Goal: Information Seeking & Learning: Learn about a topic

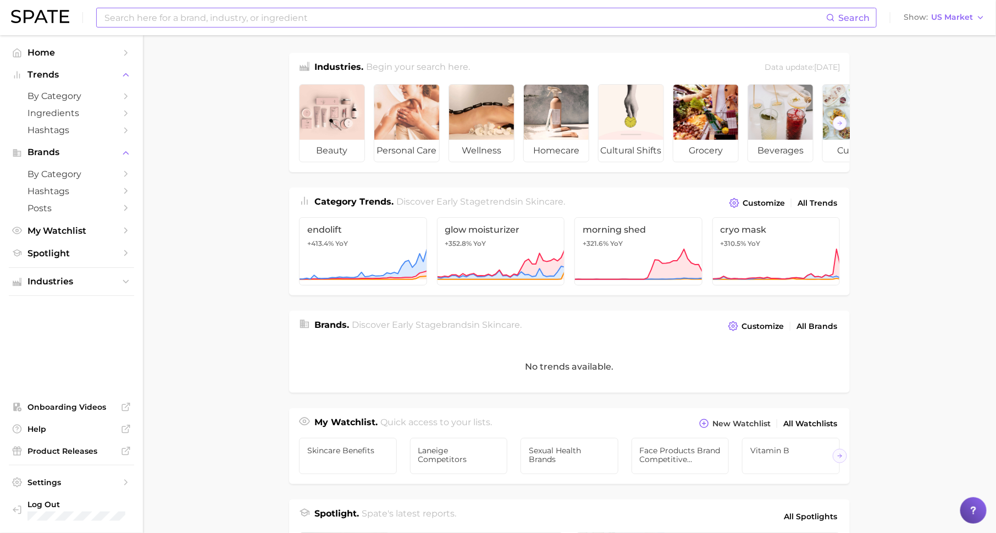
click at [160, 21] on input at bounding box center [464, 17] width 723 height 19
click at [948, 20] on span "US Market" at bounding box center [952, 17] width 42 height 6
click at [85, 99] on span "by Category" at bounding box center [71, 96] width 88 height 10
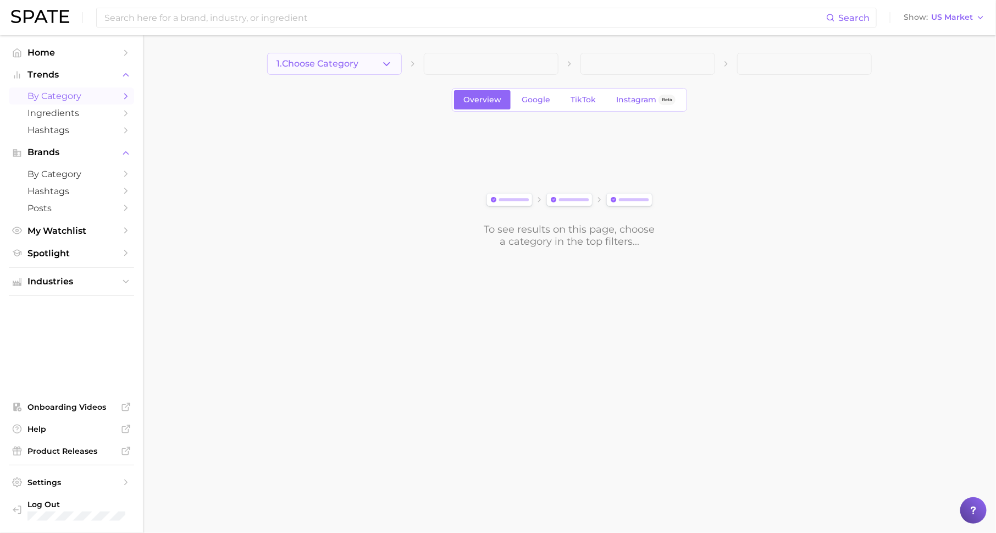
click at [362, 63] on button "1. Choose Category" at bounding box center [334, 64] width 135 height 22
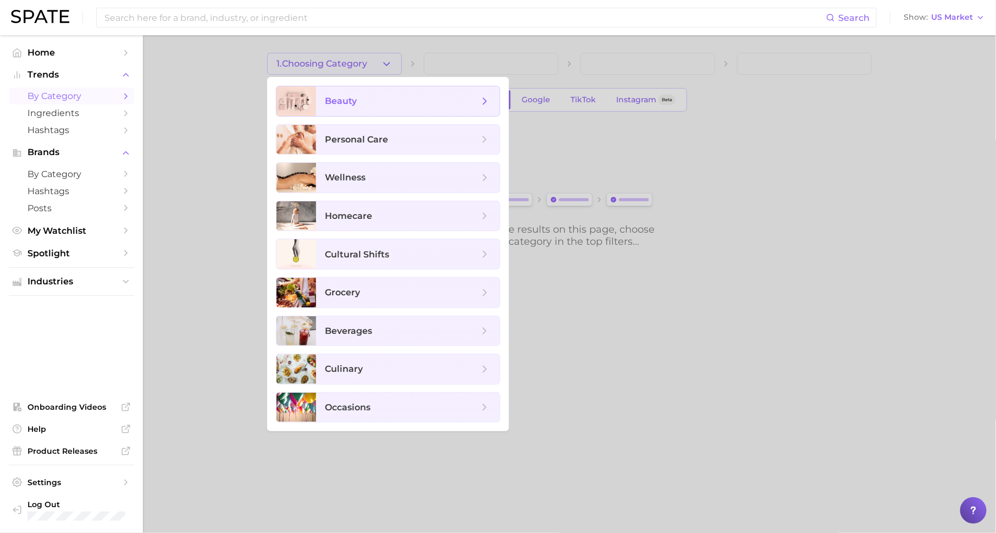
click at [398, 97] on span "beauty" at bounding box center [402, 101] width 154 height 12
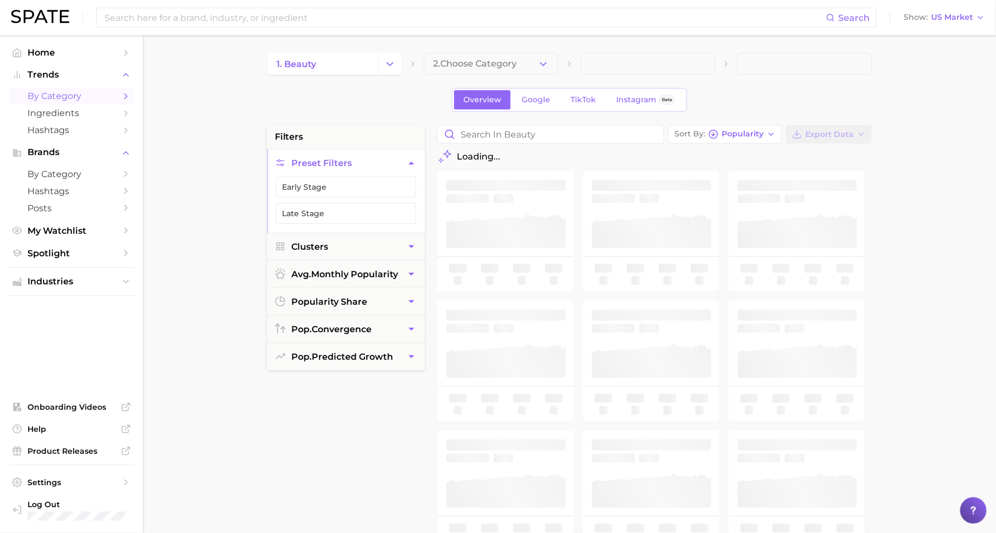
click at [458, 68] on span "2. Choose Category" at bounding box center [475, 64] width 84 height 10
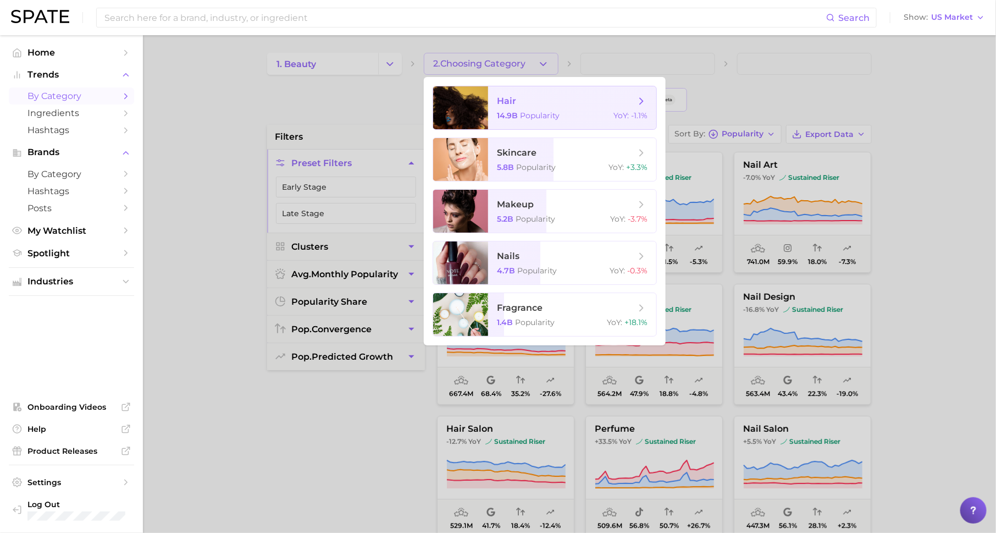
click at [532, 114] on span "Popularity" at bounding box center [540, 115] width 40 height 10
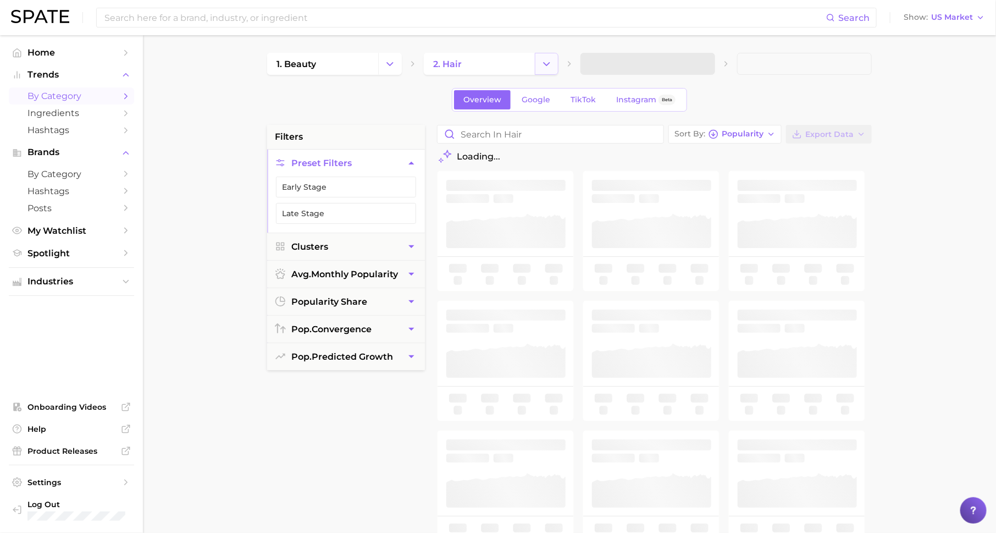
click at [541, 61] on icon "Change Category" at bounding box center [547, 64] width 12 height 12
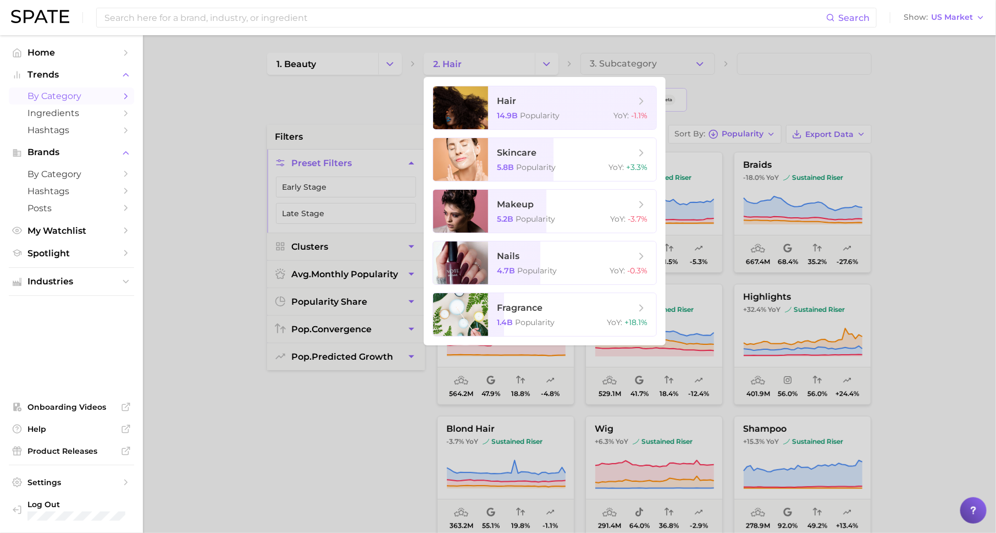
click at [916, 244] on div at bounding box center [498, 266] width 996 height 533
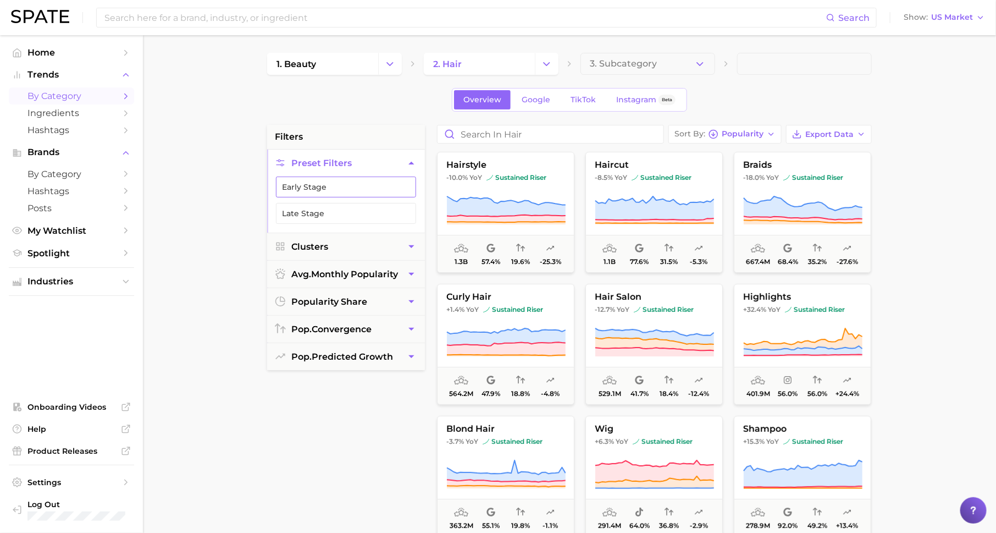
click at [403, 185] on polyline "button" at bounding box center [406, 187] width 6 height 4
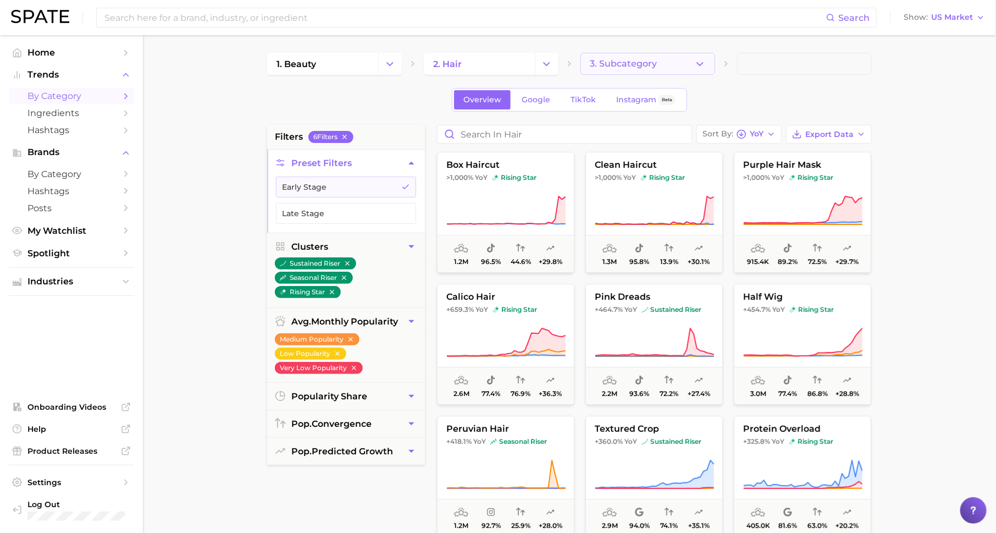
click at [624, 59] on span "3. Subcategory" at bounding box center [623, 64] width 67 height 10
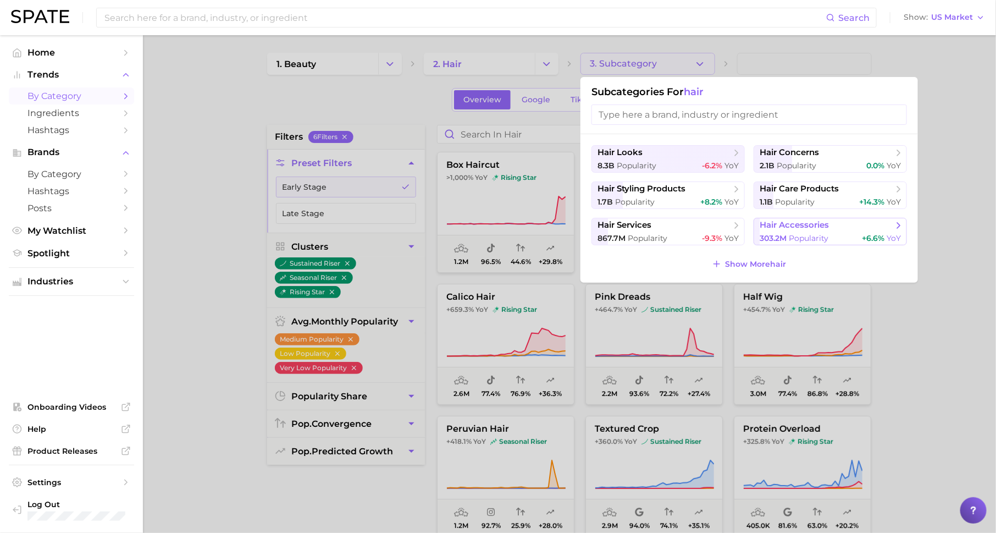
click at [778, 231] on button "hair accessories 303.2m Popularity +6.6% YoY" at bounding box center [830, 231] width 153 height 27
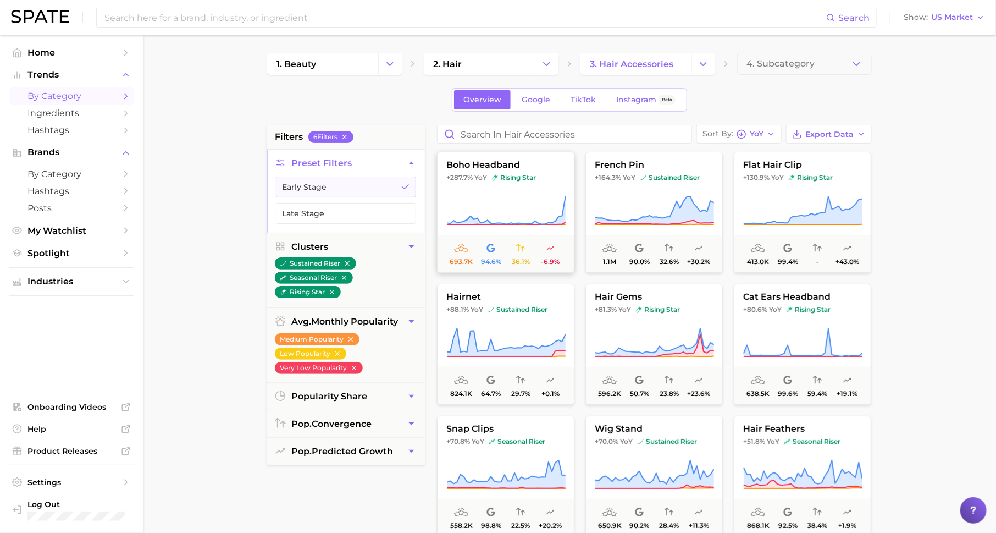
click at [512, 180] on span "rising star" at bounding box center [513, 177] width 45 height 9
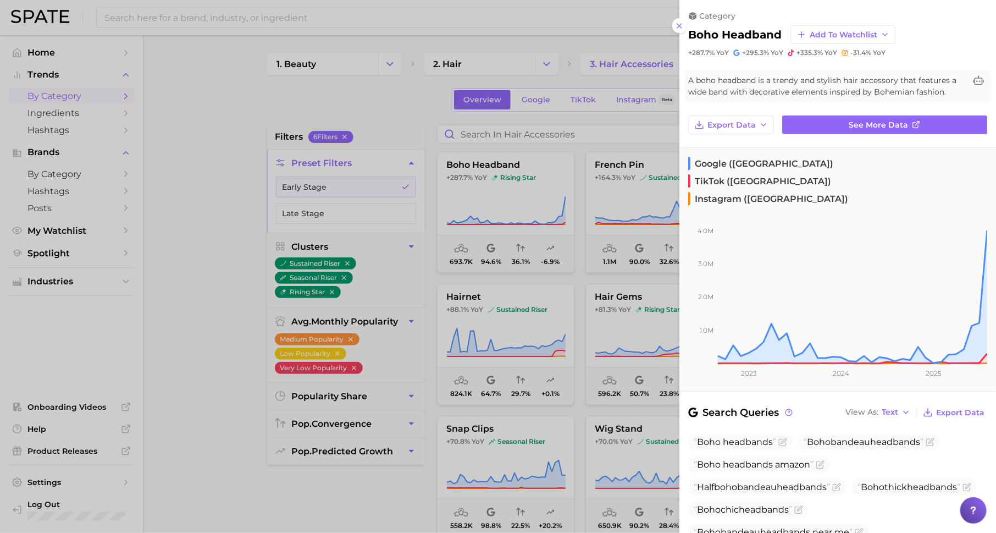
click at [379, 112] on div at bounding box center [498, 266] width 996 height 533
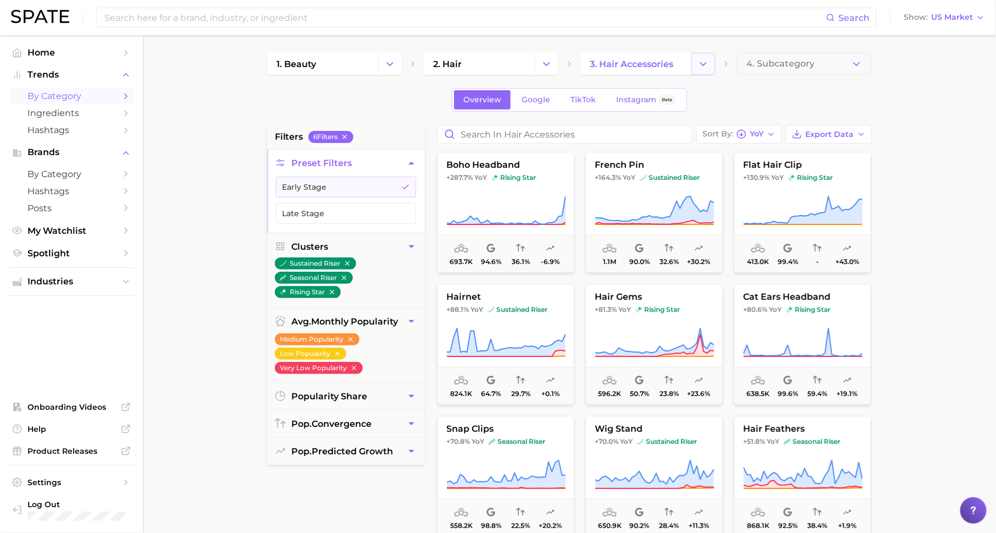
click at [705, 63] on icon "Change Category" at bounding box center [704, 64] width 12 height 12
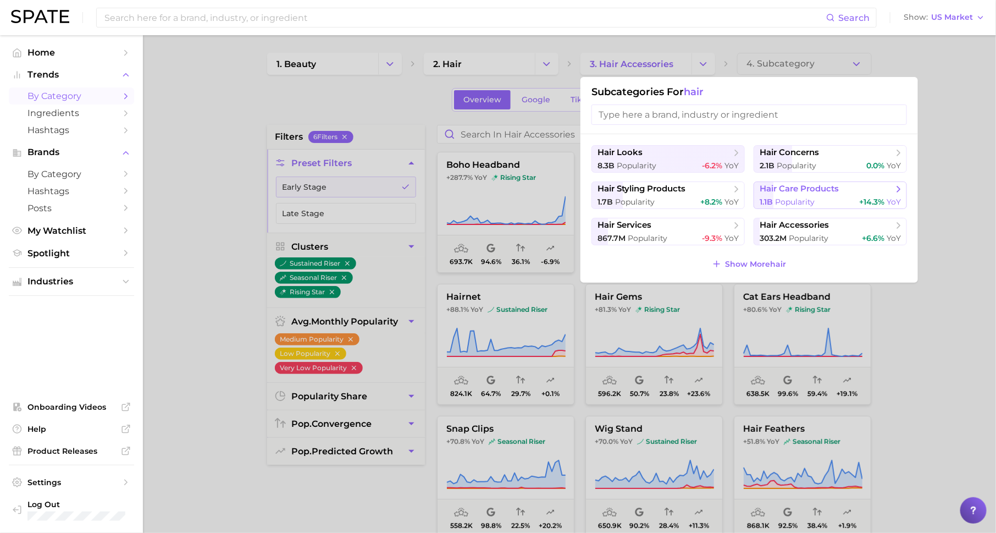
click at [784, 184] on span "hair care products" at bounding box center [799, 189] width 79 height 10
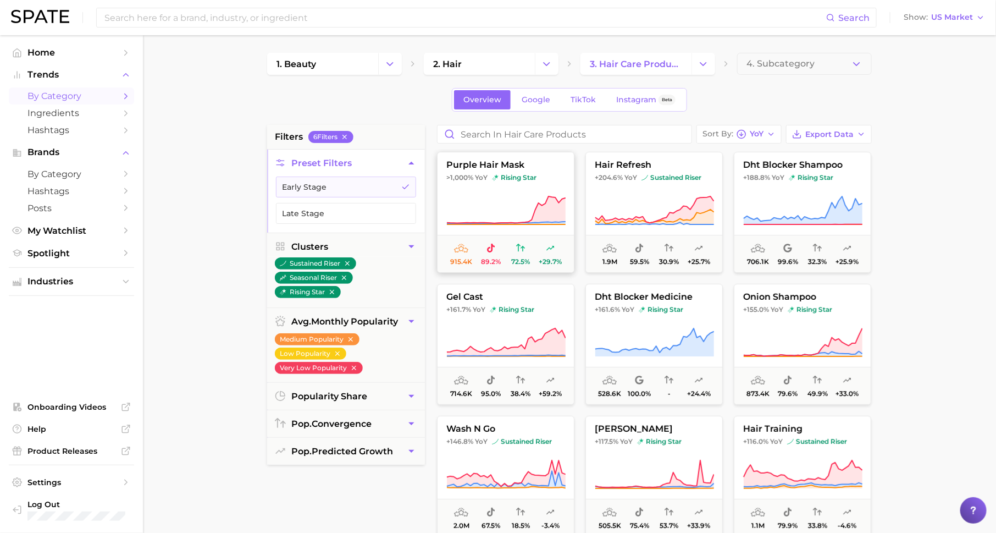
click at [533, 195] on icon at bounding box center [505, 210] width 119 height 31
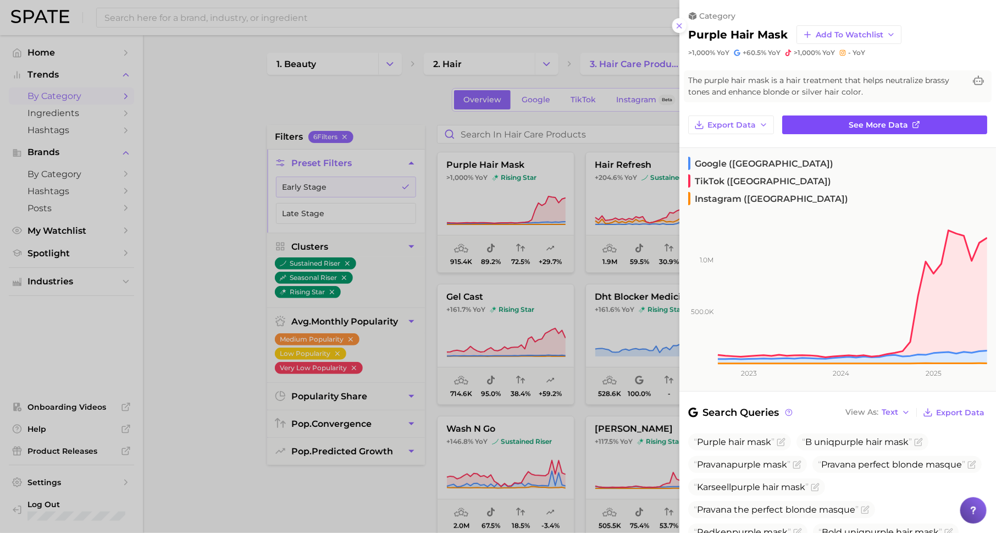
click at [906, 128] on span "See more data" at bounding box center [878, 124] width 59 height 9
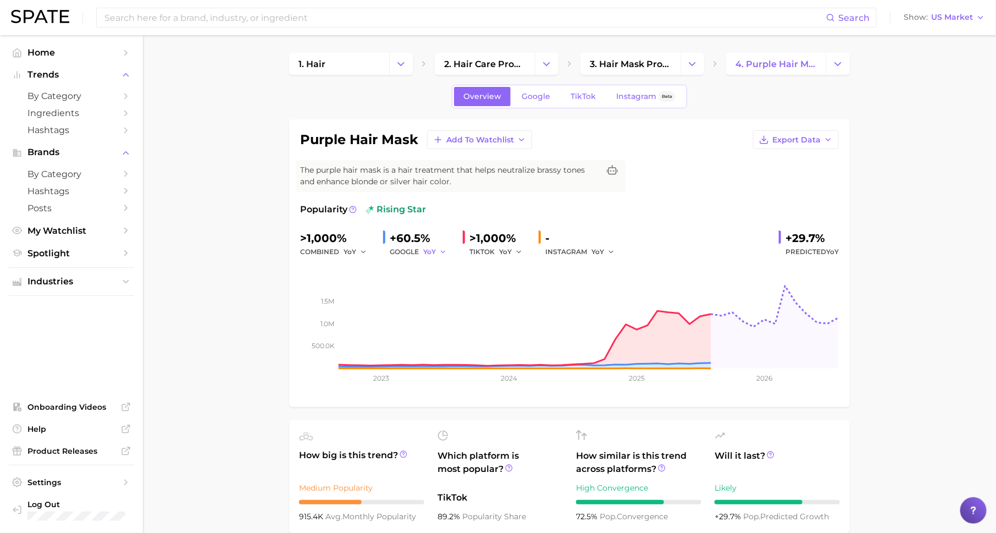
click at [436, 251] on button "YoY" at bounding box center [435, 251] width 24 height 13
click at [510, 250] on span "YoY" at bounding box center [505, 251] width 13 height 9
click at [580, 98] on span "TikTok" at bounding box center [583, 96] width 25 height 9
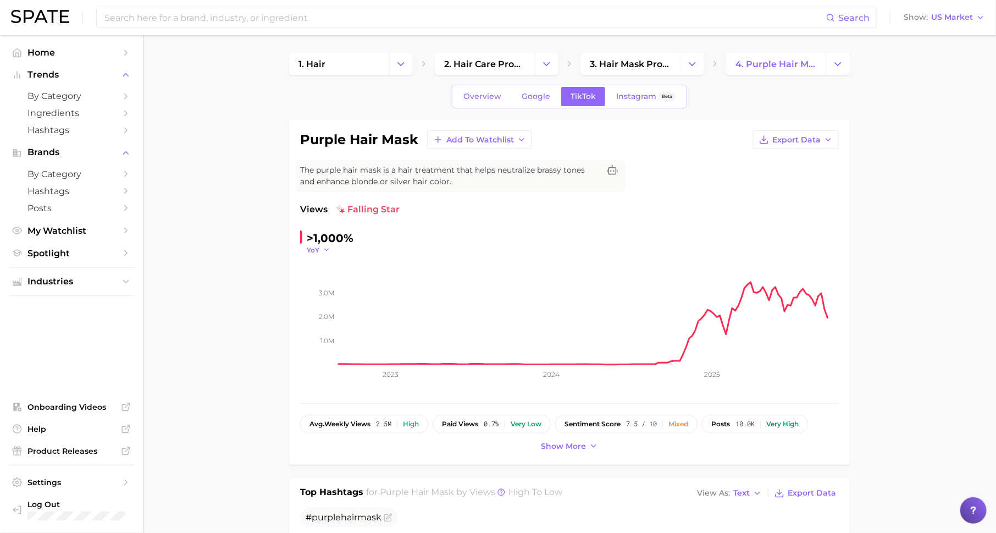
click at [312, 245] on span "YoY" at bounding box center [313, 249] width 13 height 9
click at [345, 316] on button "WoW" at bounding box center [367, 325] width 121 height 20
click at [318, 248] on span "WoW" at bounding box center [316, 249] width 19 height 9
click at [324, 285] on span "QoQ" at bounding box center [321, 284] width 18 height 9
click at [319, 248] on span "QoQ" at bounding box center [314, 249] width 15 height 9
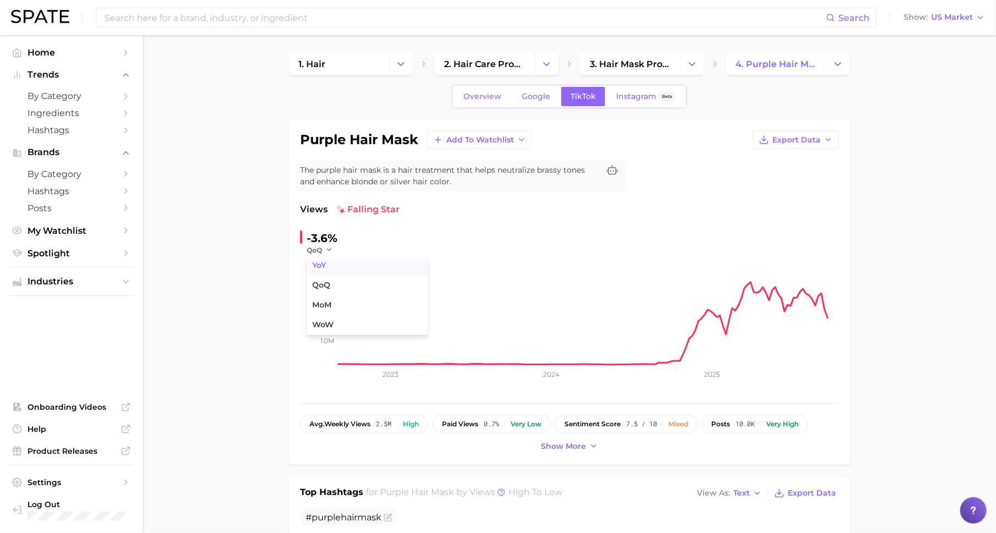
click at [327, 272] on button "YoY" at bounding box center [367, 266] width 121 height 20
click at [496, 93] on span "Overview" at bounding box center [482, 96] width 38 height 9
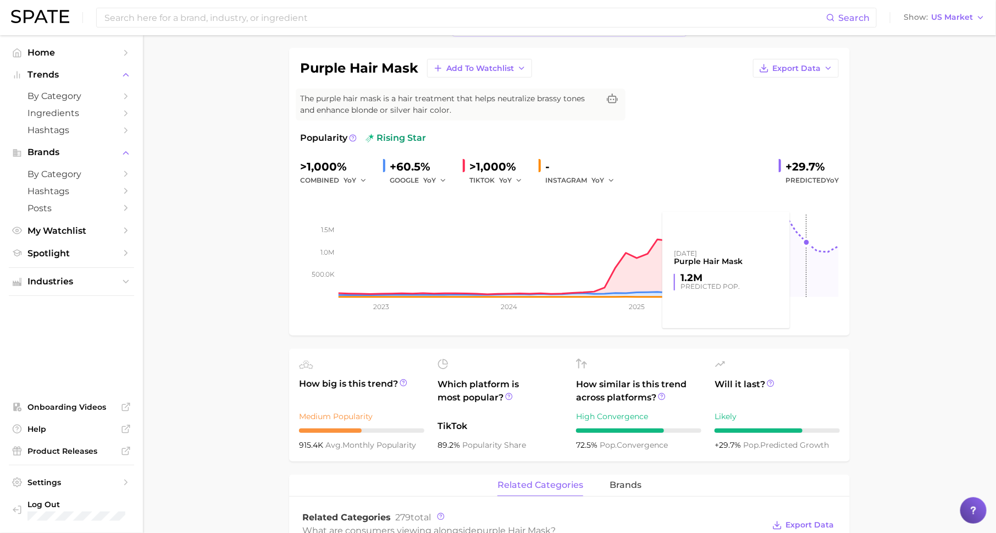
scroll to position [70, 0]
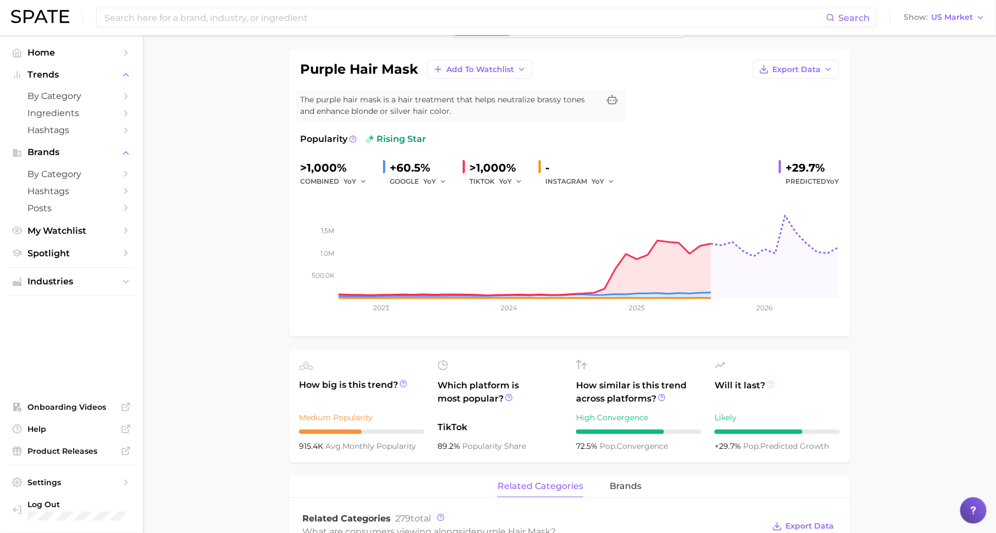
click at [767, 380] on icon at bounding box center [771, 384] width 8 height 8
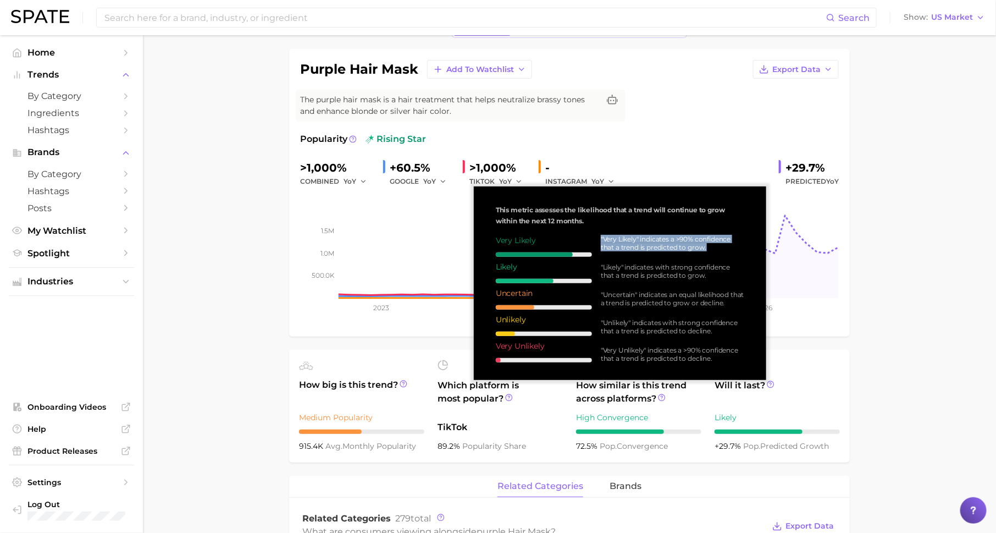
drag, startPoint x: 598, startPoint y: 239, endPoint x: 706, endPoint y: 248, distance: 109.2
click at [707, 248] on div ""Very Likely" indicates a >90% confidence that a trend is predicted to grow. "L…" at bounding box center [668, 299] width 152 height 128
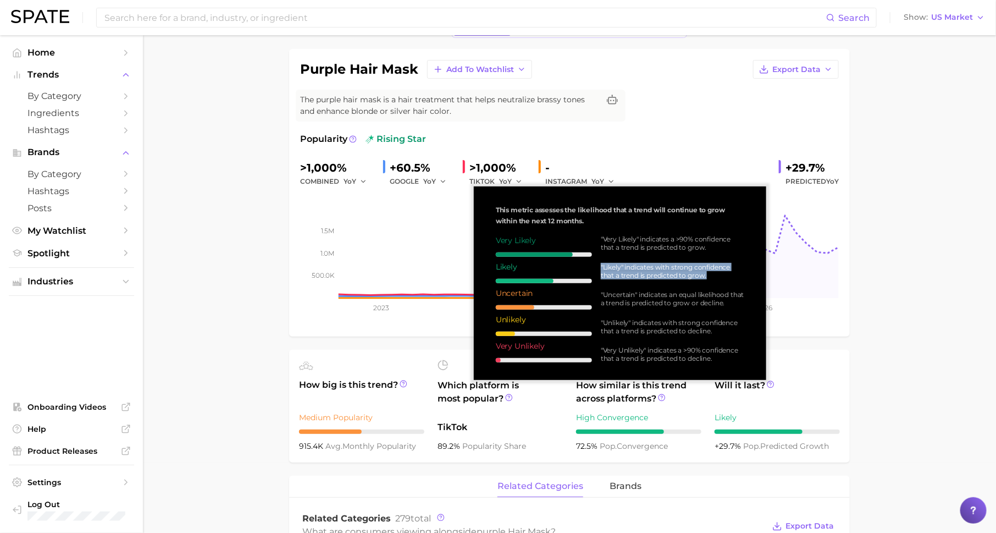
drag, startPoint x: 600, startPoint y: 267, endPoint x: 707, endPoint y: 278, distance: 107.7
click at [707, 278] on div ""Very Likely" indicates a >90% confidence that a trend is predicted to grow. "L…" at bounding box center [668, 299] width 152 height 128
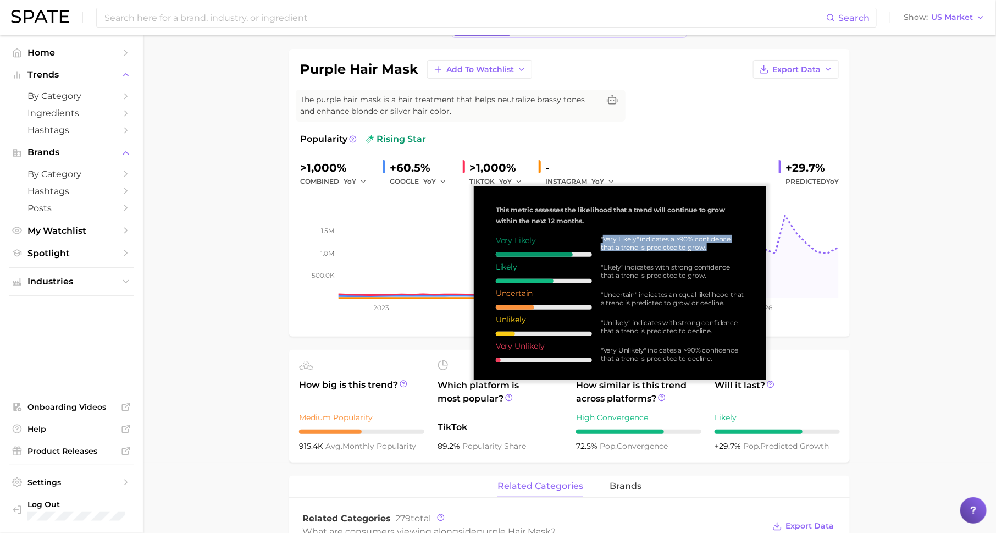
drag, startPoint x: 602, startPoint y: 237, endPoint x: 709, endPoint y: 250, distance: 106.8
click at [709, 250] on div ""Very Likely" indicates a >90% confidence that a trend is predicted to grow." at bounding box center [672, 243] width 143 height 16
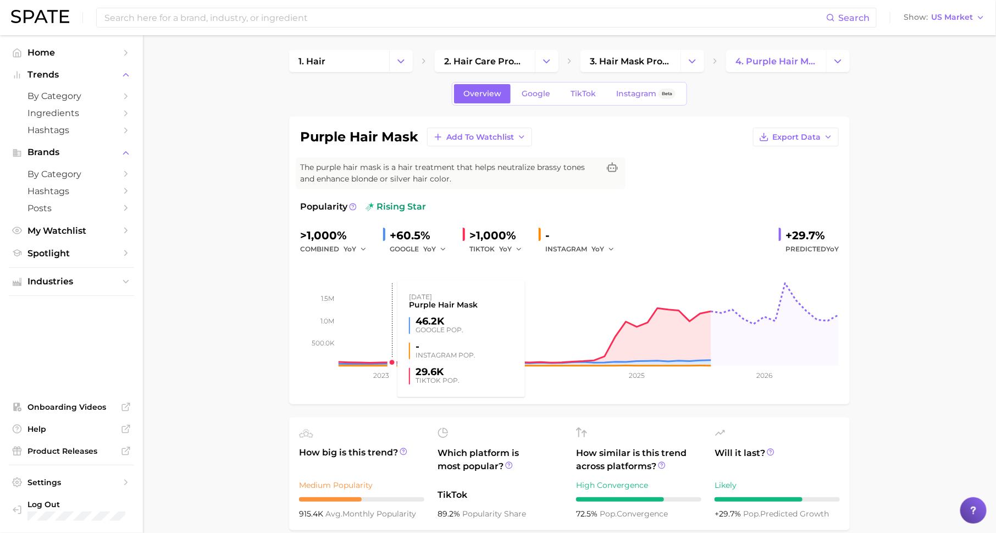
scroll to position [0, 0]
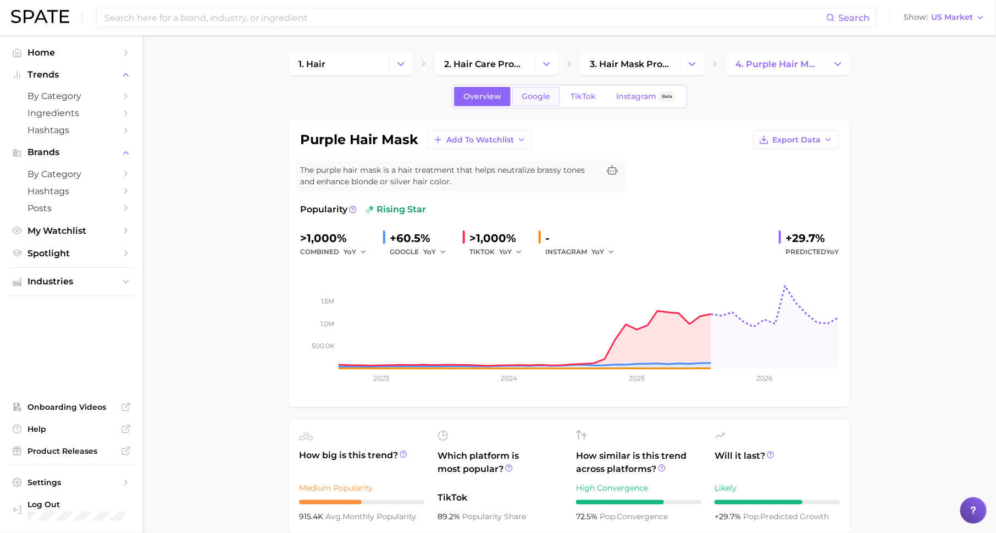
click at [531, 98] on span "Google" at bounding box center [536, 96] width 29 height 9
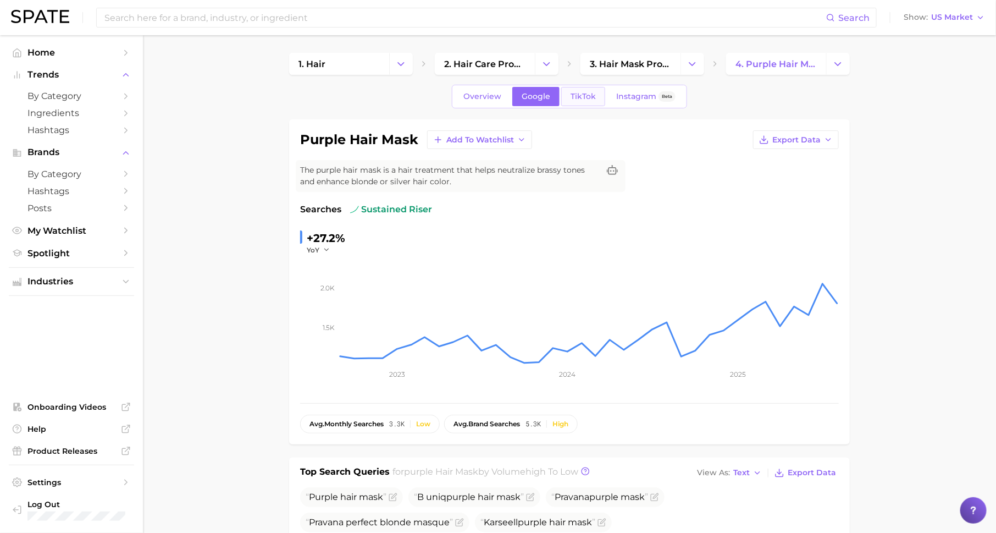
click at [584, 89] on link "TikTok" at bounding box center [583, 96] width 44 height 19
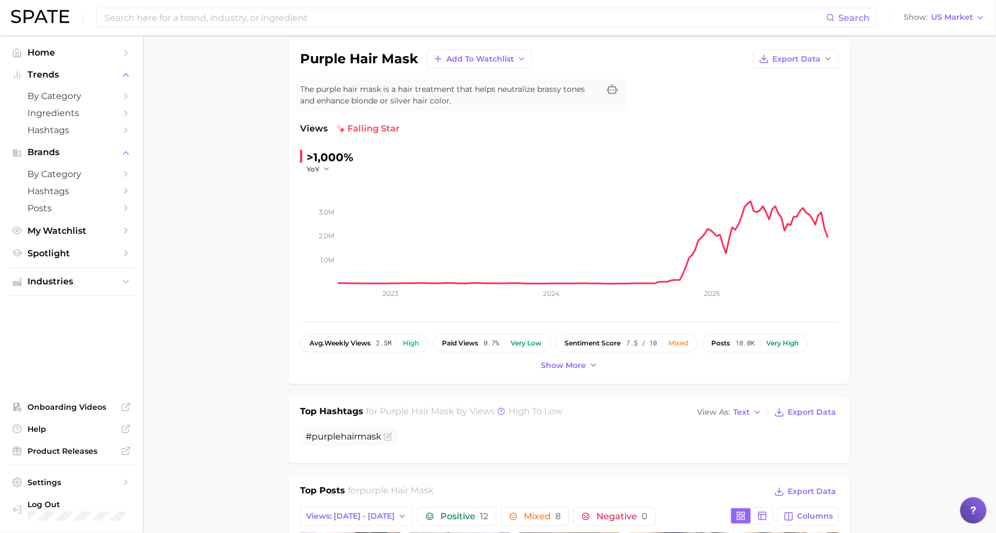
scroll to position [92, 0]
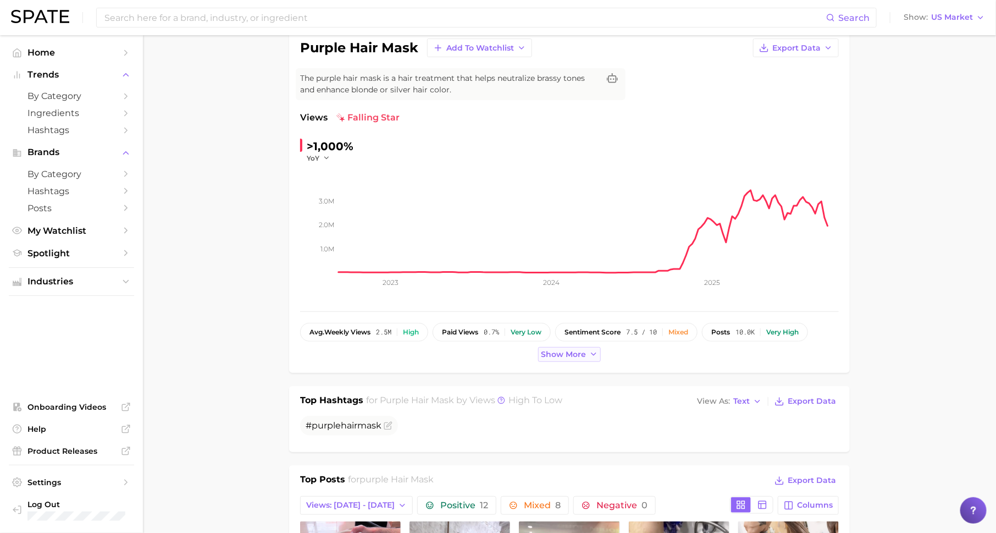
click at [565, 354] on span "Show more" at bounding box center [563, 354] width 45 height 9
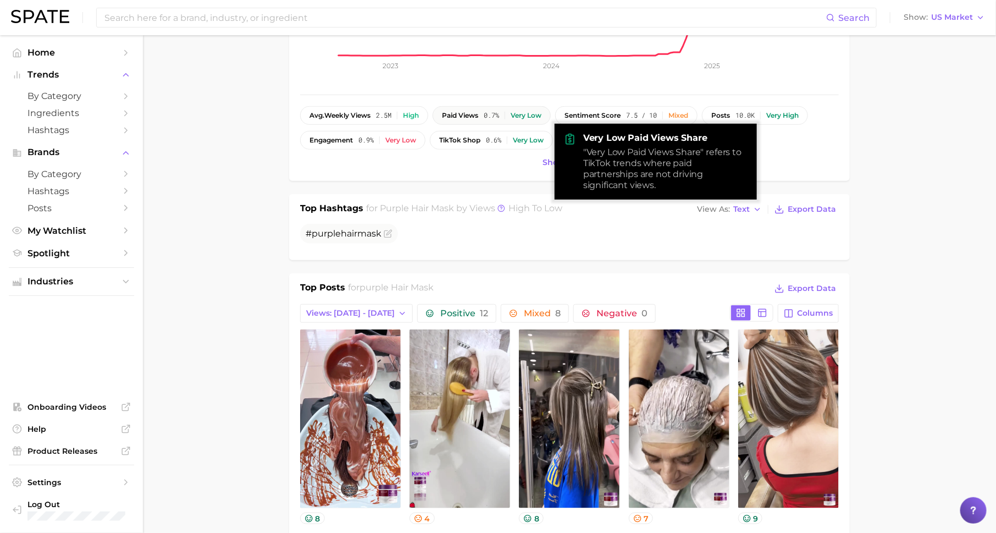
scroll to position [455, 0]
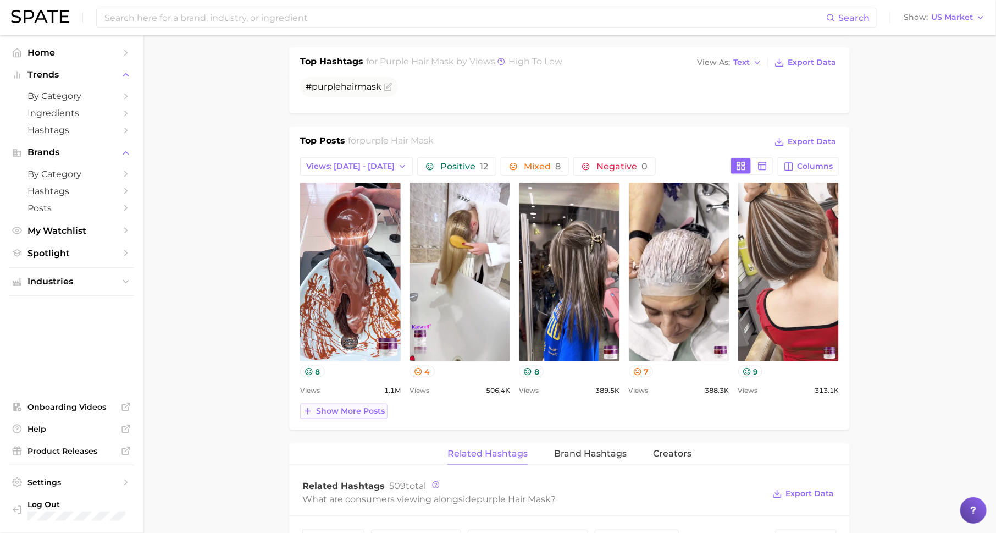
click at [336, 408] on span "Show more posts" at bounding box center [350, 410] width 69 height 9
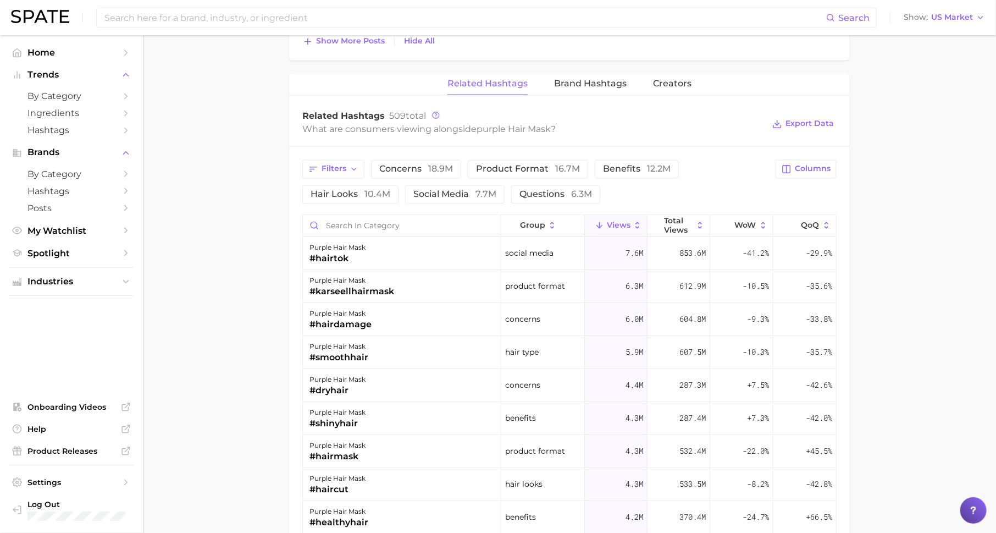
scroll to position [1071, 0]
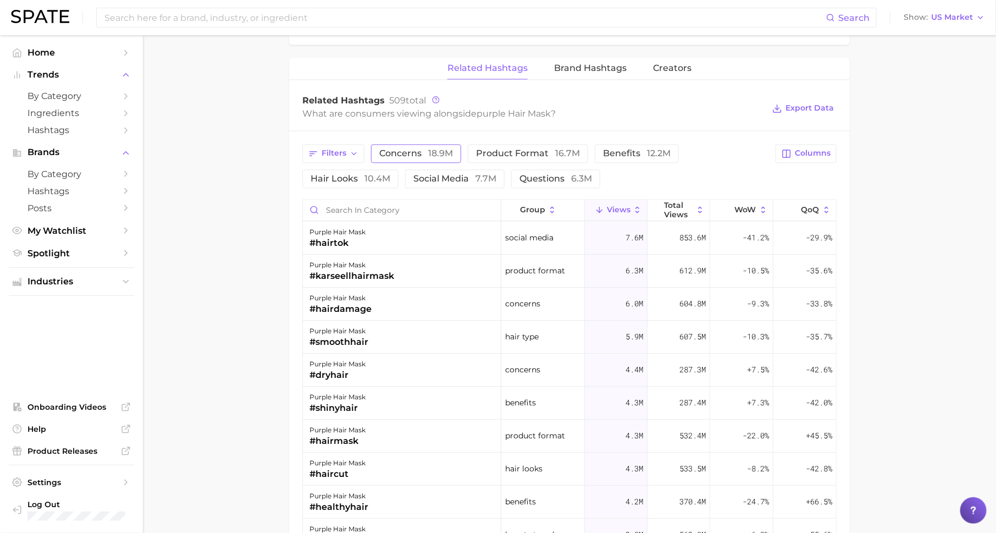
click at [407, 149] on span "concerns 18.9m" at bounding box center [416, 153] width 74 height 9
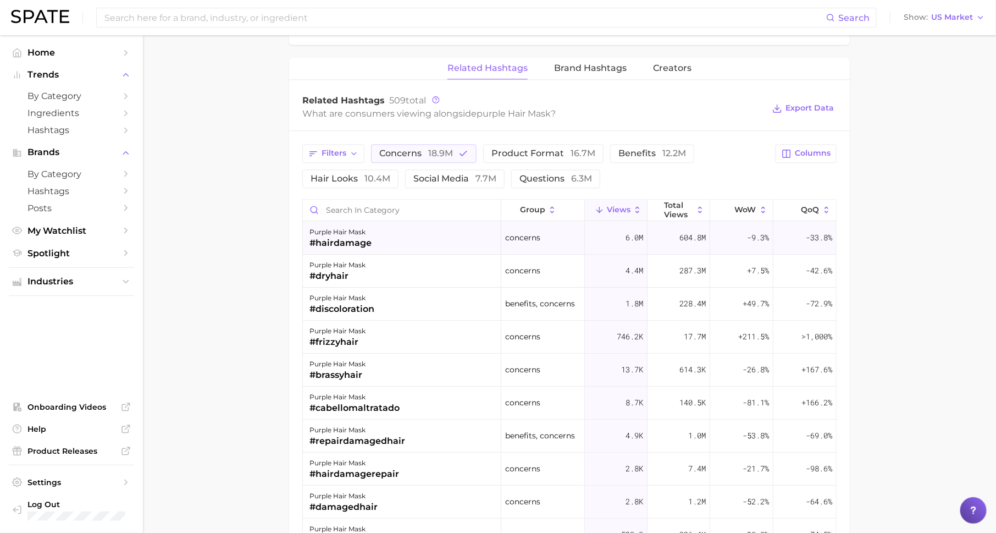
click at [384, 241] on div "purple hair mask #hairdamage" at bounding box center [402, 238] width 198 height 33
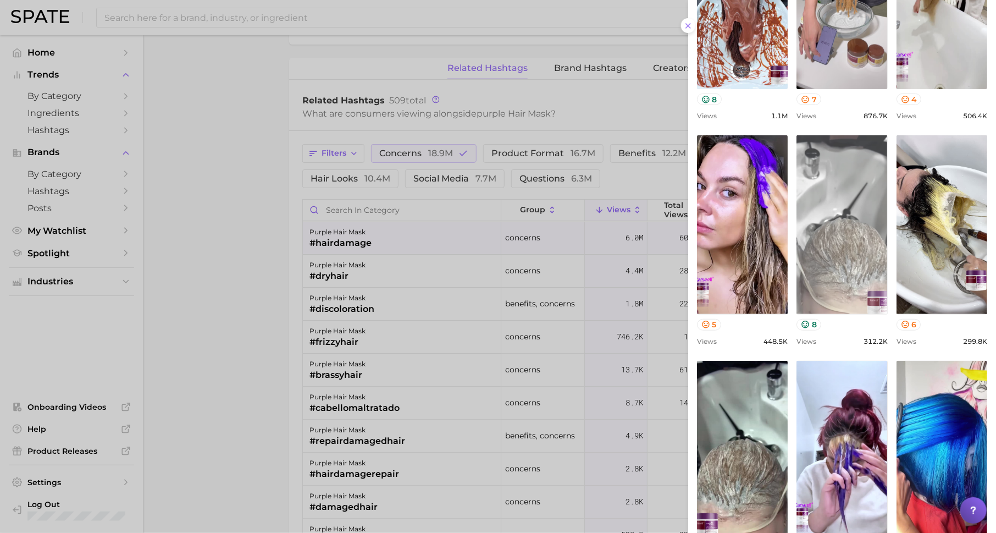
scroll to position [289, 0]
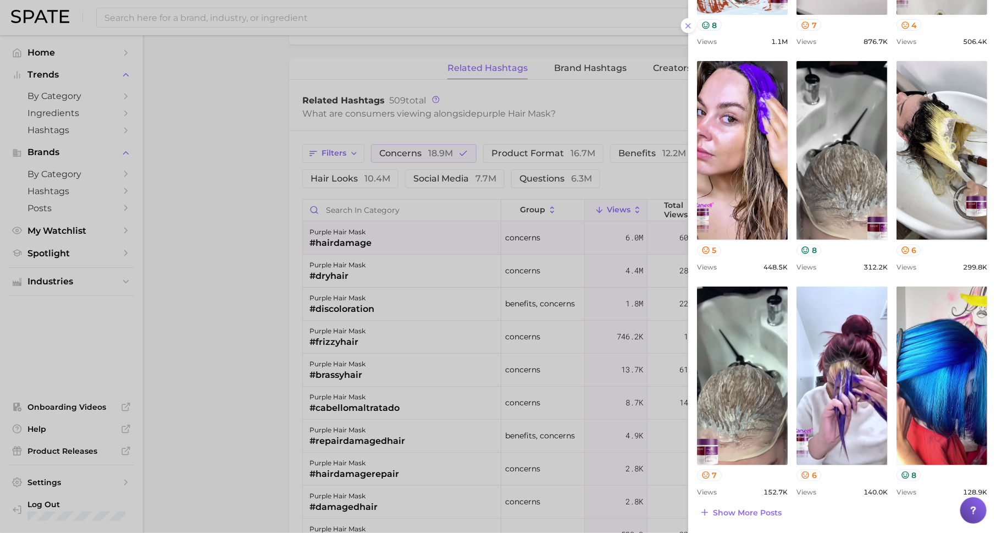
click at [476, 270] on div at bounding box center [498, 266] width 996 height 533
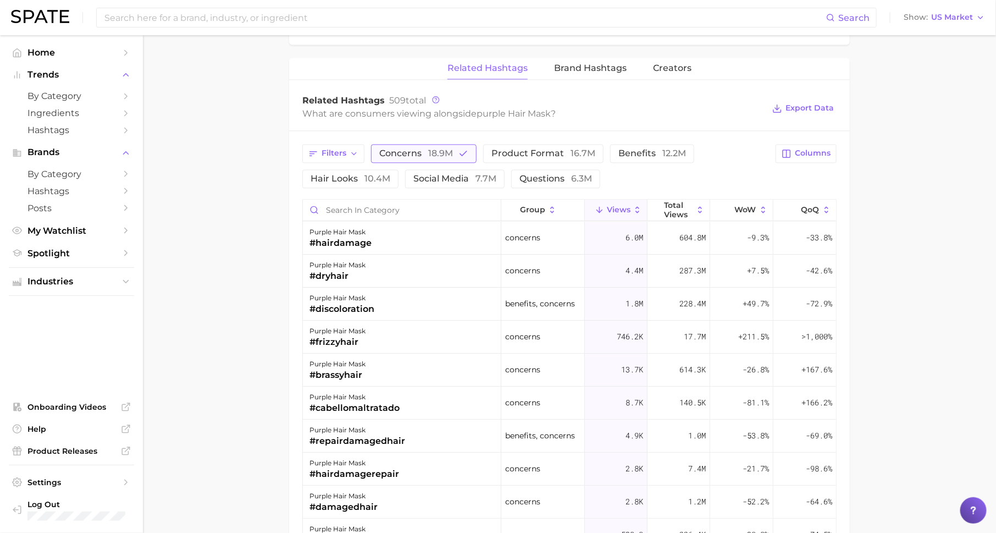
click at [457, 156] on button "concerns 18.9m" at bounding box center [424, 153] width 106 height 19
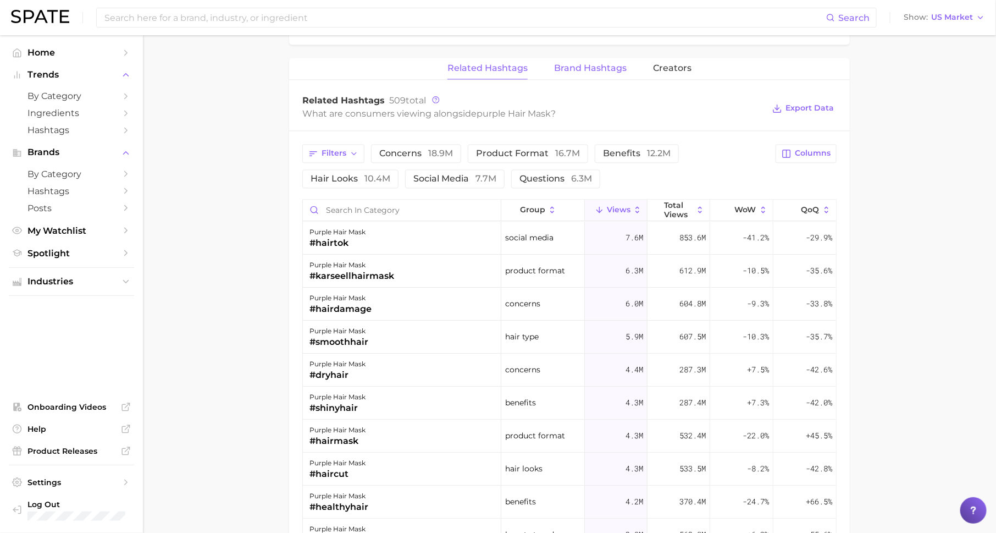
click at [601, 64] on span "Brand Hashtags" at bounding box center [590, 68] width 73 height 10
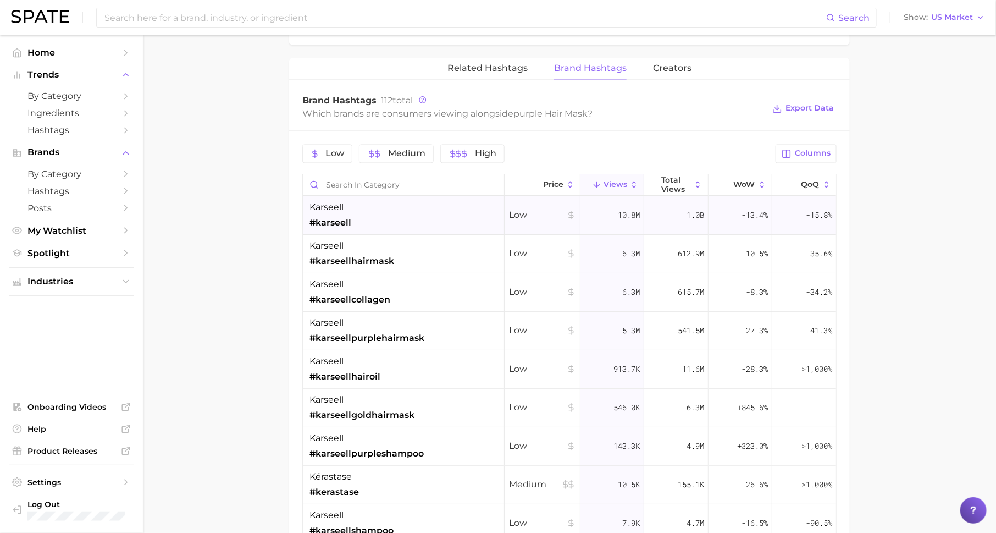
click at [412, 209] on div "karseell #karseell" at bounding box center [404, 215] width 202 height 38
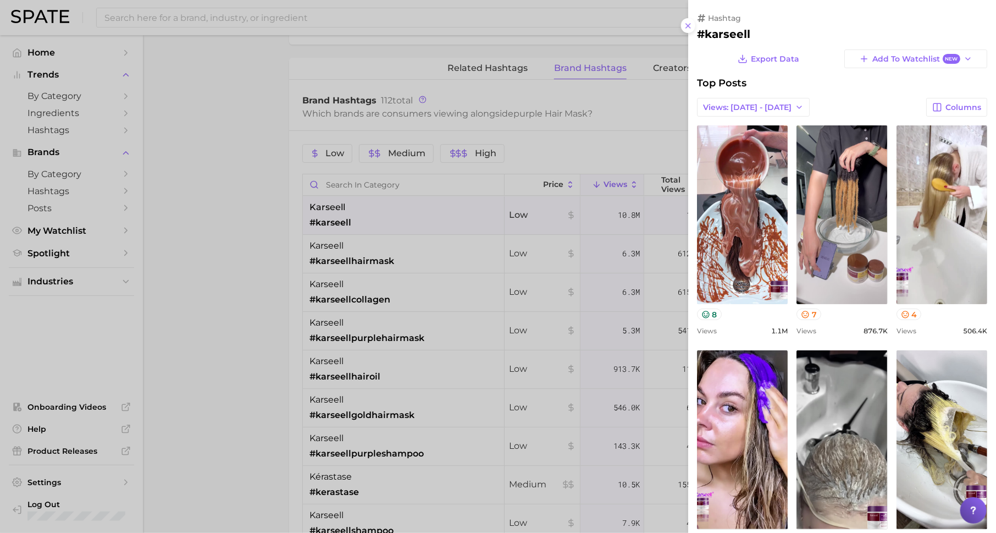
scroll to position [0, 0]
click at [406, 267] on div at bounding box center [498, 266] width 996 height 533
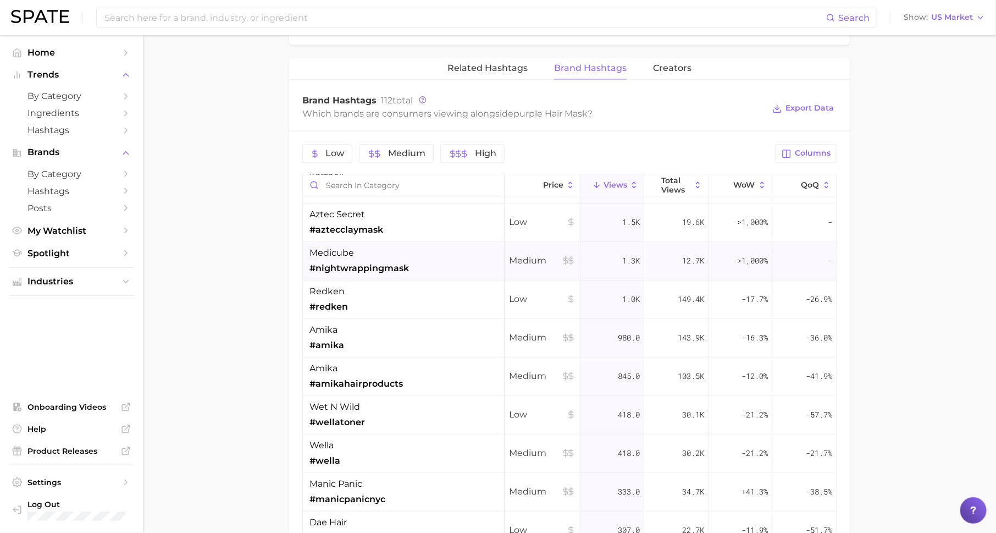
click at [417, 250] on div "medicube #nightwrappingmask" at bounding box center [404, 260] width 202 height 38
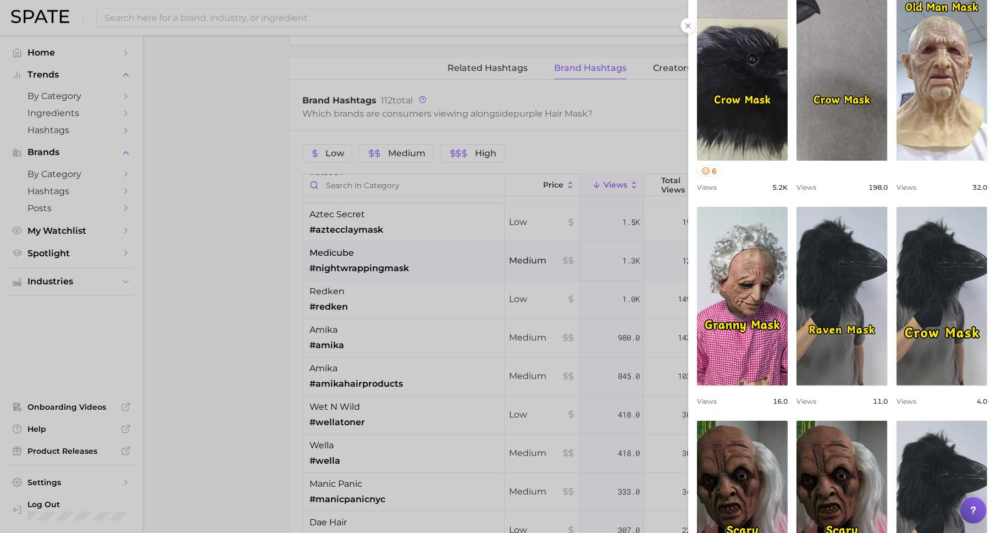
click at [487, 321] on div at bounding box center [498, 266] width 996 height 533
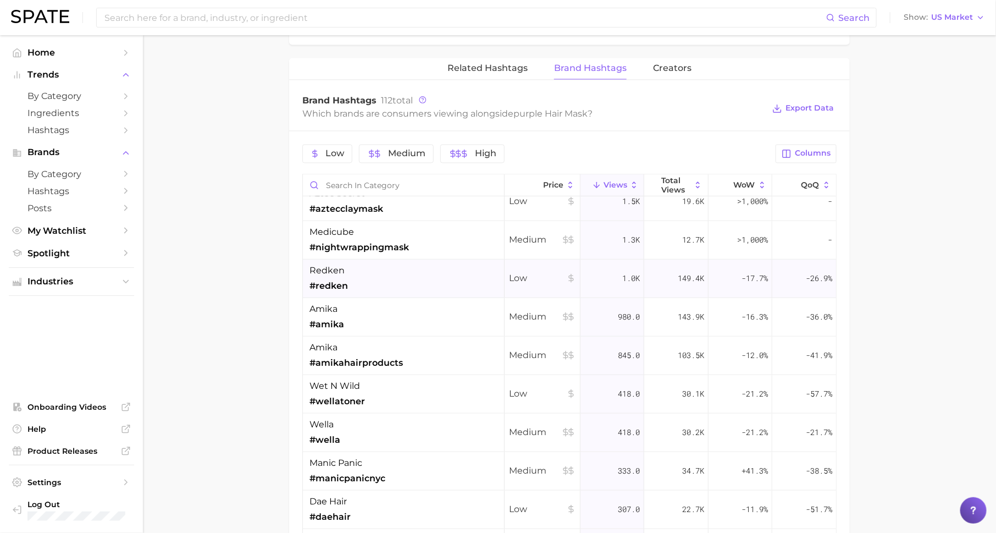
click at [355, 277] on div "redken #redken" at bounding box center [404, 278] width 202 height 38
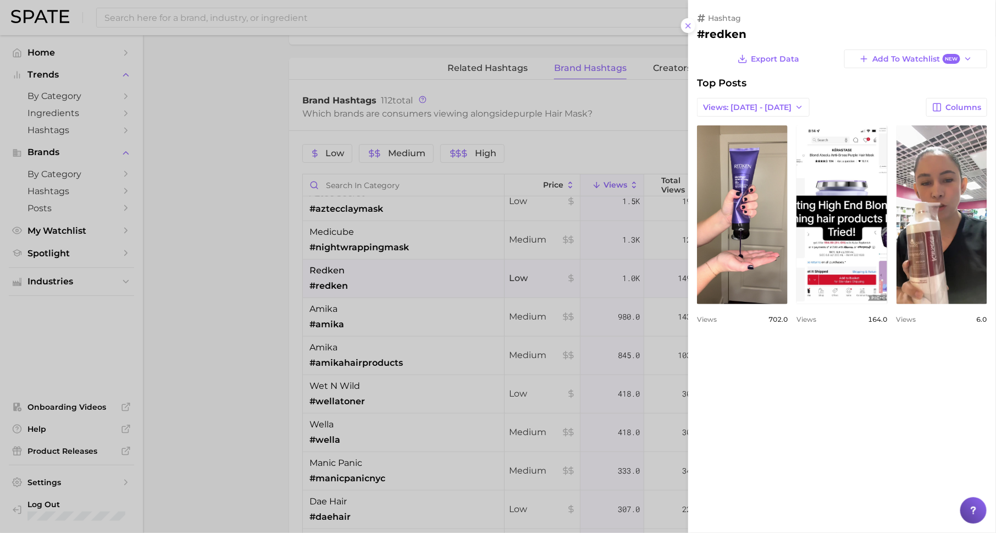
click at [418, 323] on div at bounding box center [498, 266] width 996 height 533
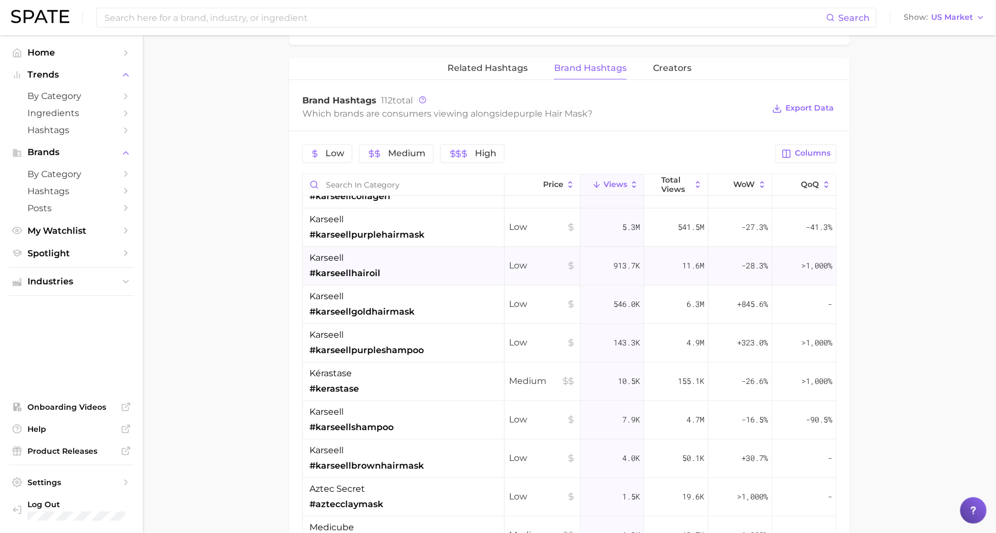
click at [361, 267] on span "#karseellhairoil" at bounding box center [344, 273] width 71 height 13
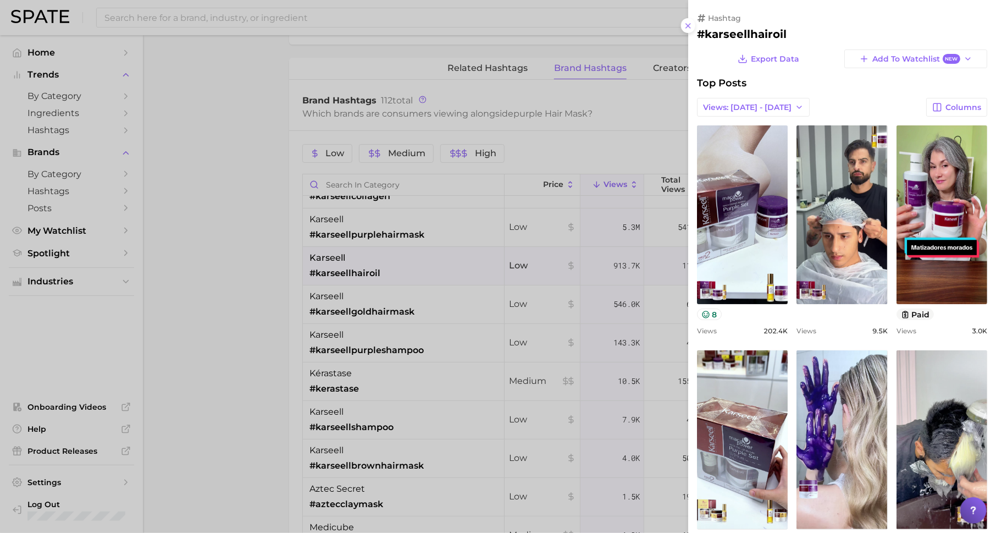
click at [574, 285] on div at bounding box center [498, 266] width 996 height 533
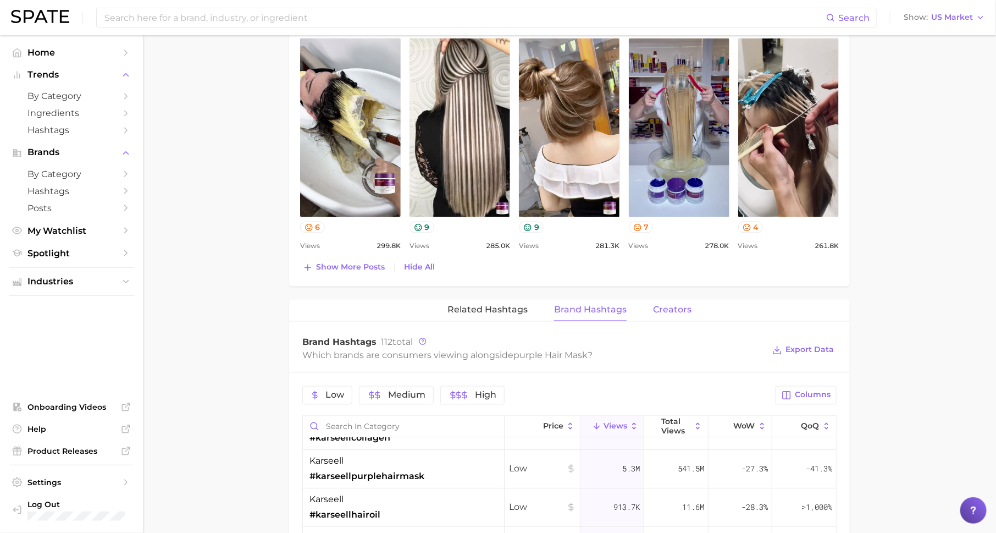
click at [664, 306] on span "Creators" at bounding box center [672, 310] width 38 height 10
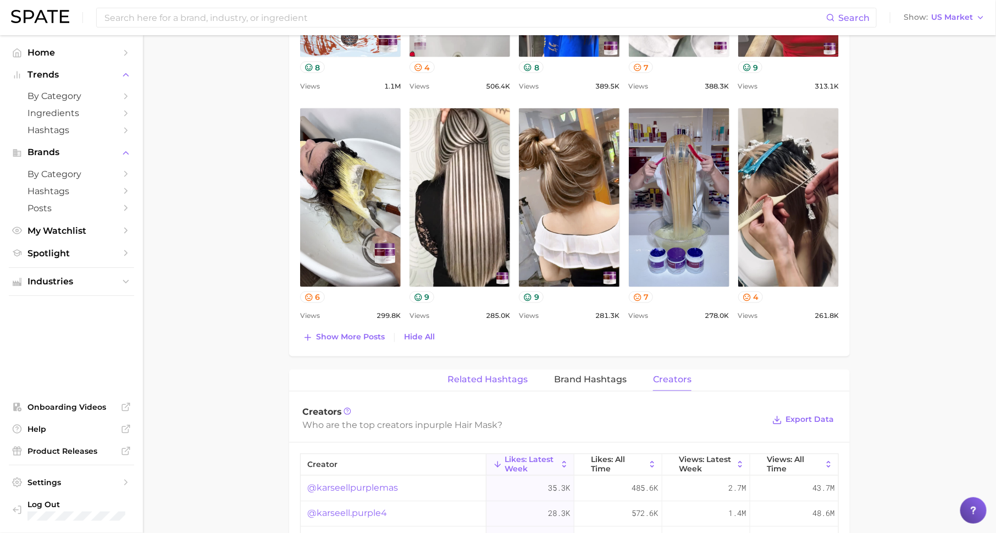
click at [505, 375] on span "Related Hashtags" at bounding box center [487, 380] width 80 height 10
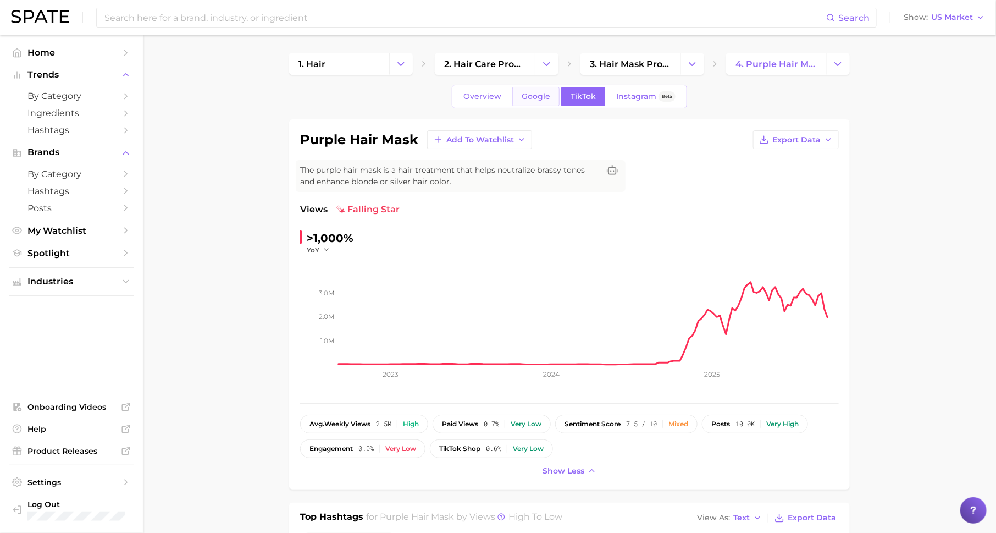
click at [535, 95] on span "Google" at bounding box center [536, 96] width 29 height 9
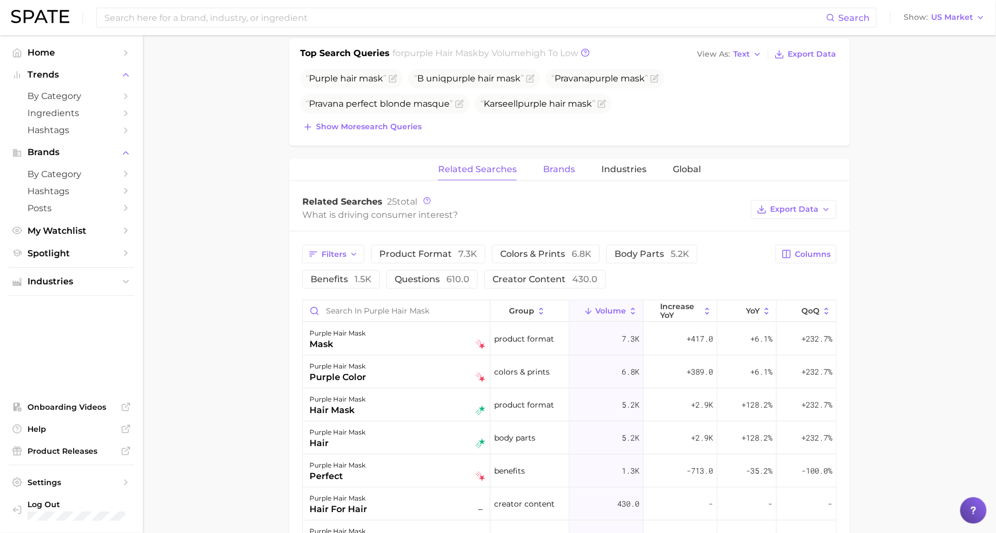
click at [557, 176] on button "Brands" at bounding box center [559, 169] width 32 height 21
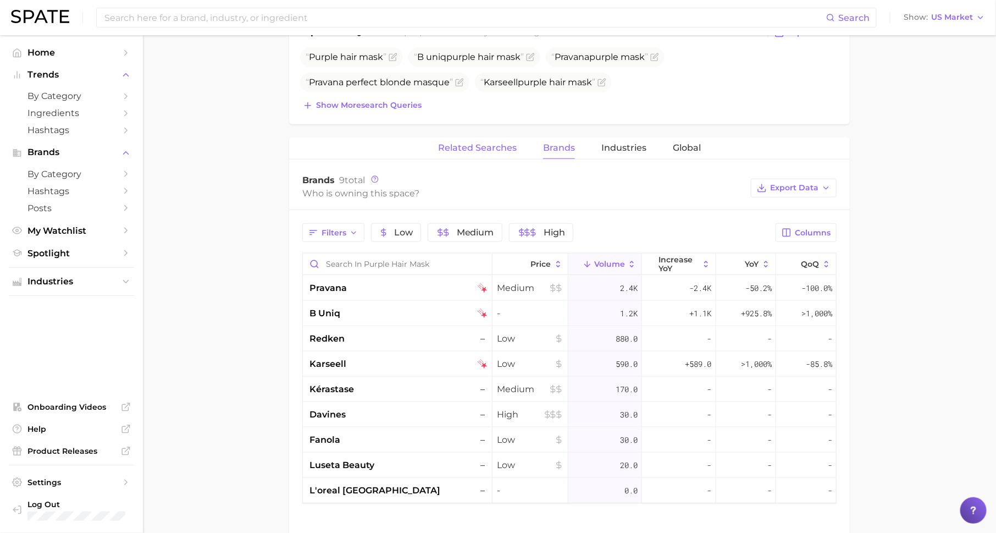
click at [483, 143] on span "Related Searches" at bounding box center [477, 148] width 79 height 10
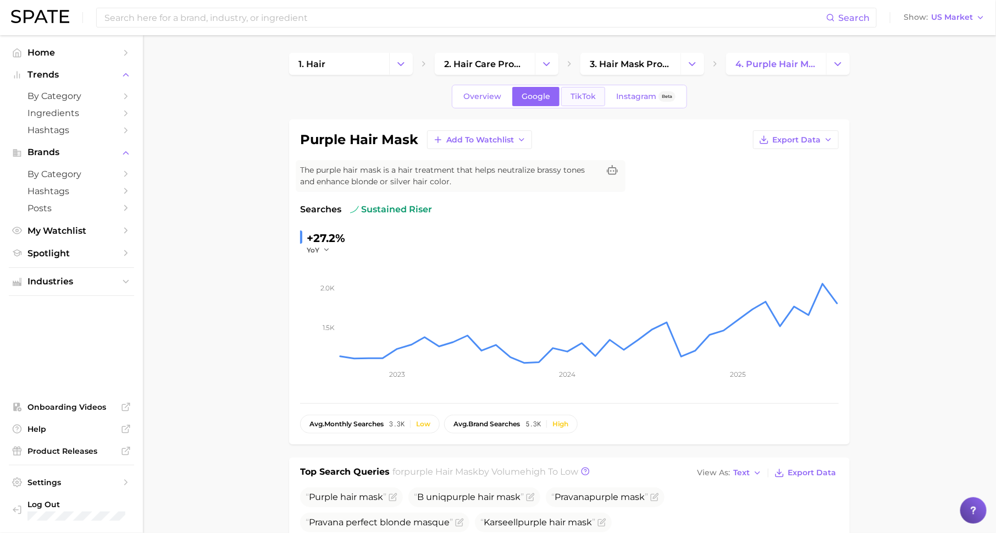
click at [587, 95] on span "TikTok" at bounding box center [583, 96] width 25 height 9
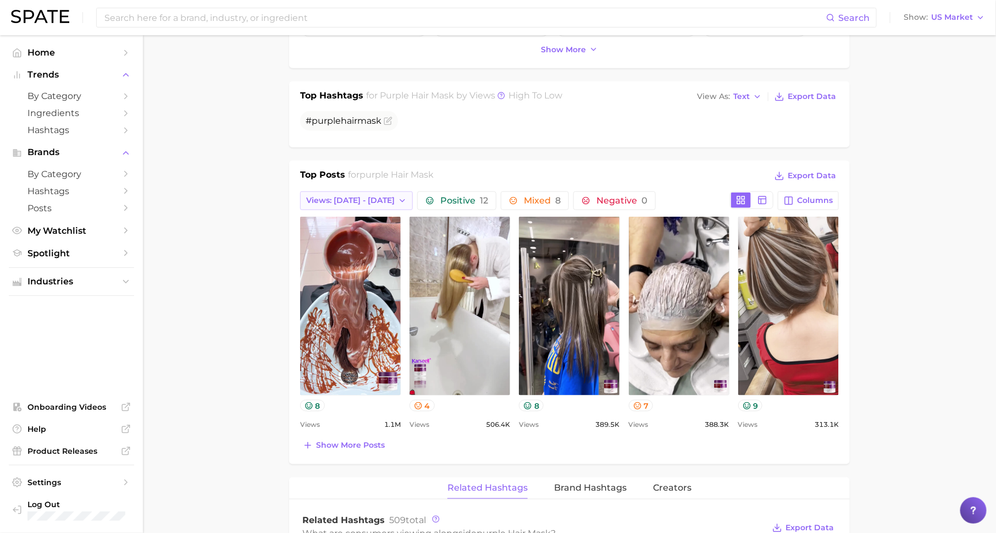
click at [355, 196] on span "Views: [DATE] - [DATE]" at bounding box center [350, 200] width 89 height 9
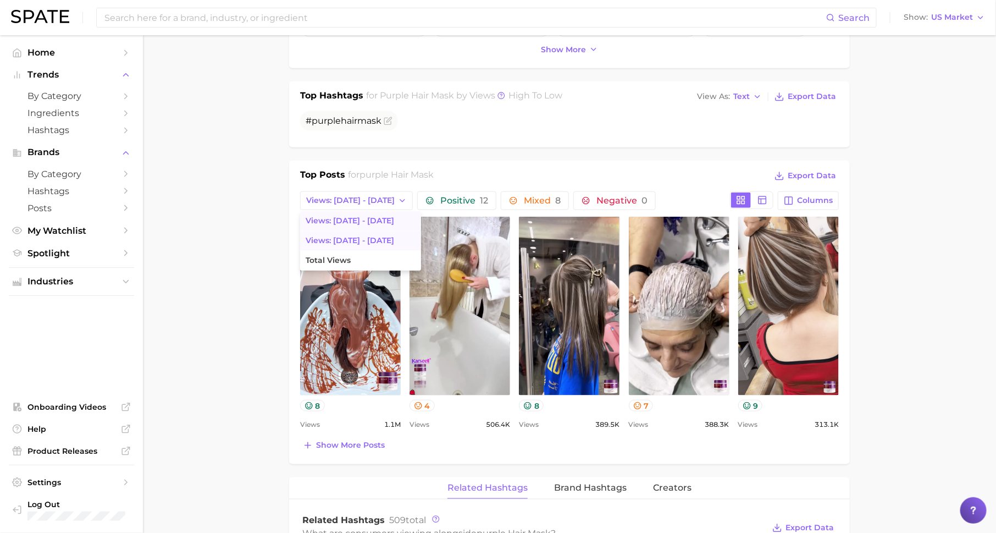
click at [358, 236] on span "Views: [DATE] - [DATE]" at bounding box center [350, 240] width 89 height 9
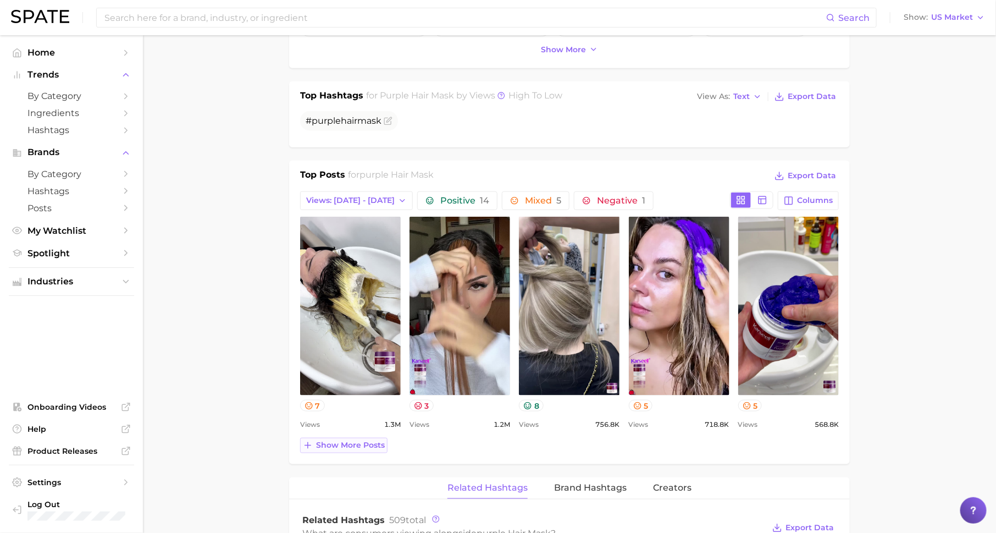
click at [329, 444] on span "Show more posts" at bounding box center [350, 444] width 69 height 9
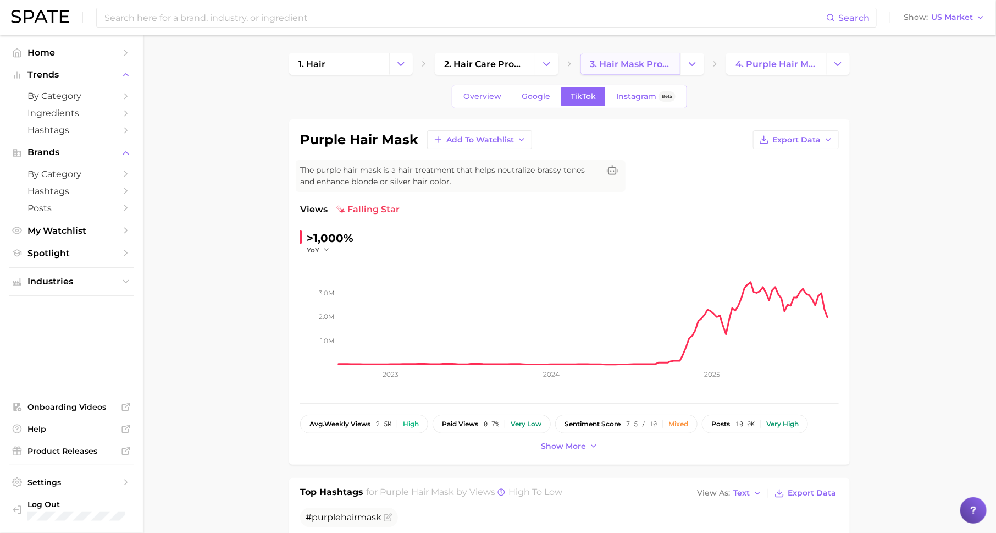
click at [626, 69] on link "3. hair mask products" at bounding box center [631, 64] width 100 height 22
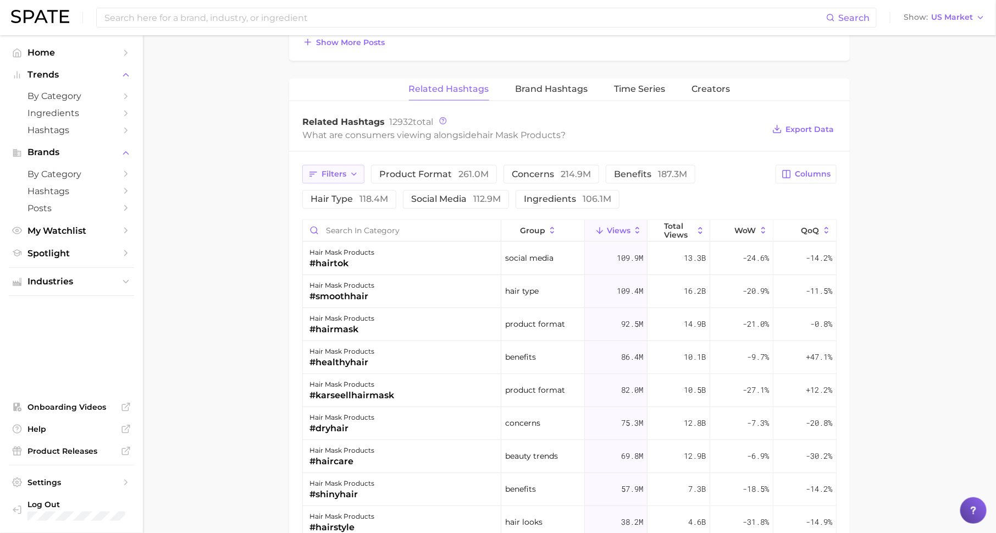
click at [345, 169] on span "Filters" at bounding box center [334, 173] width 25 height 9
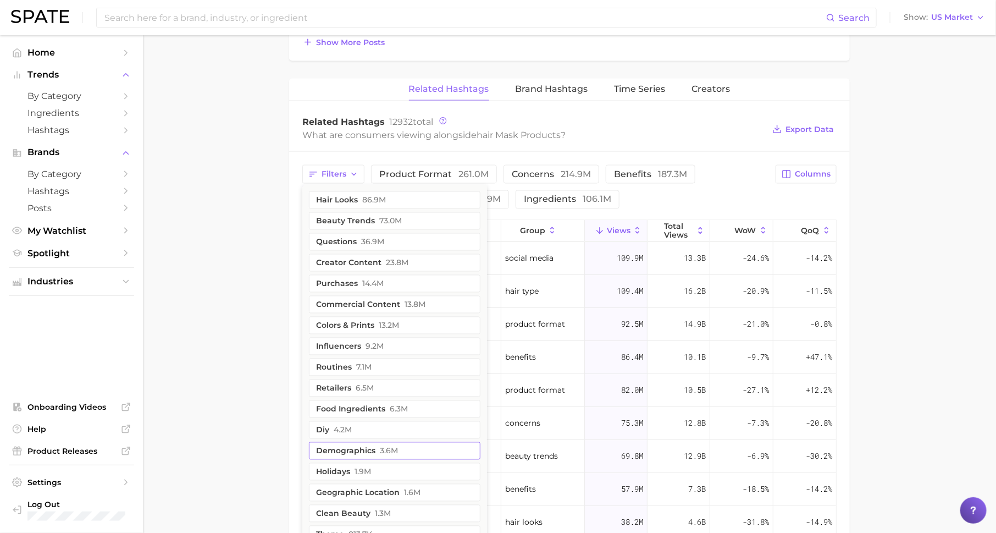
click at [375, 442] on button "demographics 3.6m" at bounding box center [395, 451] width 172 height 18
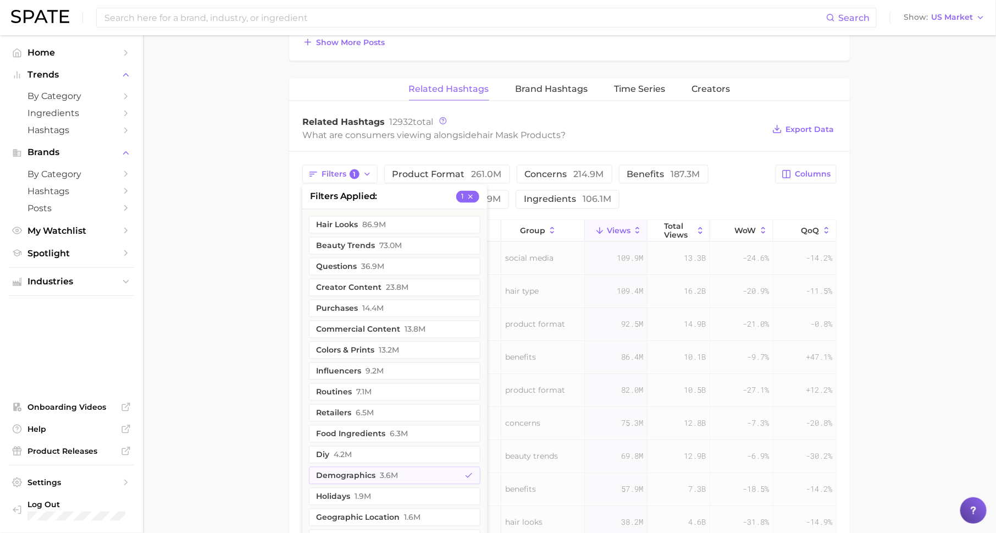
click at [191, 328] on main "1. hair 2. hair care products 3. hair mask products 4. Subcategory Overview Goo…" at bounding box center [569, 29] width 853 height 1584
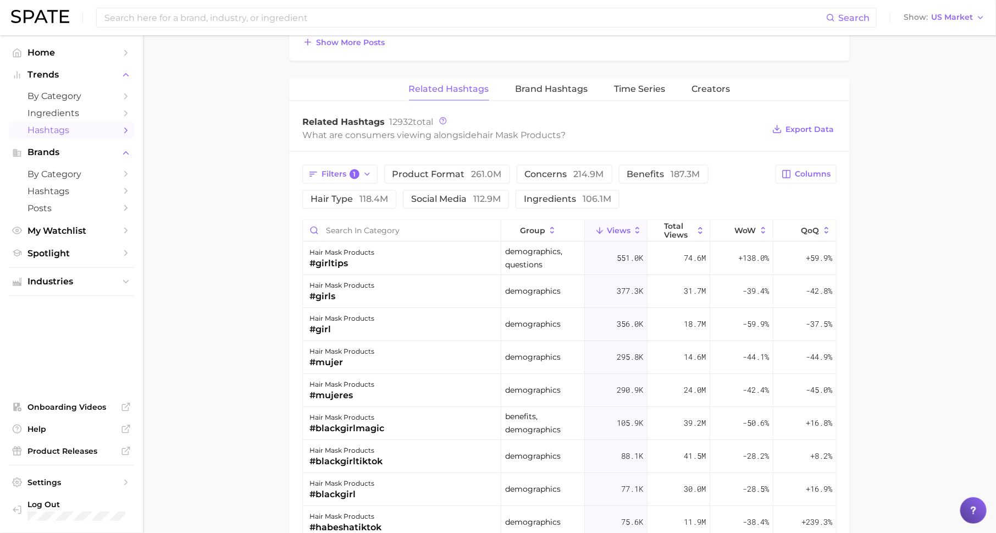
click at [124, 129] on icon "Sidebar" at bounding box center [126, 130] width 10 height 10
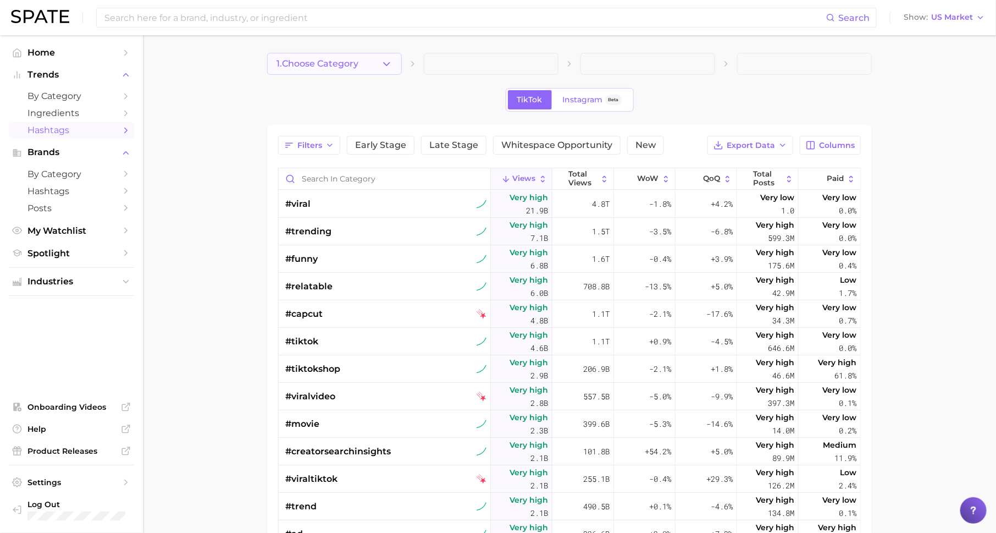
click at [341, 65] on span "1. Choose Category" at bounding box center [318, 64] width 82 height 10
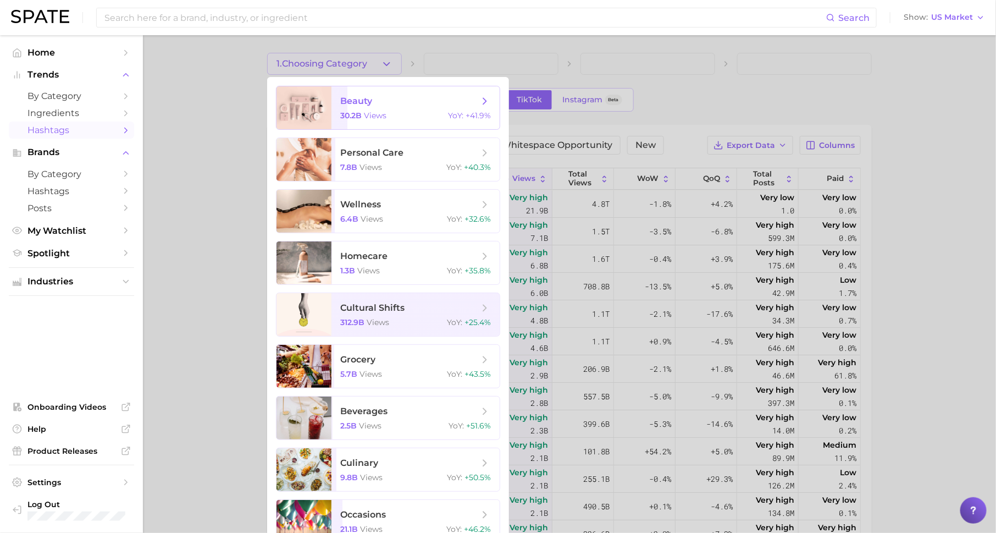
click at [380, 105] on span "beauty" at bounding box center [409, 101] width 139 height 12
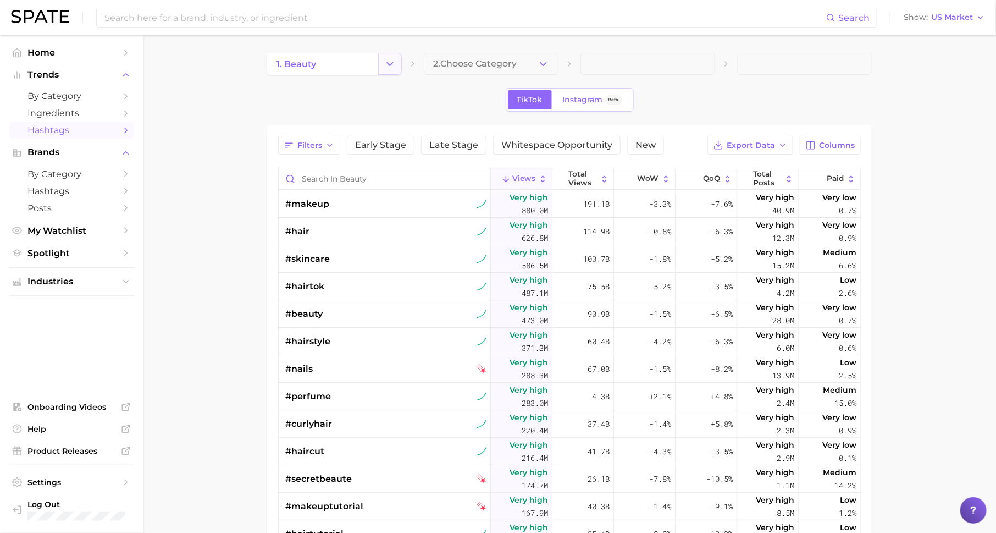
click at [392, 69] on icon "Change Category" at bounding box center [390, 64] width 12 height 12
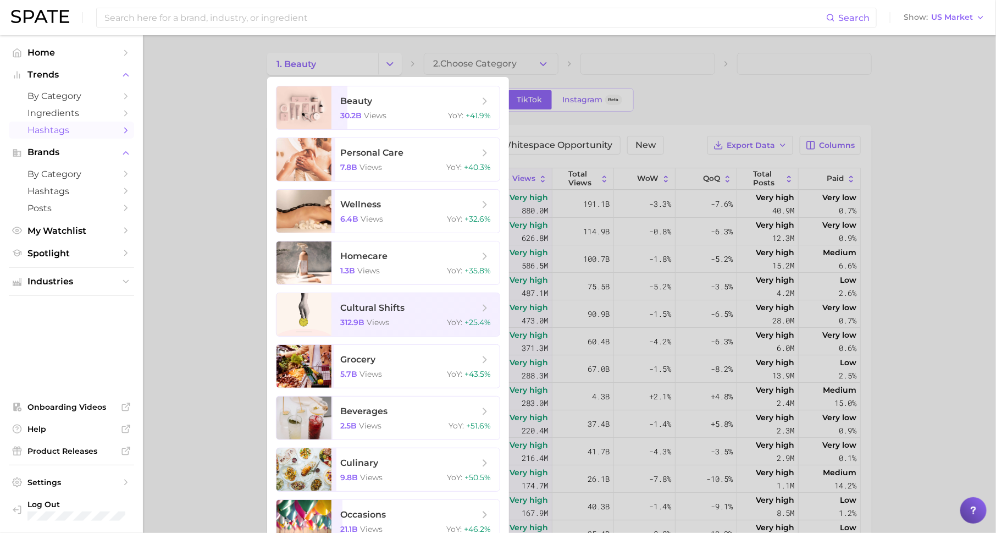
click at [477, 75] on div at bounding box center [498, 266] width 996 height 533
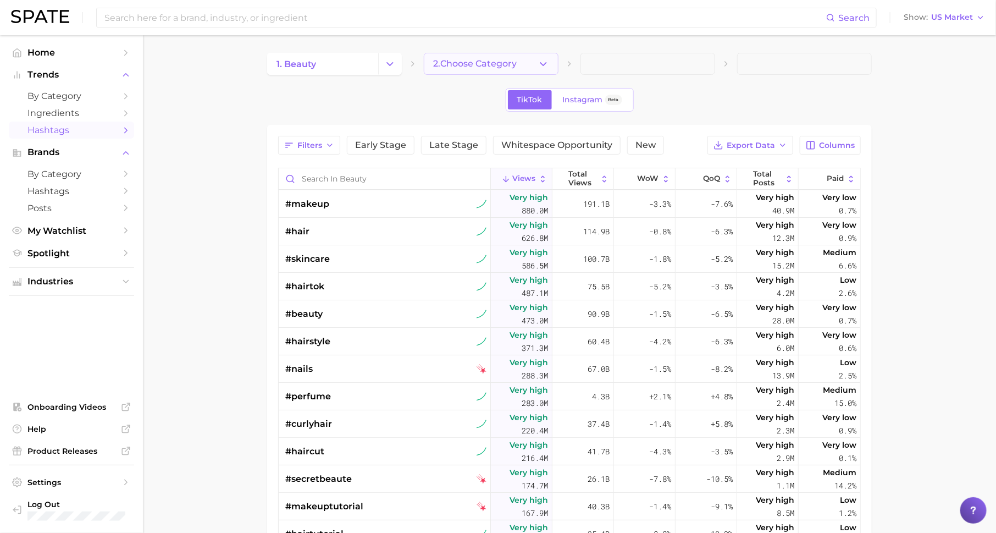
click at [483, 67] on span "2. Choose Category" at bounding box center [475, 64] width 84 height 10
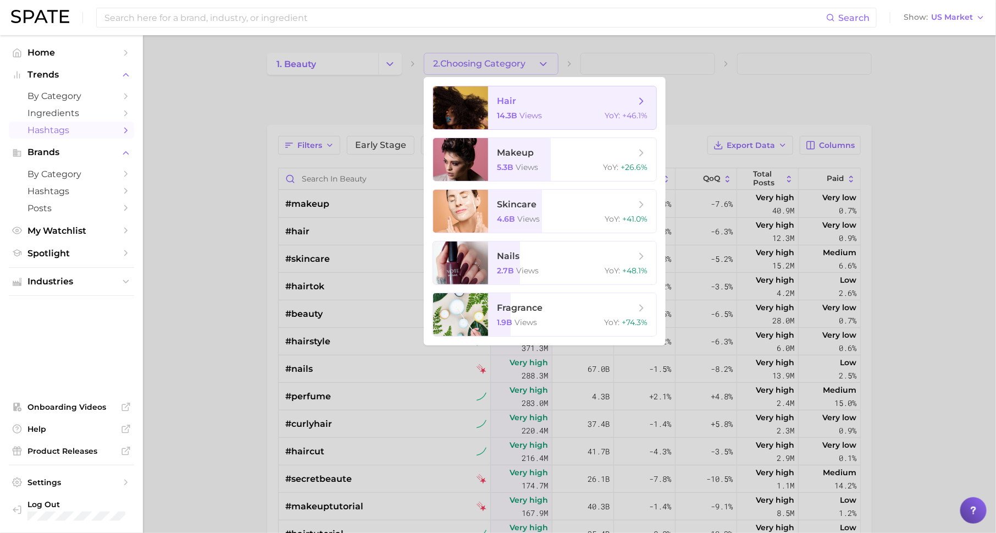
click at [550, 119] on div "14.3b views YoY : +46.1%" at bounding box center [572, 115] width 151 height 10
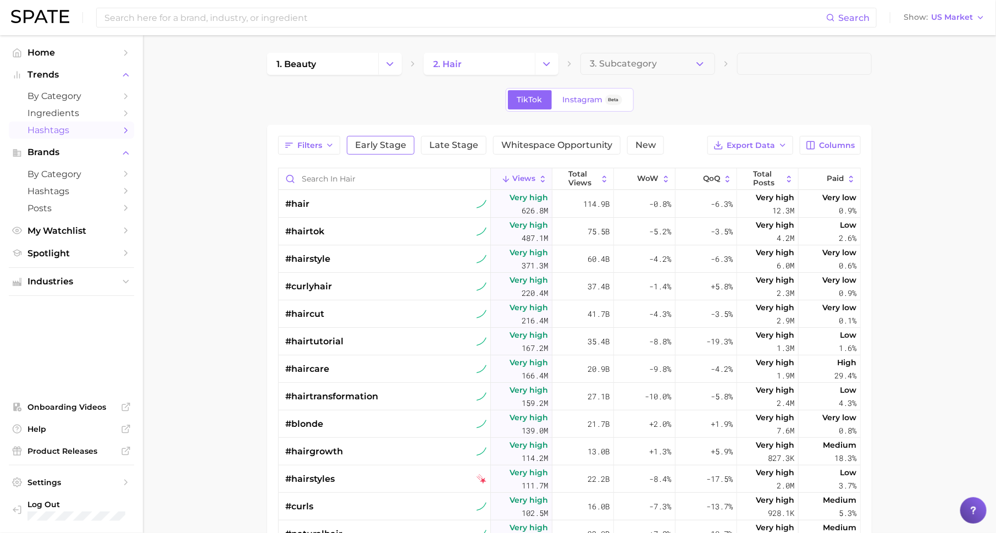
click at [389, 141] on span "Early Stage" at bounding box center [380, 145] width 51 height 9
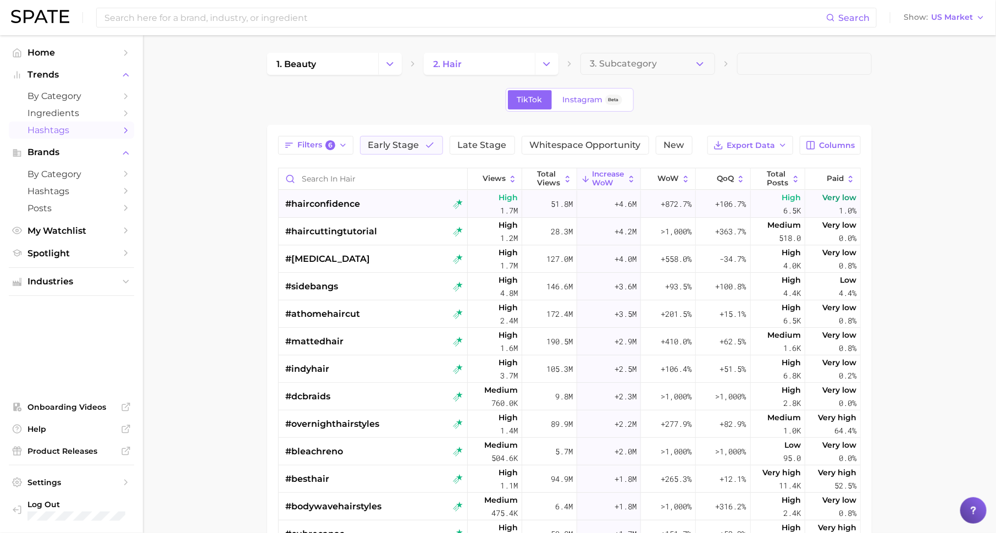
click at [381, 205] on div "#hairconfidence" at bounding box center [374, 203] width 178 height 27
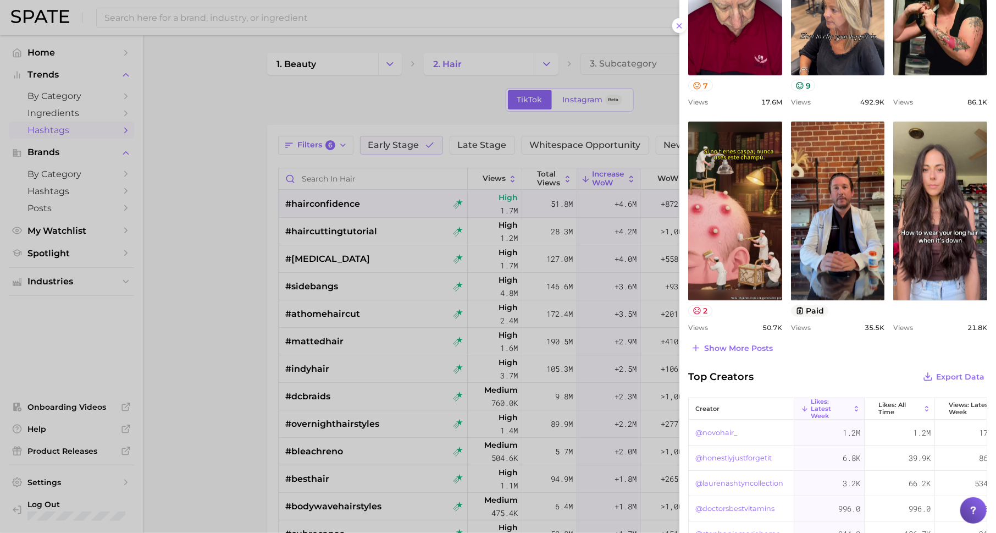
scroll to position [436, 0]
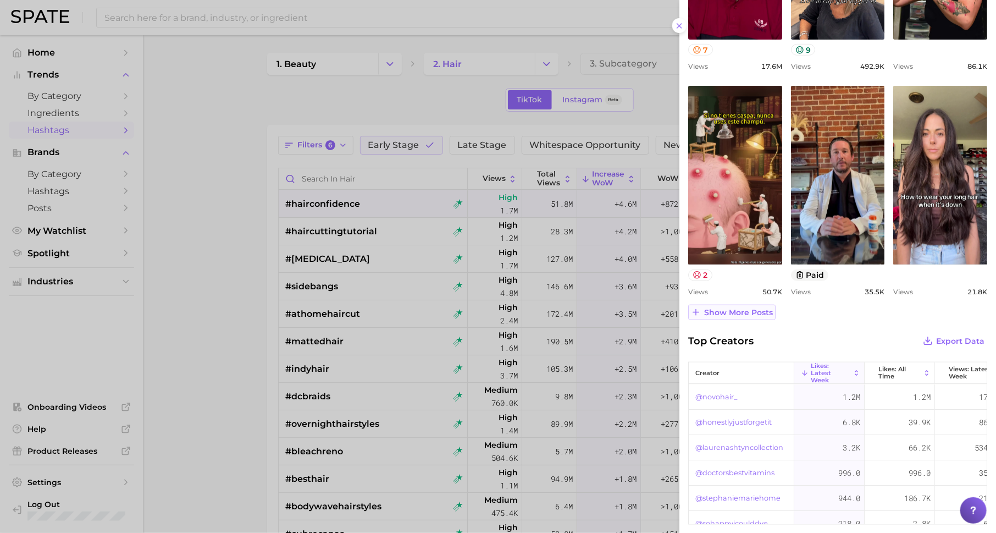
click at [733, 310] on span "Show more posts" at bounding box center [738, 312] width 69 height 9
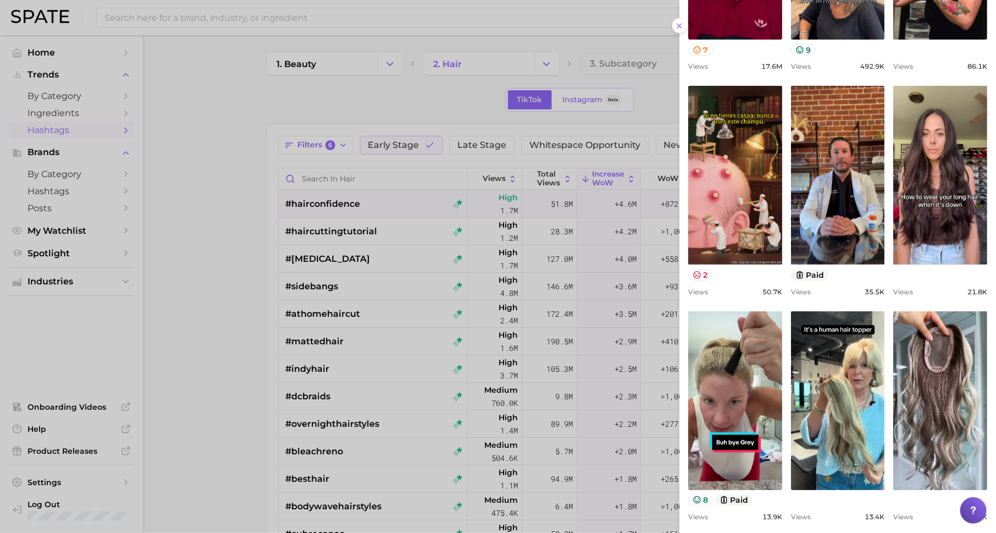
scroll to position [563, 0]
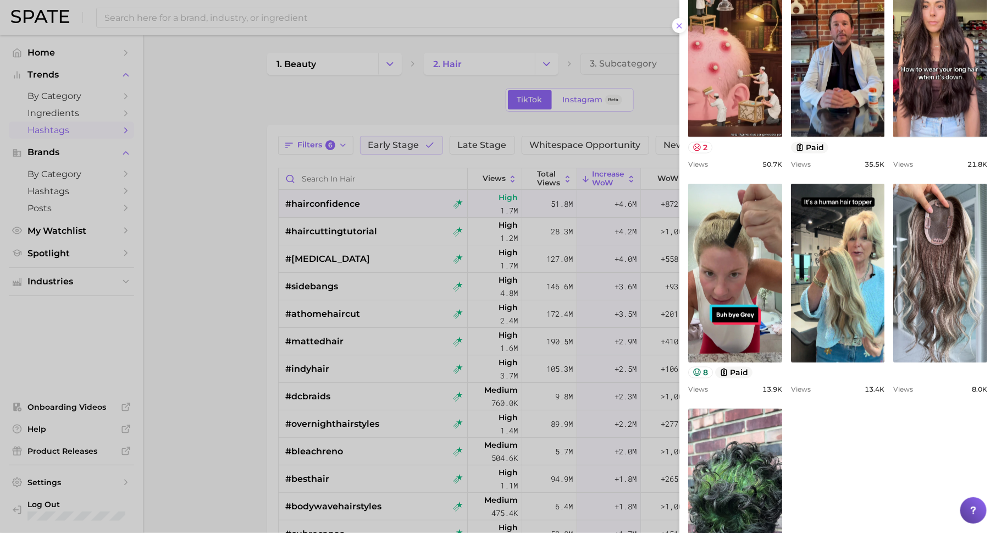
click at [304, 207] on div at bounding box center [498, 266] width 996 height 533
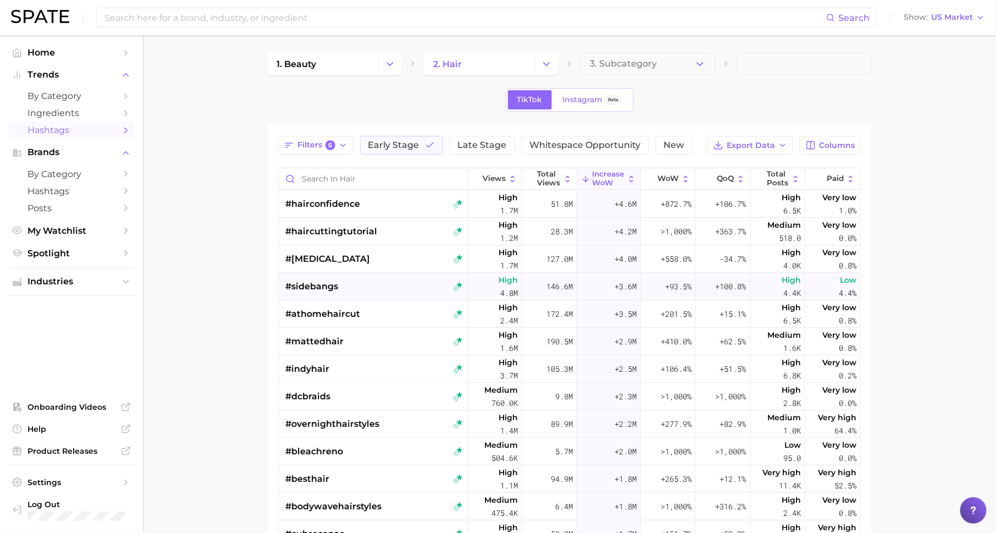
click at [345, 279] on div "#sidebangs" at bounding box center [374, 286] width 178 height 27
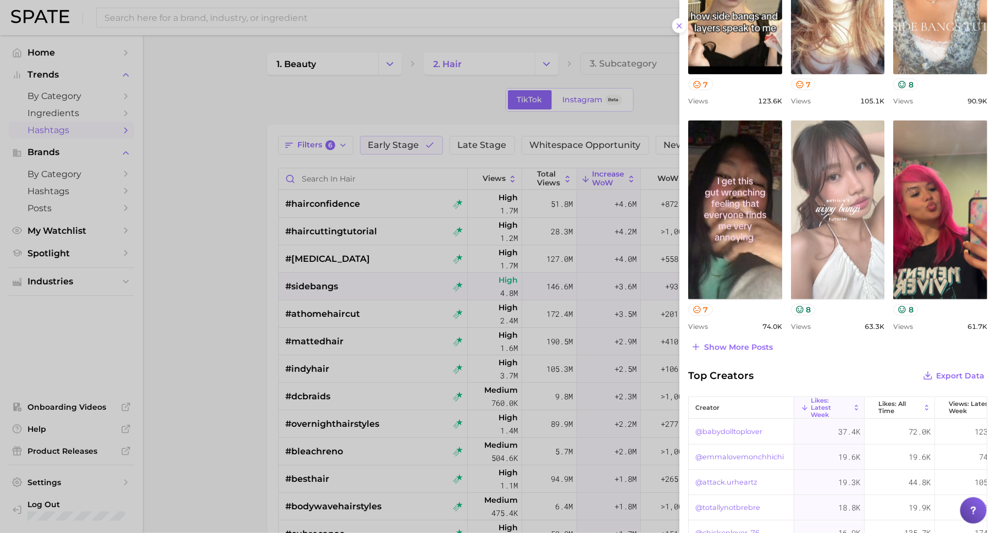
scroll to position [462, 0]
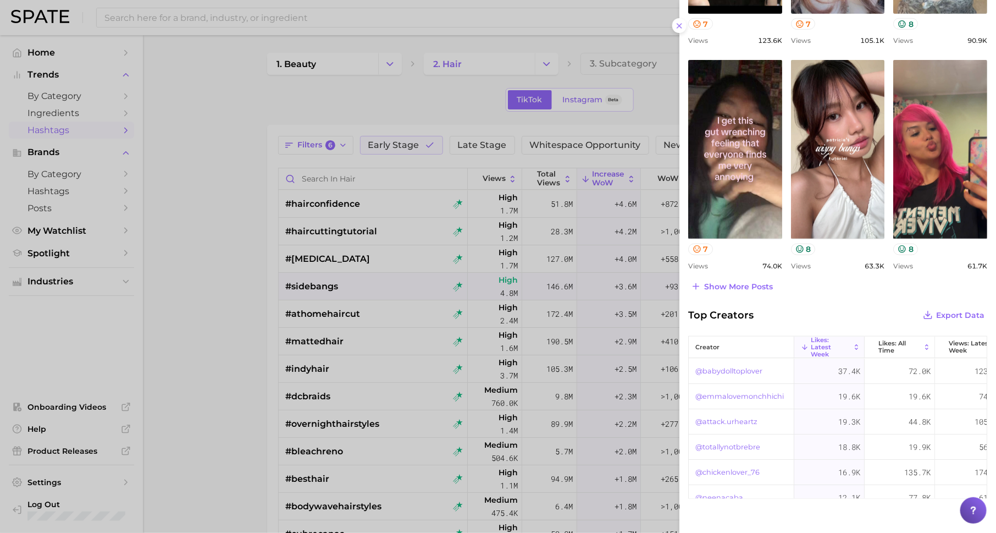
click at [505, 300] on div at bounding box center [498, 266] width 996 height 533
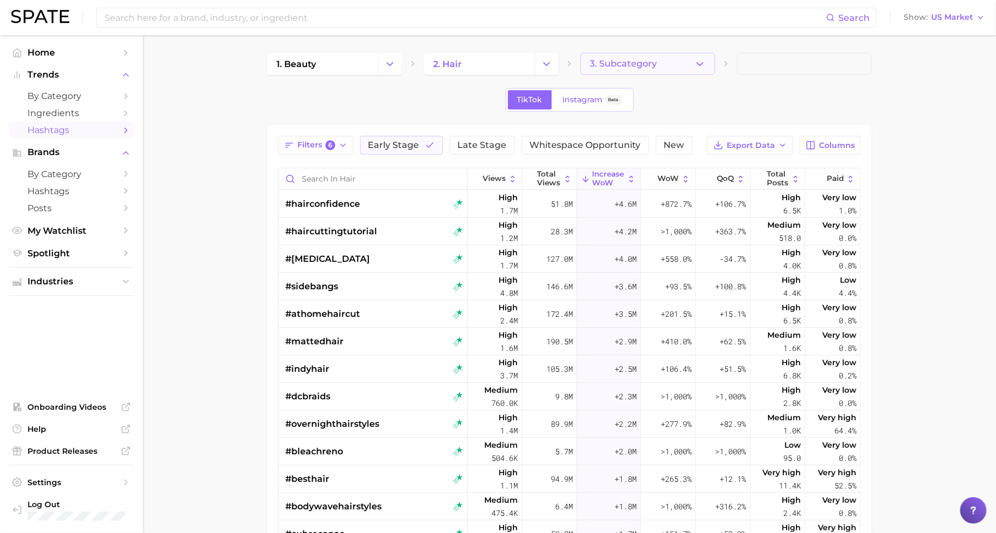
click at [672, 62] on button "3. Subcategory" at bounding box center [648, 64] width 135 height 22
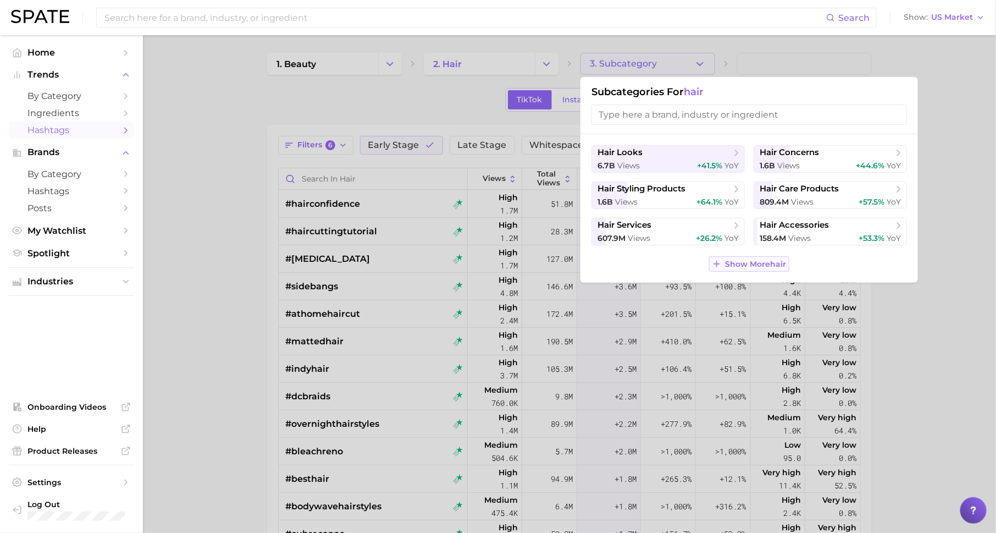
click at [761, 257] on button "Show More hair" at bounding box center [749, 263] width 80 height 15
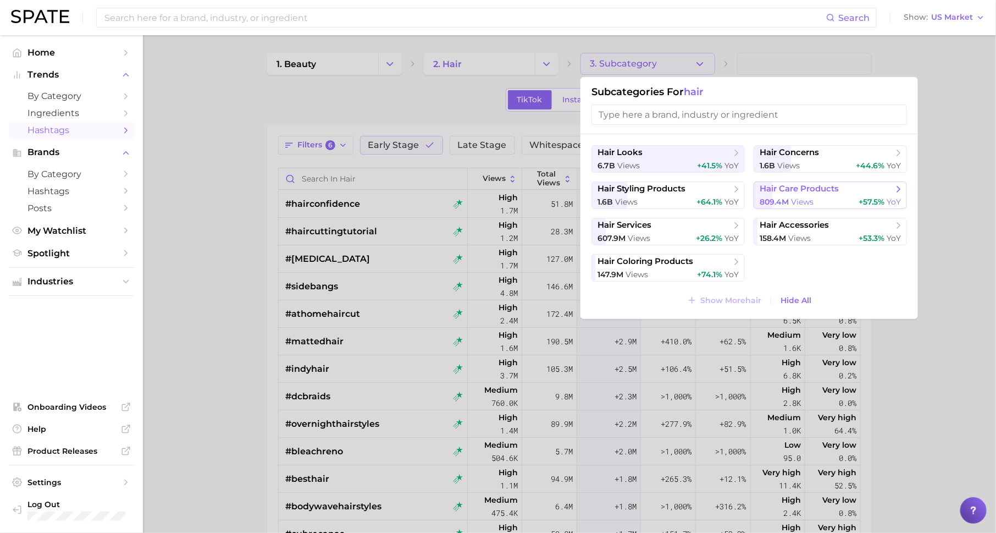
click at [804, 198] on span "views" at bounding box center [802, 202] width 23 height 10
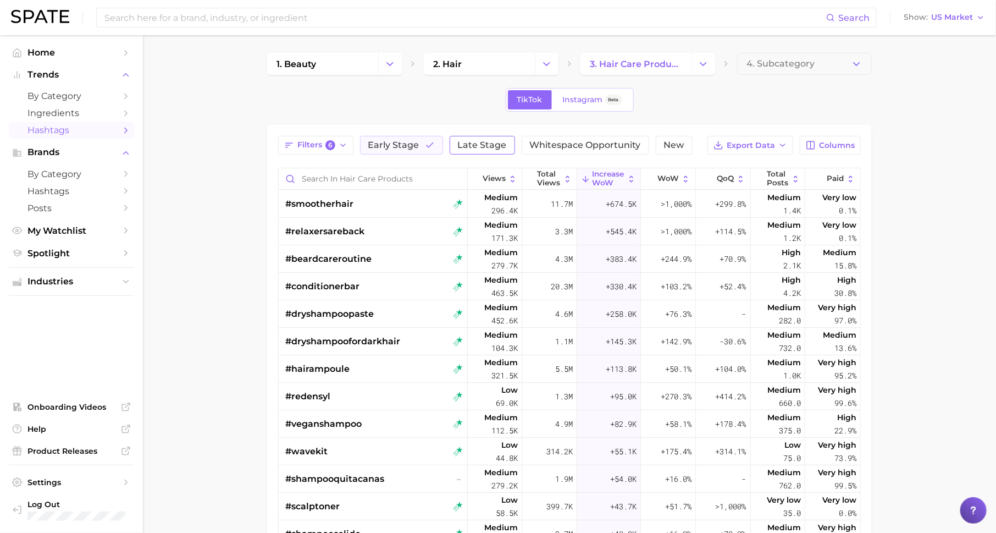
click at [461, 143] on span "Late Stage" at bounding box center [482, 145] width 49 height 9
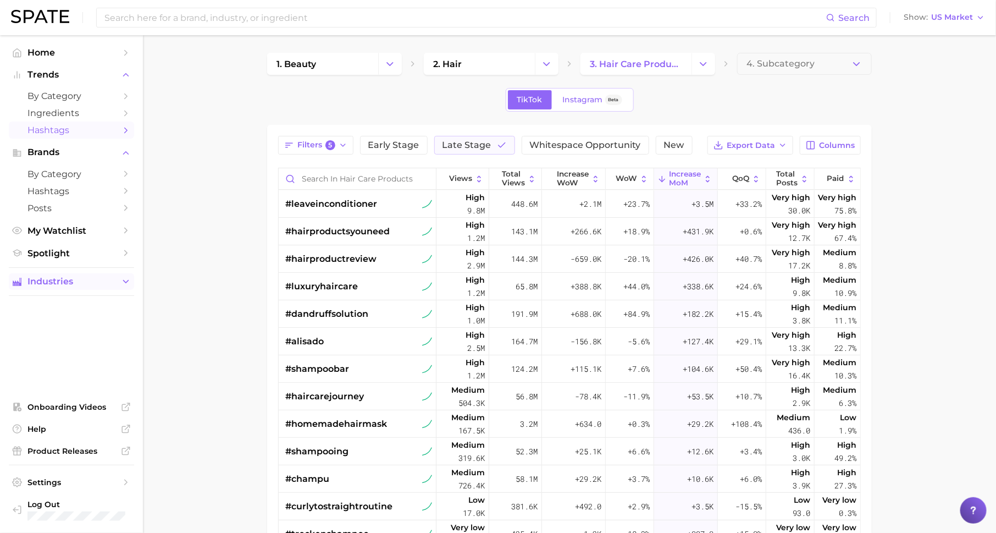
click at [98, 284] on span "Industries" at bounding box center [71, 282] width 88 height 10
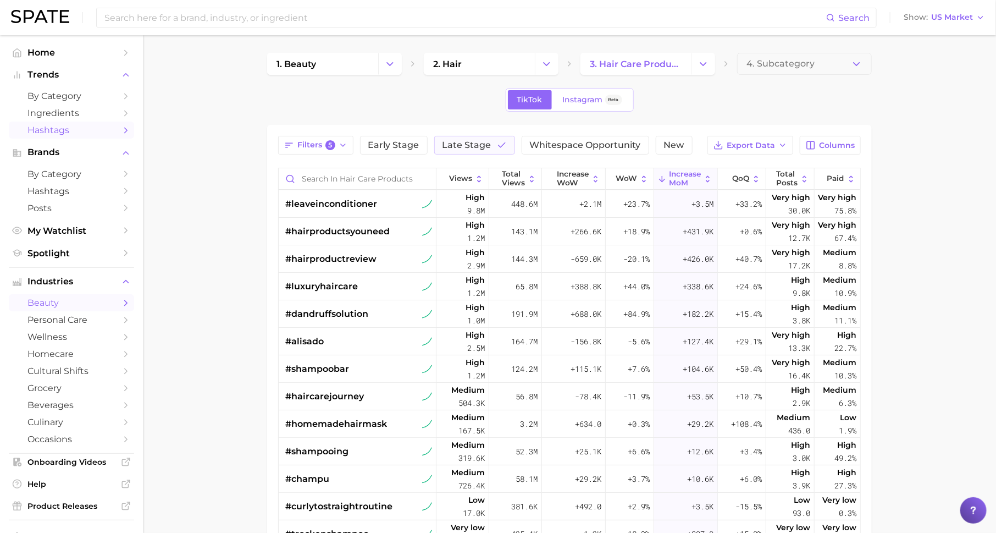
click at [107, 297] on link "beauty" at bounding box center [71, 302] width 125 height 17
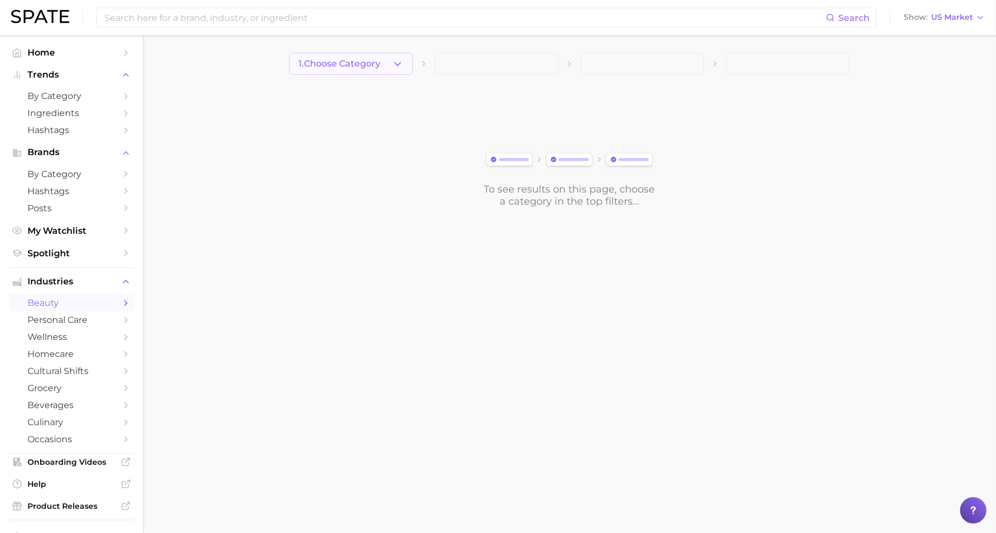
click at [341, 71] on button "1. Choose Category" at bounding box center [351, 64] width 124 height 22
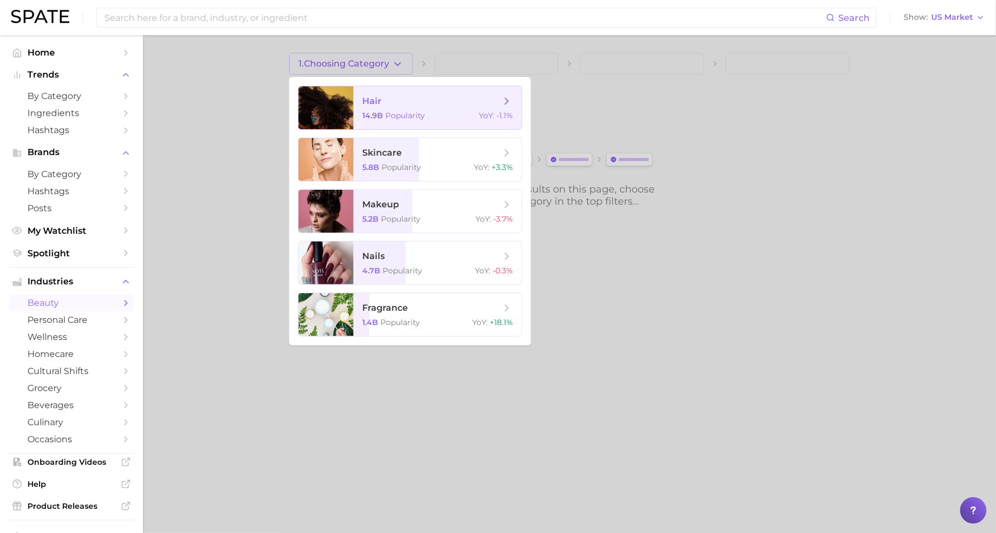
click at [375, 104] on span "hair" at bounding box center [371, 101] width 19 height 10
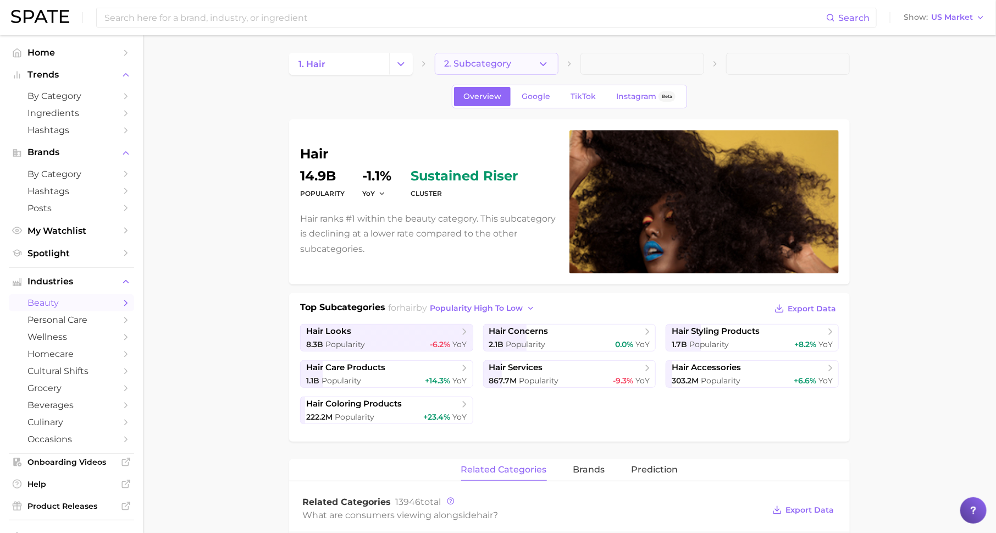
click at [486, 59] on span "2. Subcategory" at bounding box center [477, 64] width 67 height 10
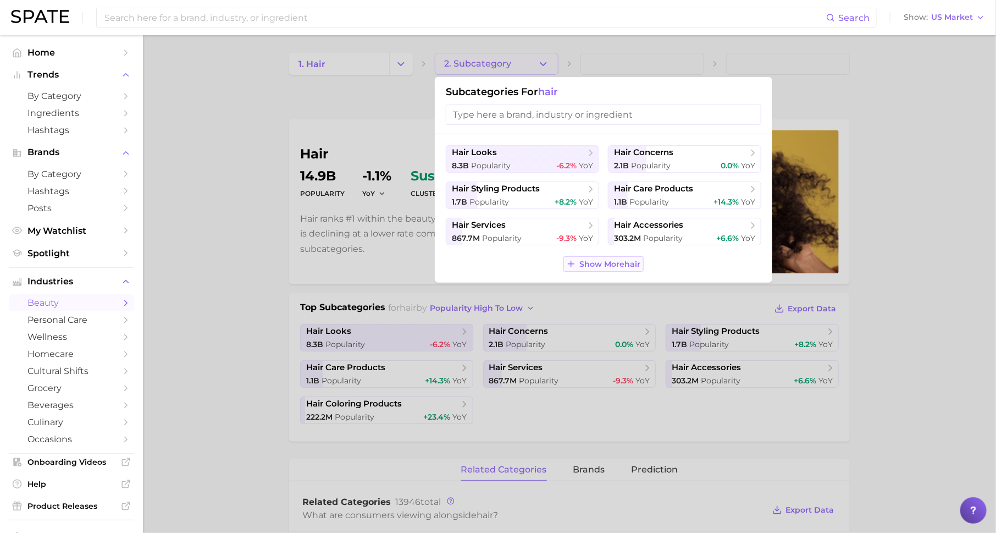
click at [604, 265] on span "Show More hair" at bounding box center [610, 263] width 61 height 9
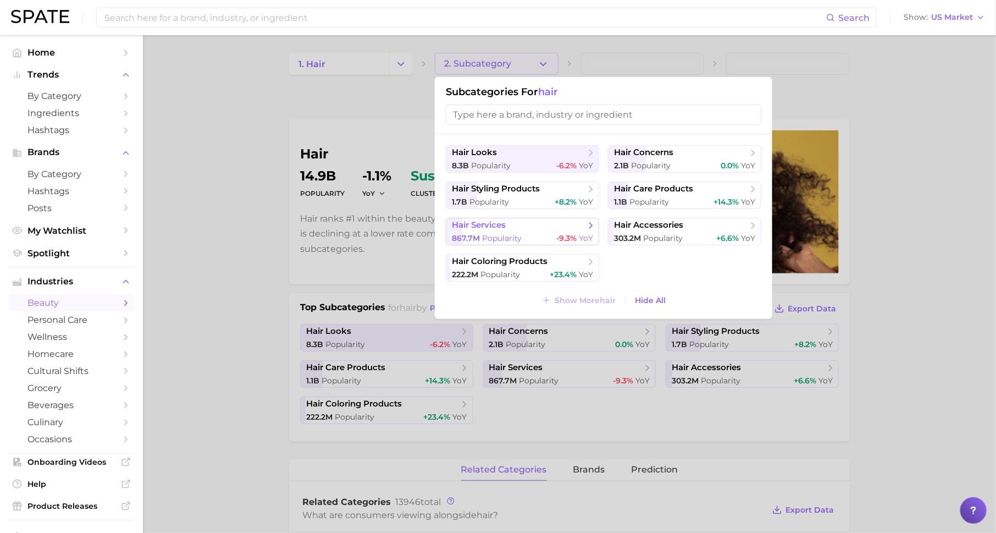
click at [582, 235] on span "YoY" at bounding box center [586, 238] width 14 height 10
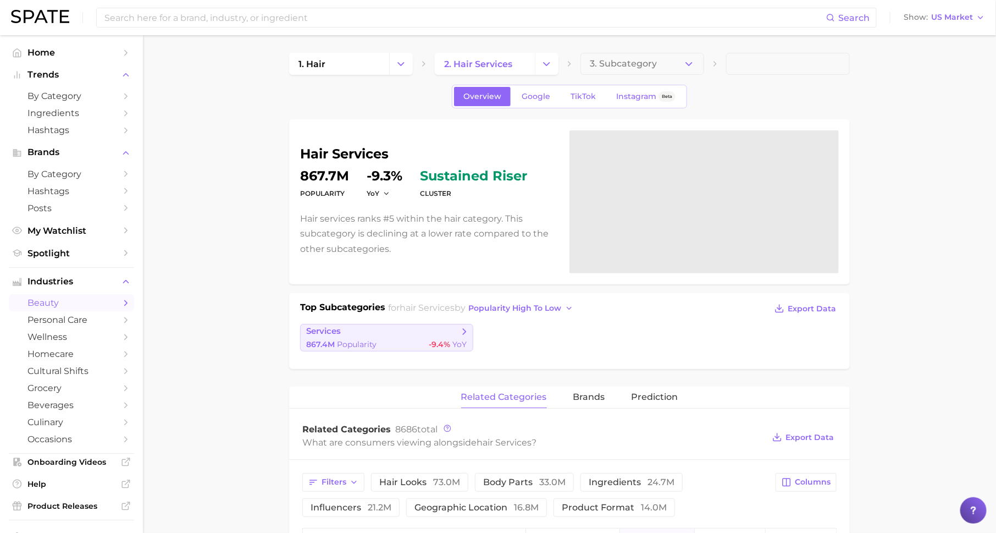
click at [446, 340] on span "-9.4%" at bounding box center [439, 344] width 21 height 10
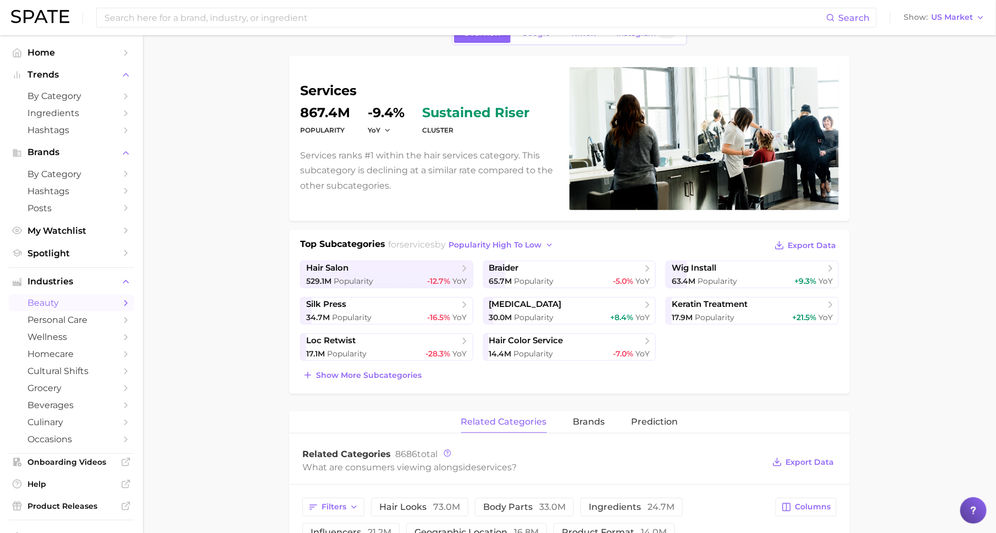
scroll to position [73, 0]
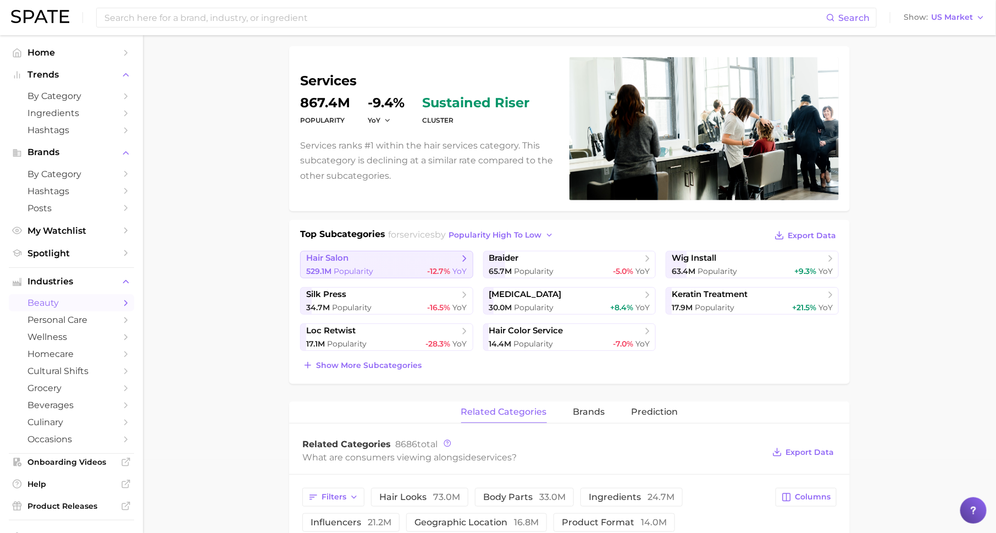
click at [454, 263] on link "hair salon 529.1m Popularity -12.7% YoY" at bounding box center [386, 264] width 173 height 27
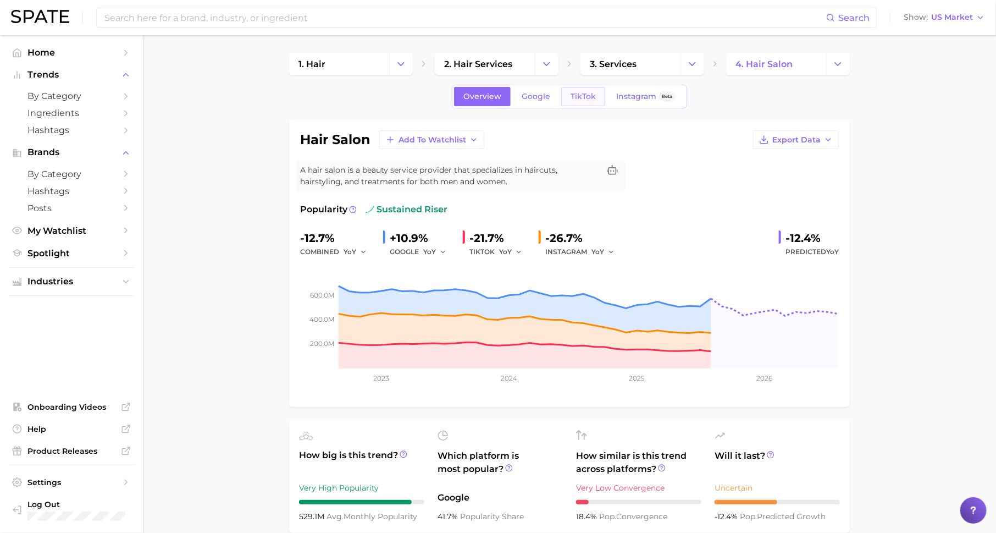
click at [584, 97] on span "TikTok" at bounding box center [583, 96] width 25 height 9
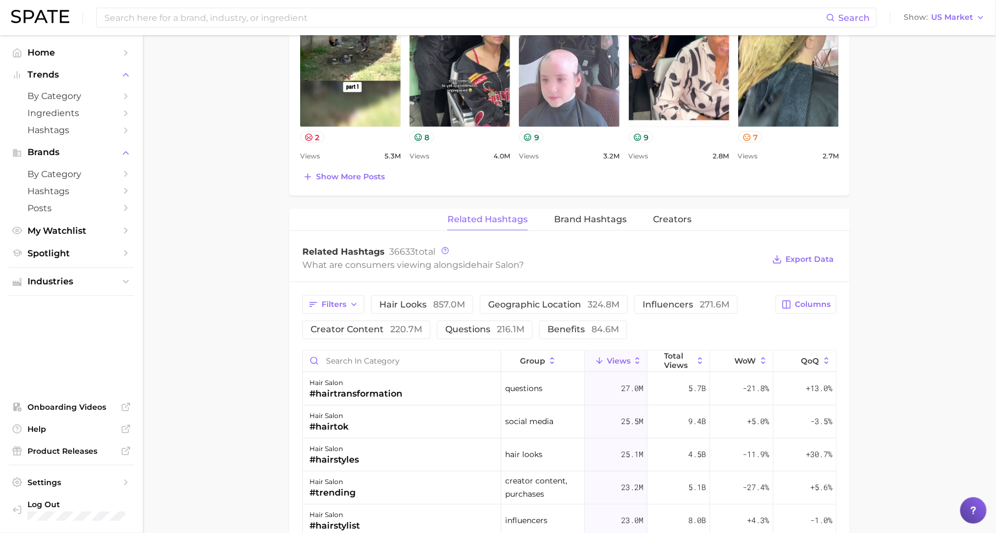
scroll to position [844, 0]
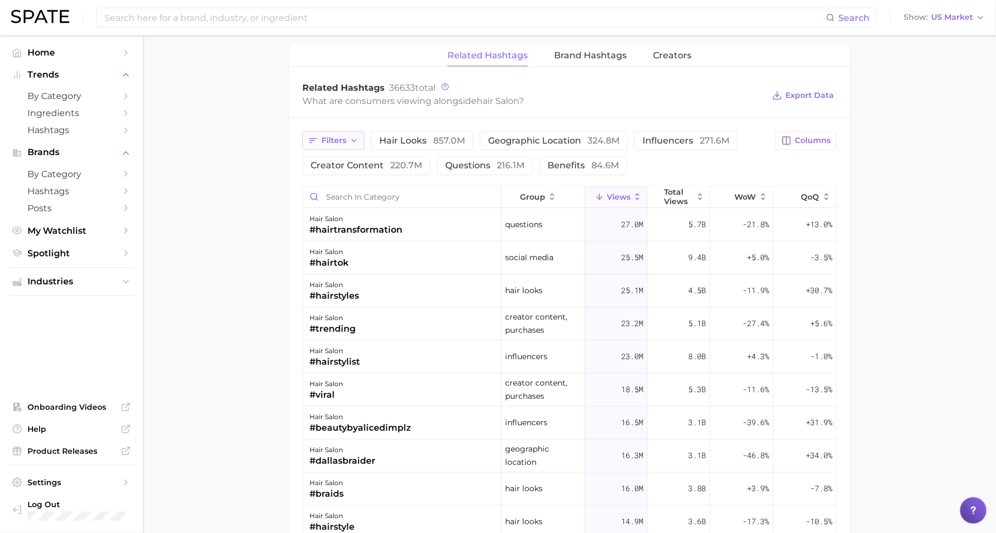
click at [349, 140] on button "Filters" at bounding box center [333, 140] width 62 height 19
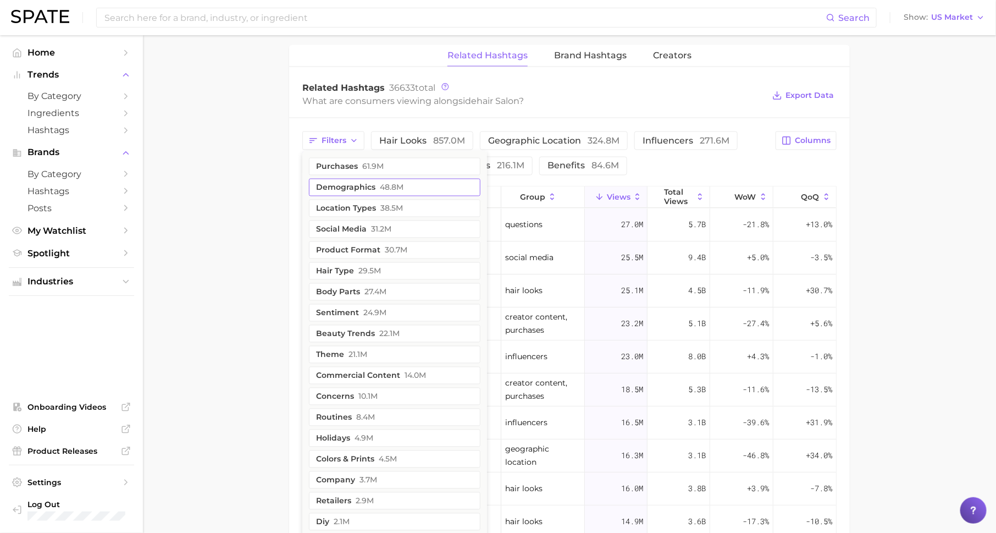
click at [371, 186] on button "demographics 48.8m" at bounding box center [395, 188] width 172 height 18
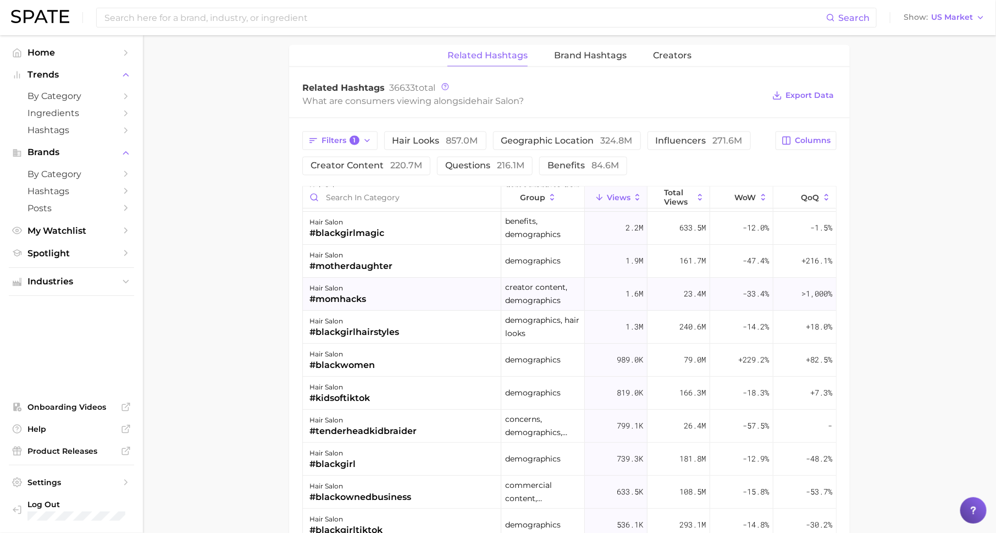
scroll to position [124, 0]
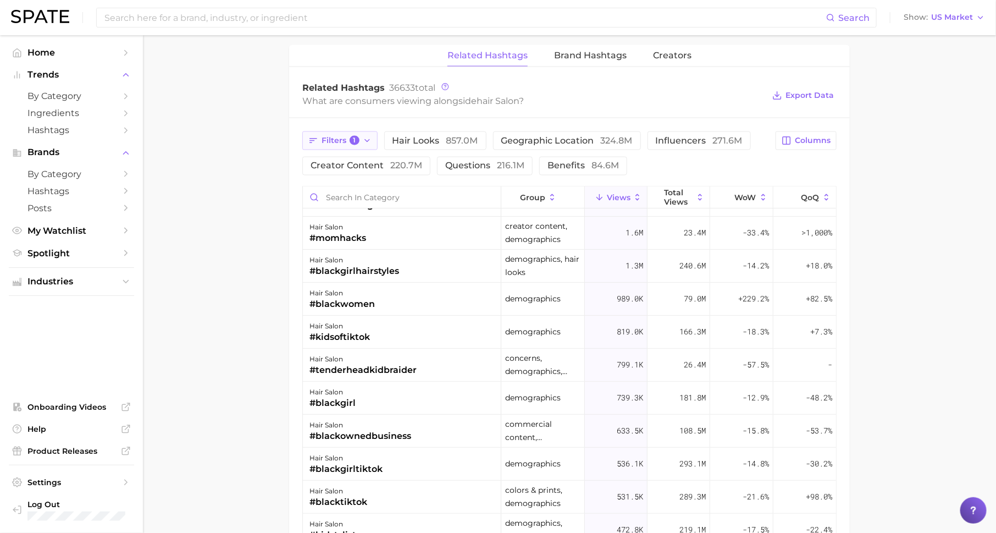
click at [358, 140] on span "Filters 1" at bounding box center [341, 141] width 38 height 10
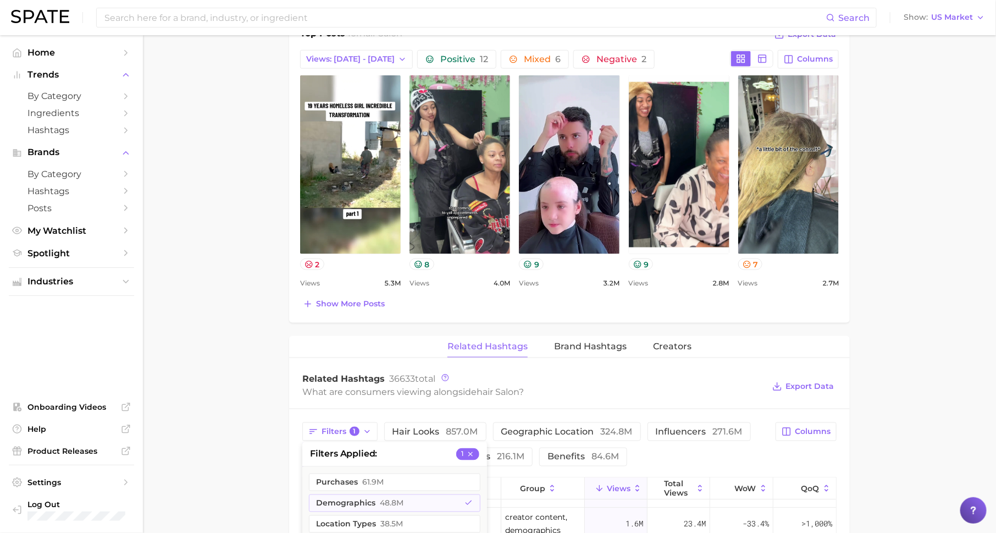
scroll to position [0, 0]
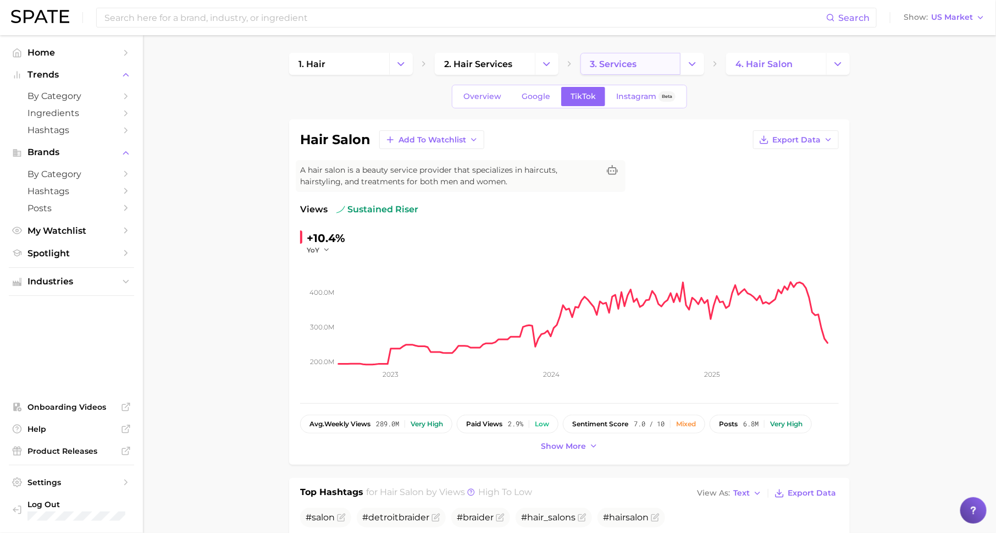
click at [619, 60] on span "3. services" at bounding box center [613, 64] width 47 height 10
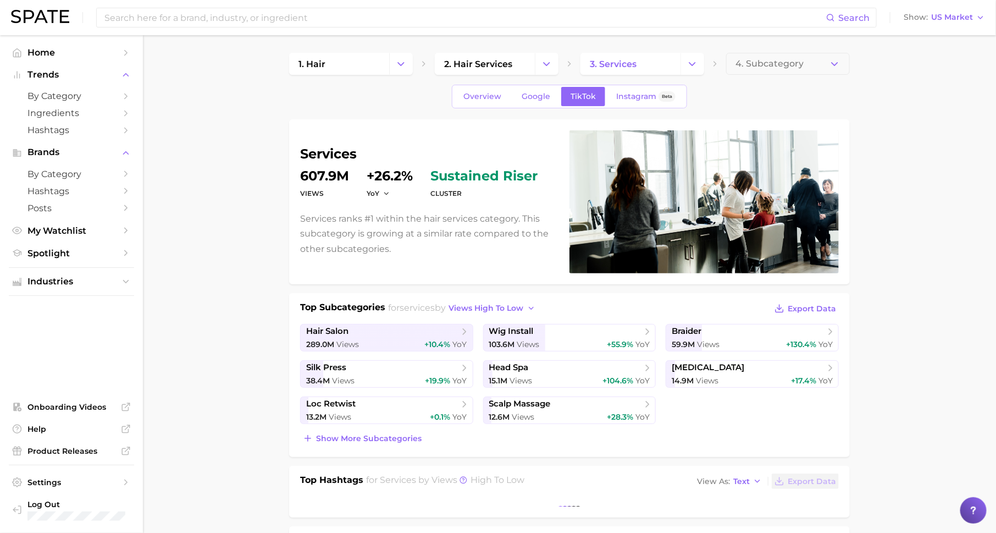
scroll to position [108, 0]
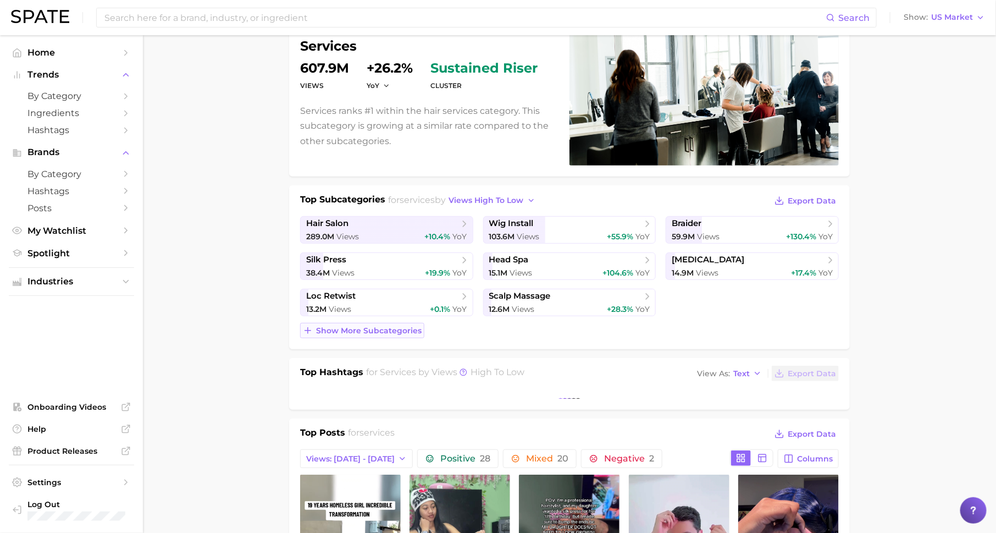
click at [352, 331] on span "Show more subcategories" at bounding box center [369, 330] width 106 height 9
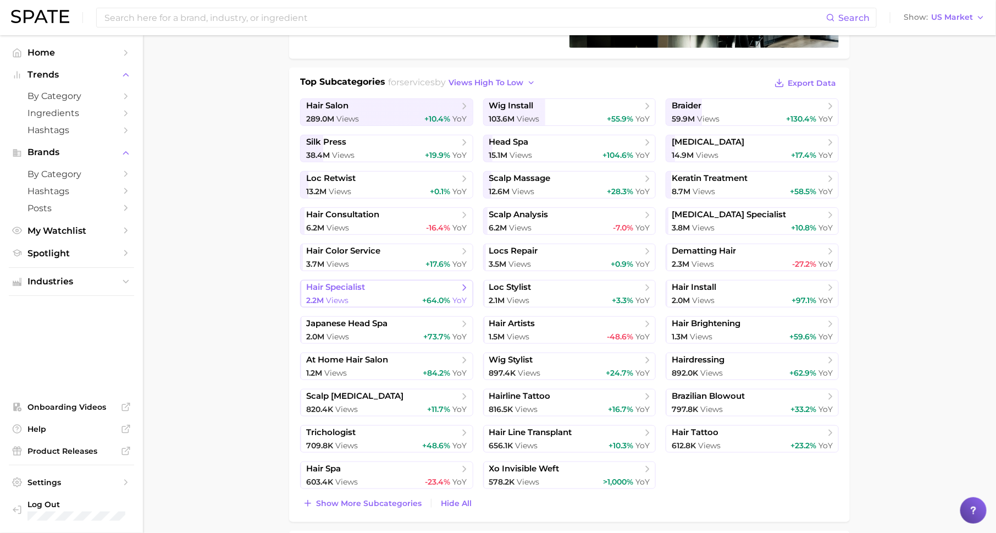
scroll to position [0, 0]
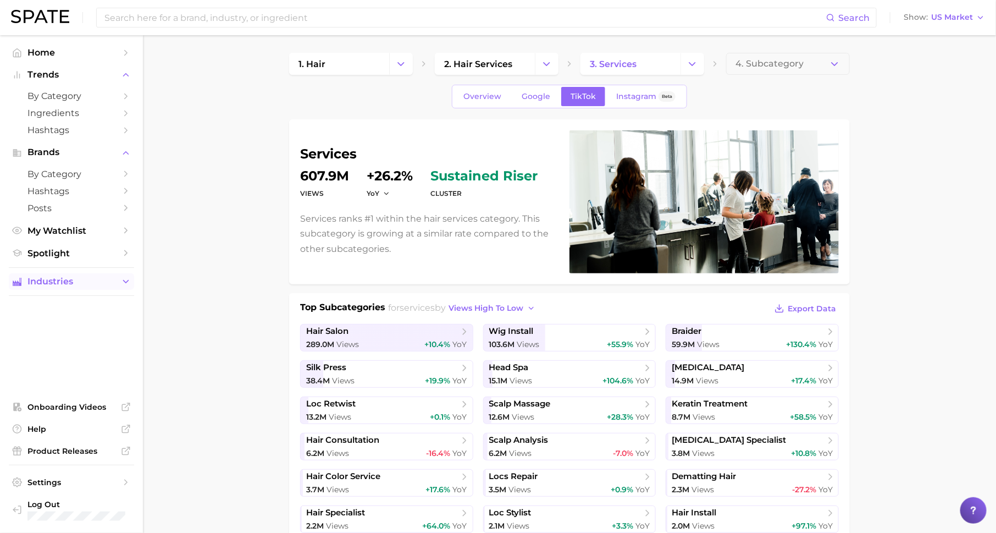
click at [84, 281] on span "Industries" at bounding box center [71, 282] width 88 height 10
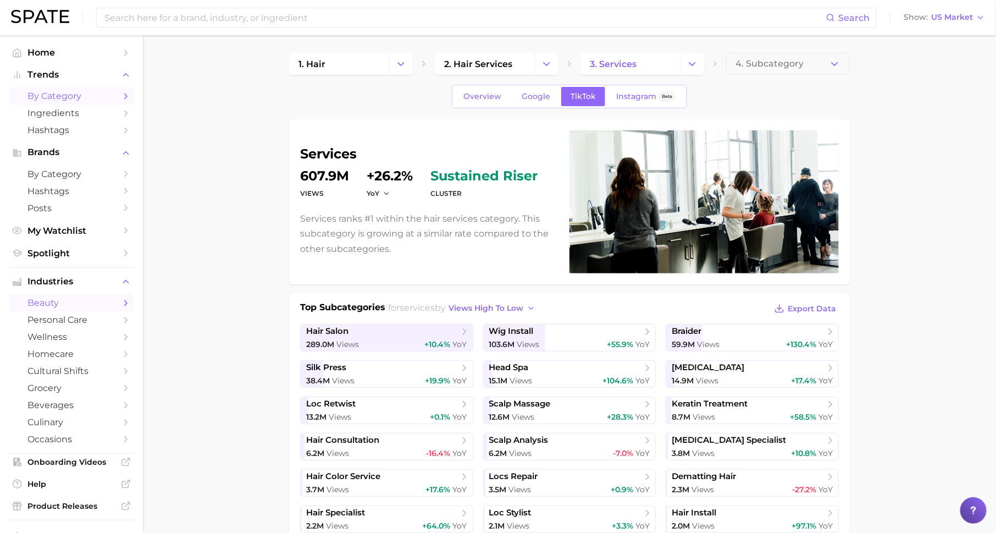
click at [97, 96] on span "by Category" at bounding box center [71, 96] width 88 height 10
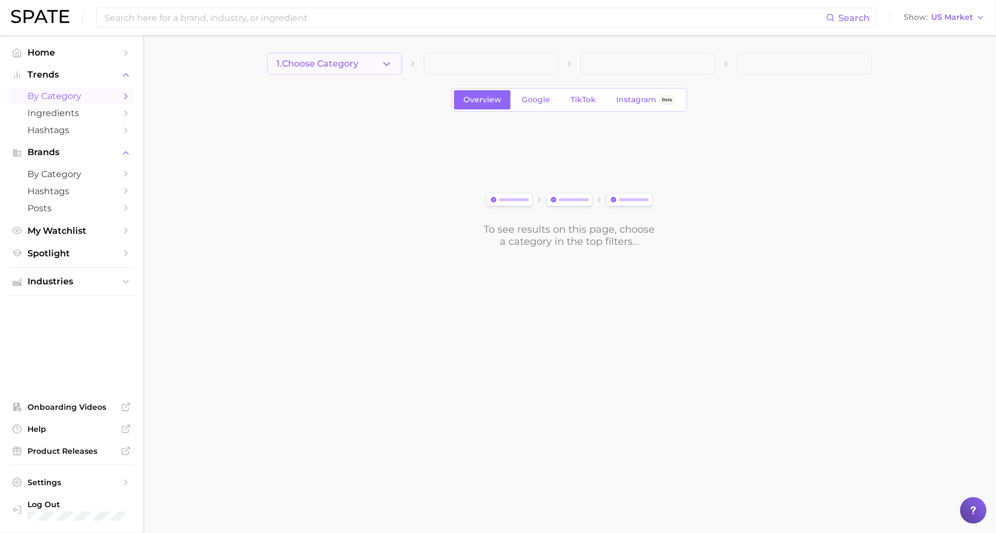
click at [371, 67] on button "1. Choose Category" at bounding box center [334, 64] width 135 height 22
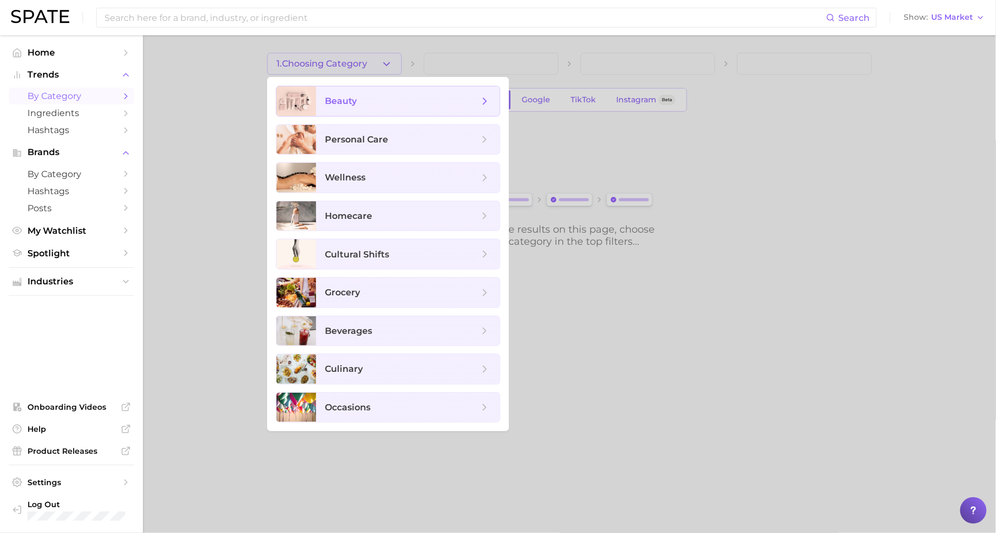
click at [375, 97] on span "beauty" at bounding box center [402, 101] width 154 height 12
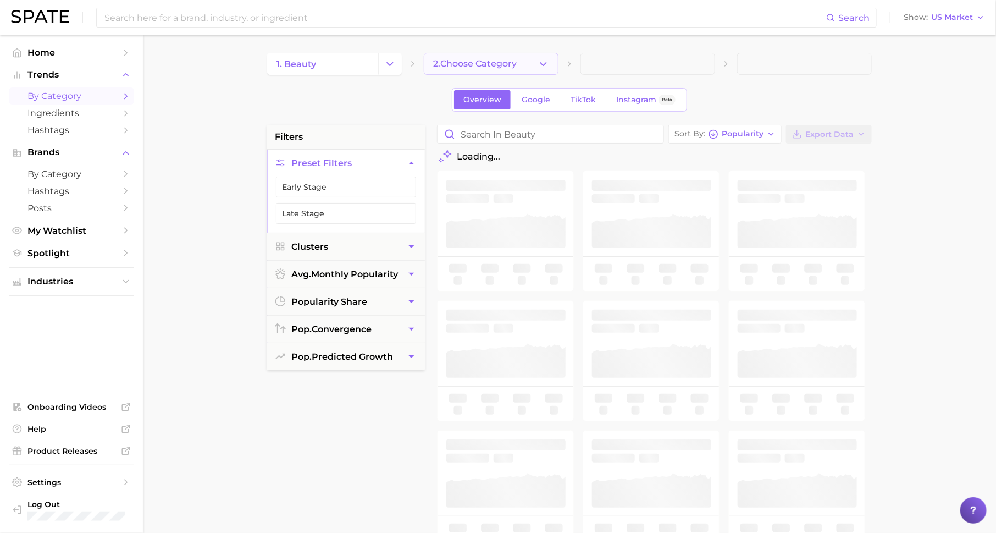
click at [487, 65] on span "2. Choose Category" at bounding box center [475, 64] width 84 height 10
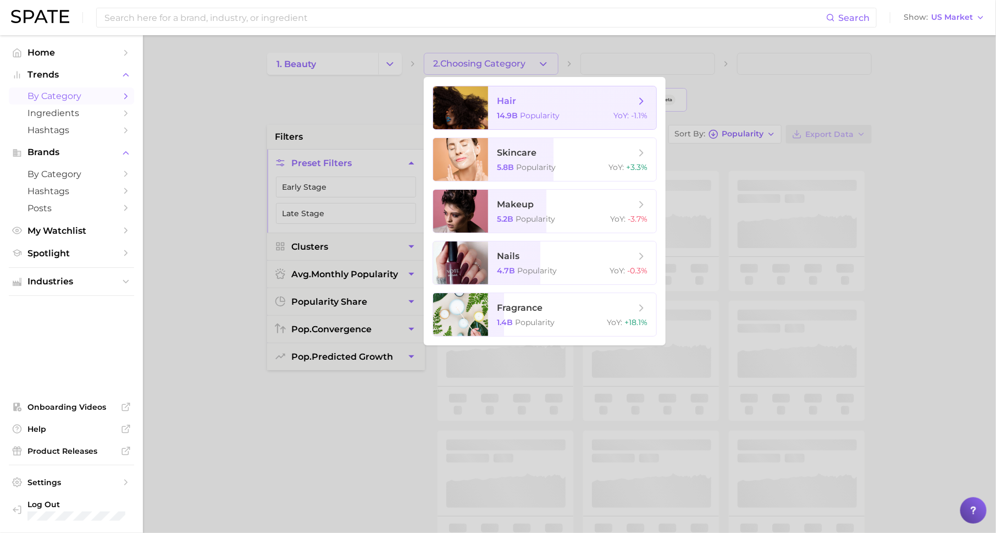
click at [538, 111] on span "Popularity" at bounding box center [540, 115] width 40 height 10
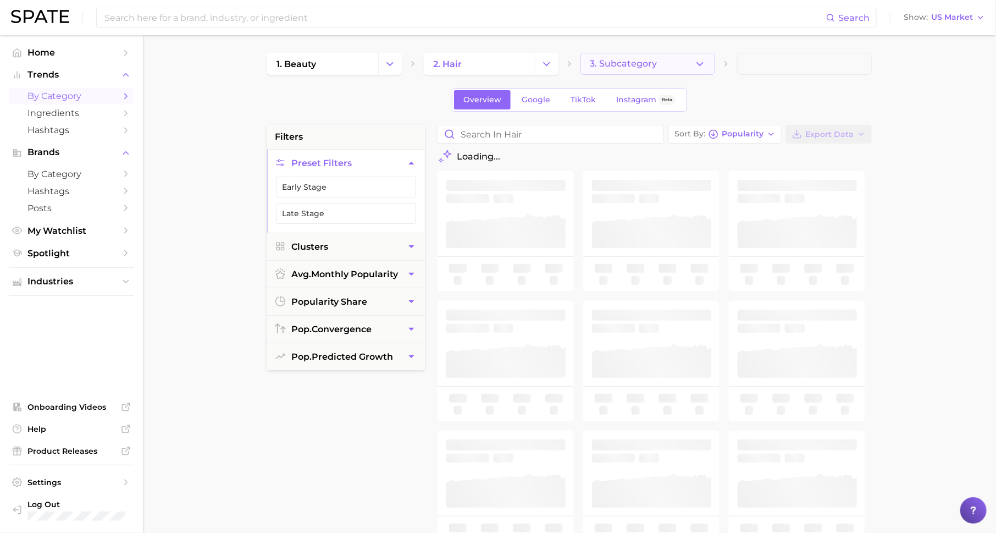
click at [625, 62] on span "3. Subcategory" at bounding box center [623, 64] width 67 height 10
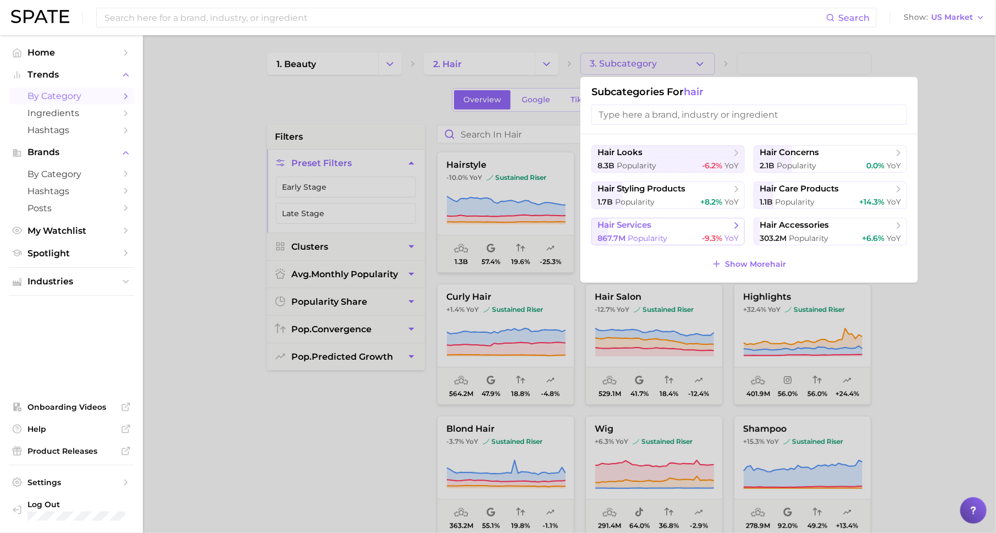
click at [704, 227] on span "hair services" at bounding box center [665, 225] width 134 height 11
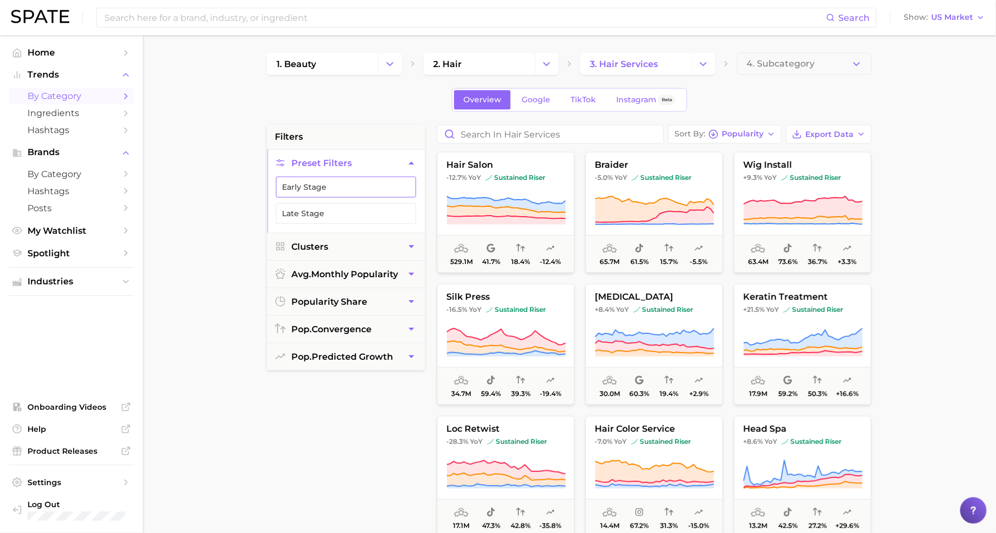
click at [392, 184] on button "Early Stage" at bounding box center [346, 186] width 140 height 21
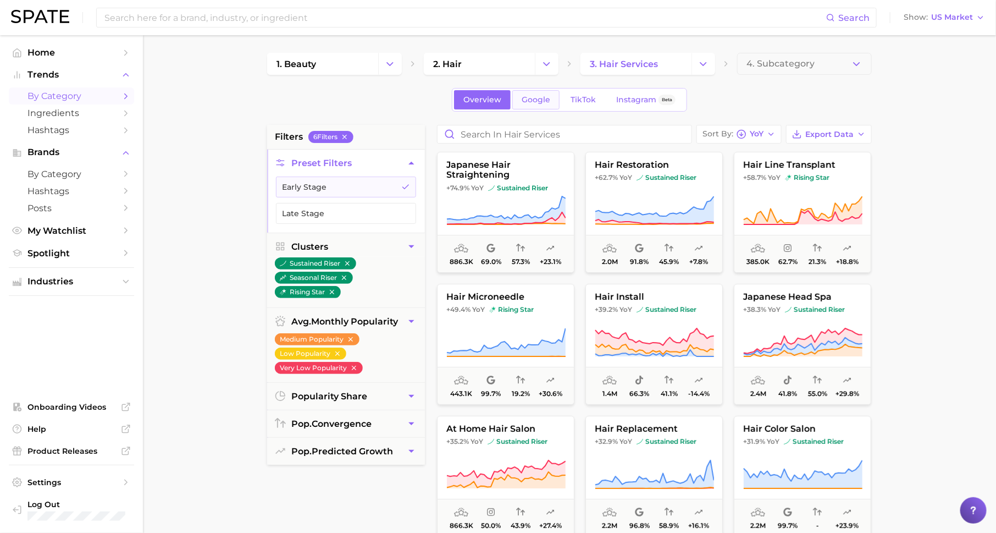
click at [541, 101] on span "Google" at bounding box center [536, 99] width 29 height 9
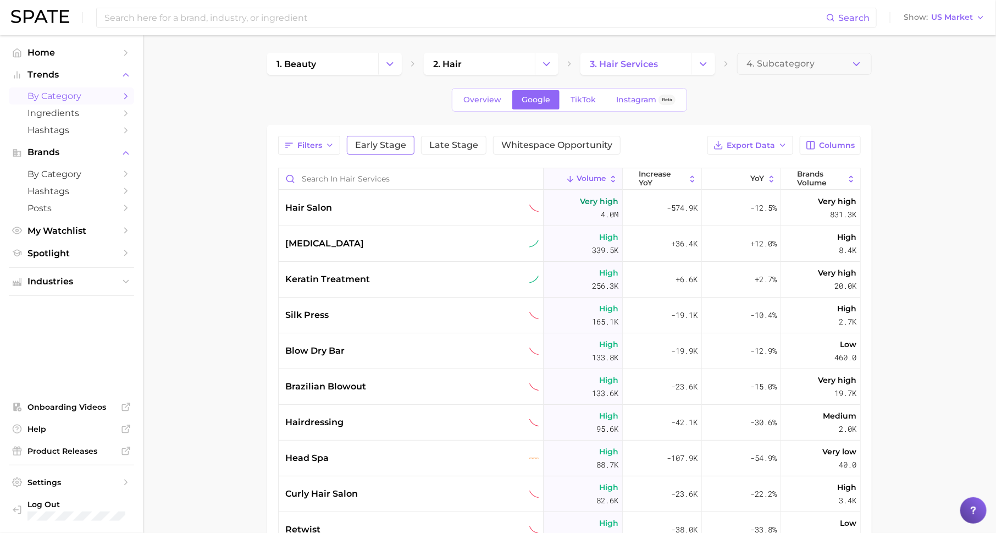
click at [388, 141] on span "Early Stage" at bounding box center [380, 145] width 51 height 9
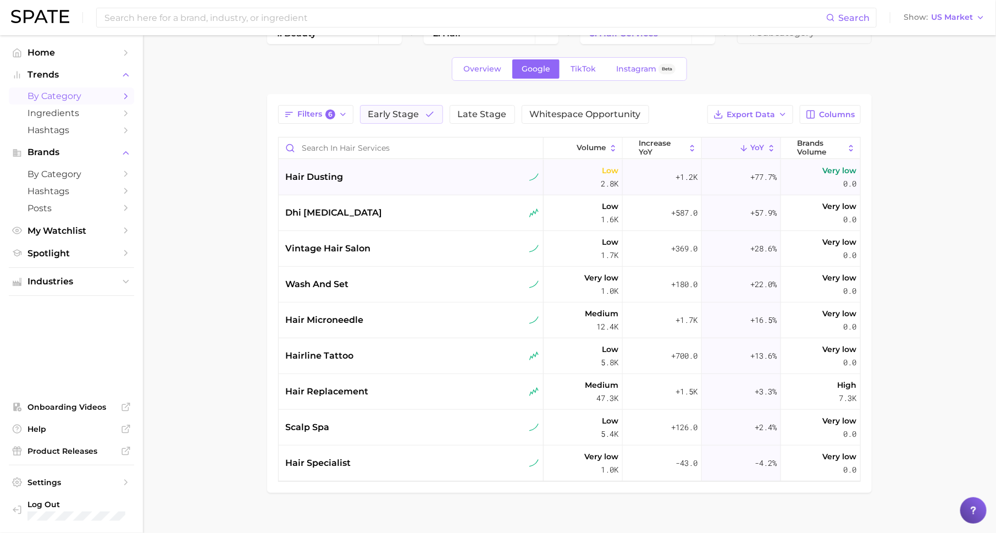
scroll to position [25, 0]
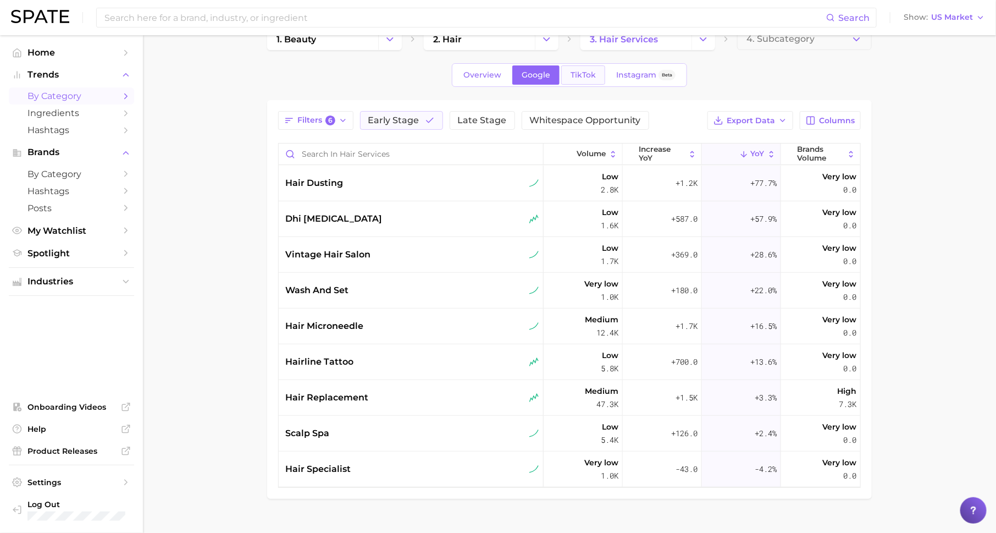
click at [575, 75] on span "TikTok" at bounding box center [583, 74] width 25 height 9
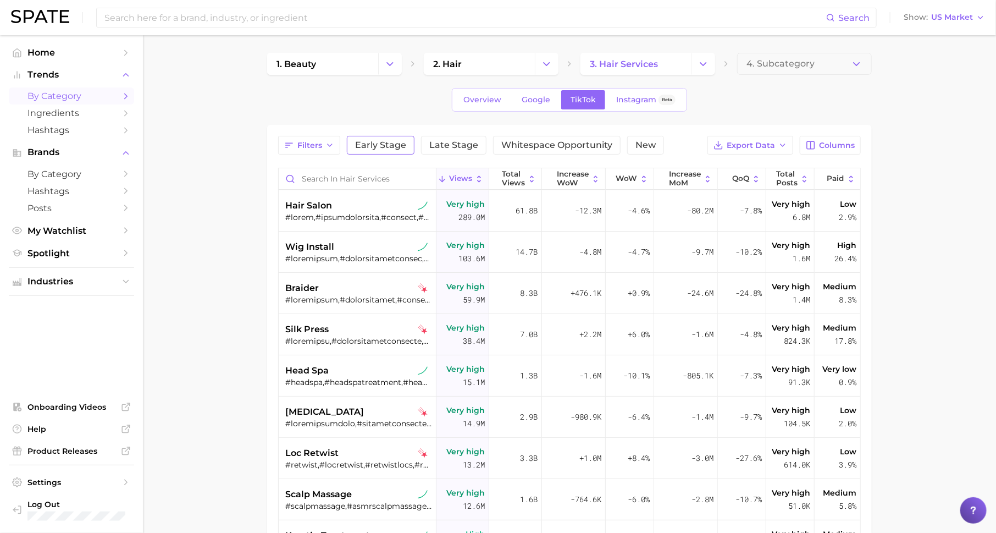
click at [389, 143] on span "Early Stage" at bounding box center [380, 145] width 51 height 9
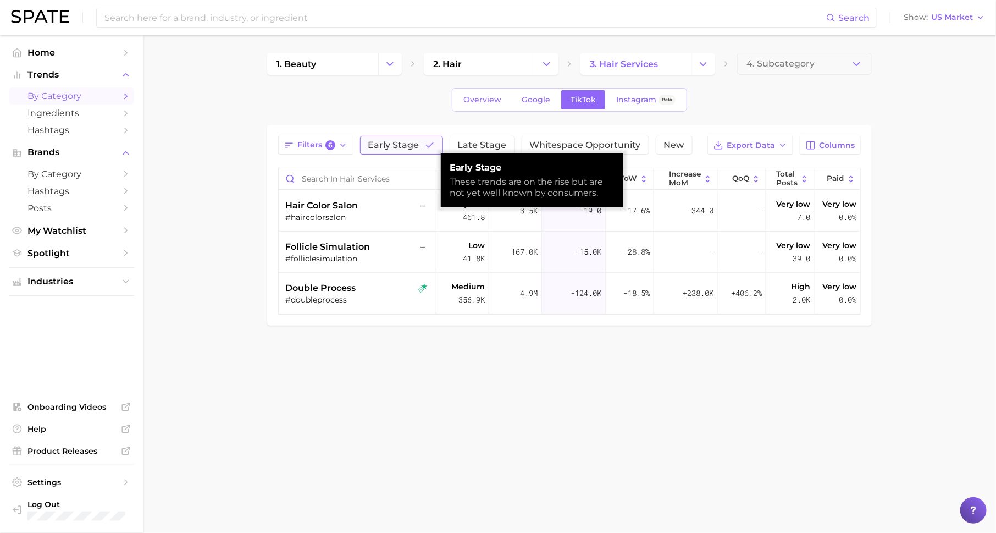
click at [391, 145] on span "Early Stage" at bounding box center [393, 145] width 51 height 9
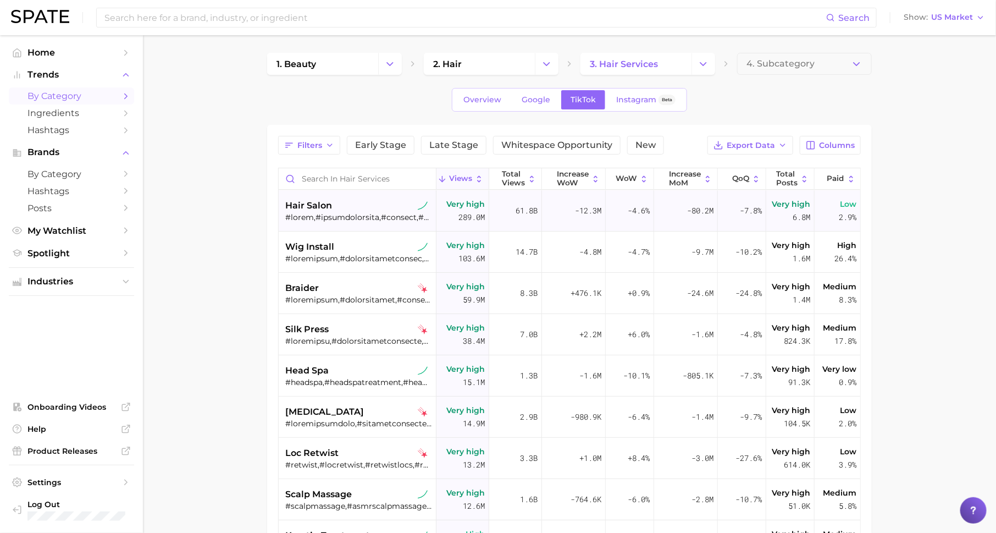
click at [369, 215] on div at bounding box center [358, 217] width 147 height 10
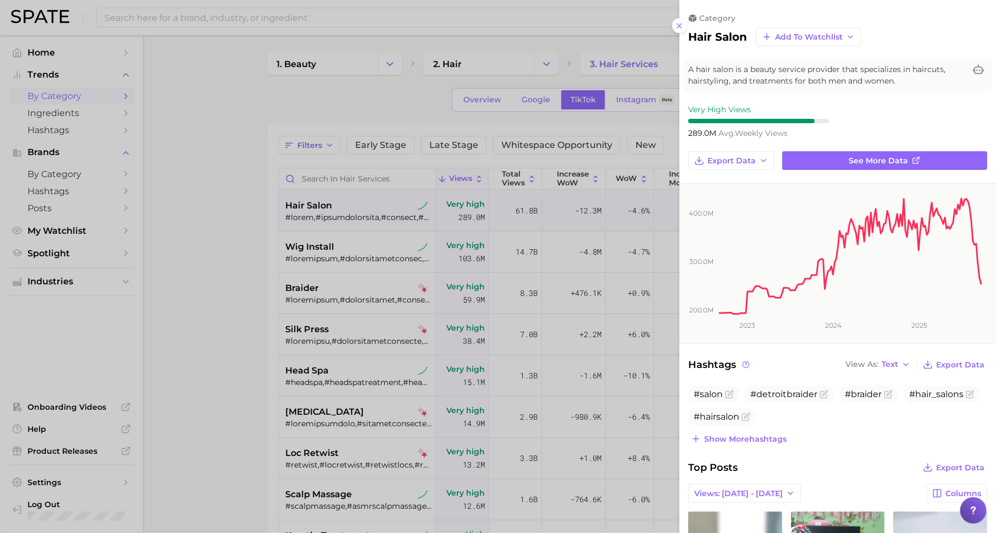
click at [443, 314] on div at bounding box center [498, 266] width 996 height 533
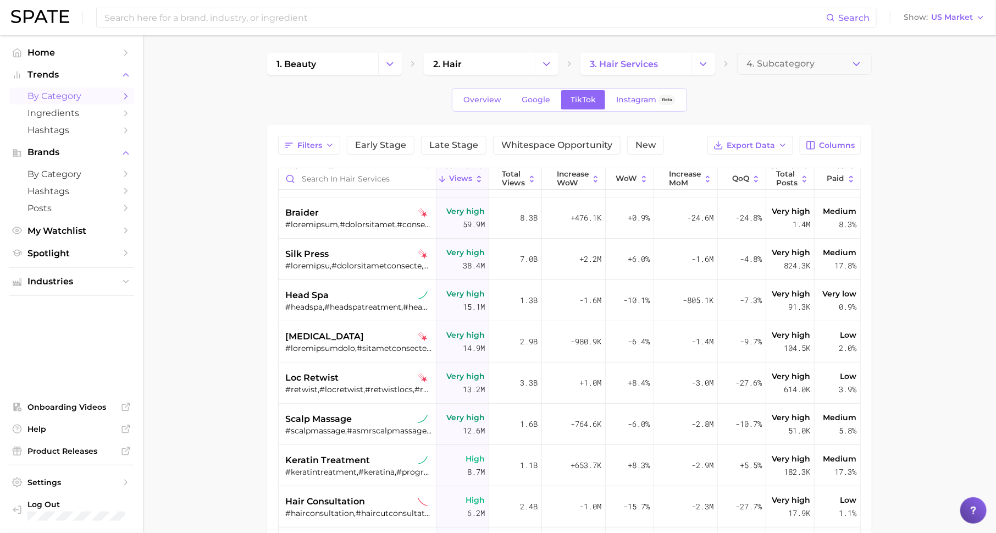
scroll to position [75, 0]
click at [358, 141] on span "Early Stage" at bounding box center [380, 145] width 51 height 9
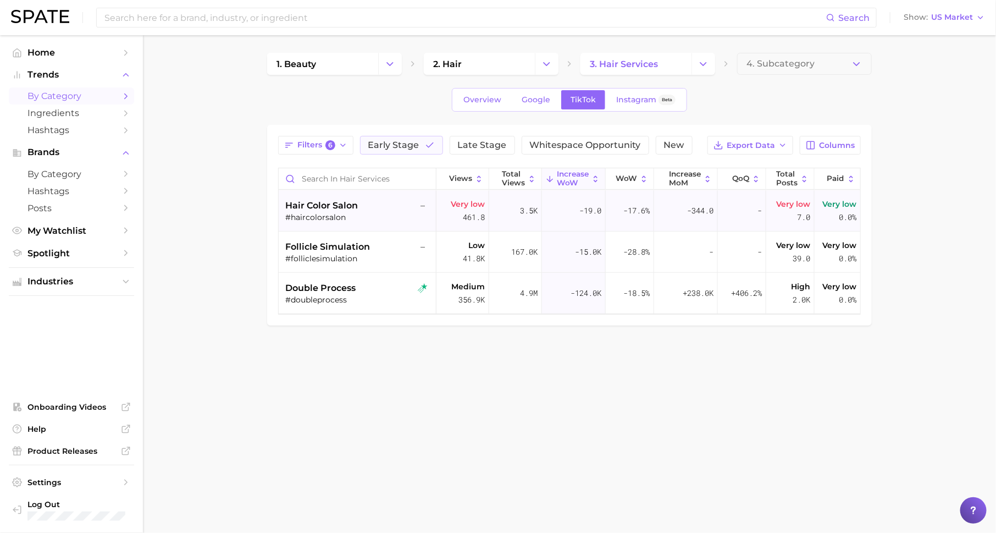
click at [341, 212] on div "#haircolorsalon" at bounding box center [358, 217] width 147 height 10
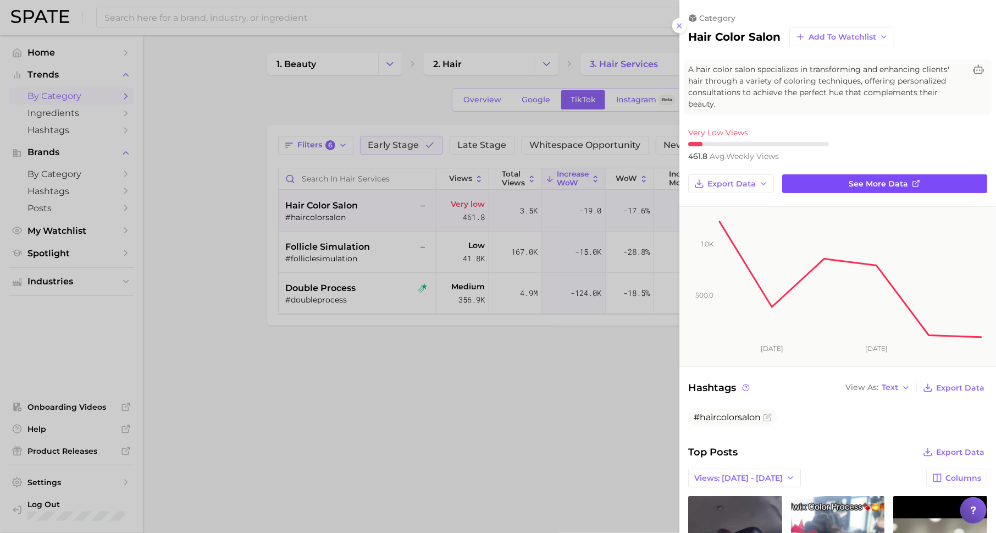
click at [889, 182] on span "See more data" at bounding box center [878, 183] width 59 height 9
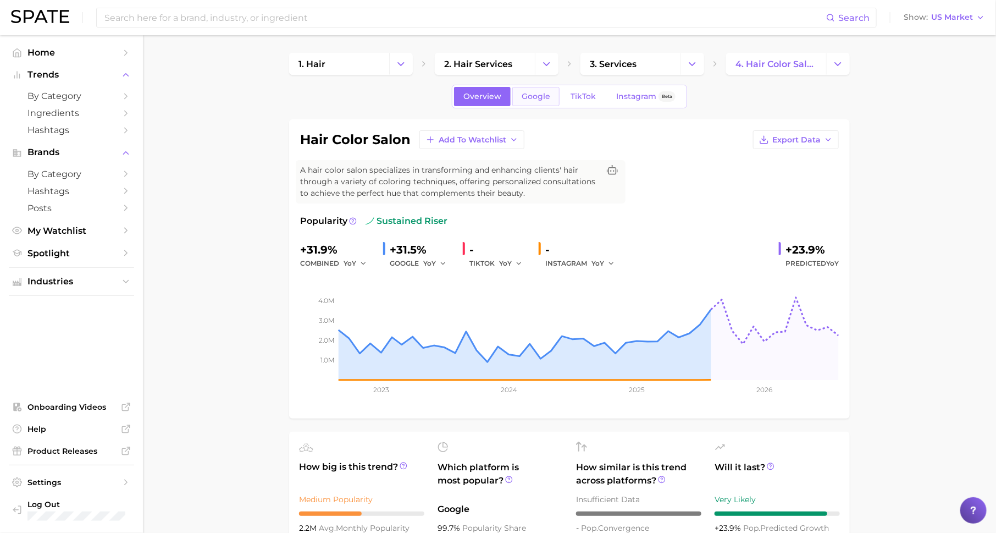
click at [543, 97] on span "Google" at bounding box center [536, 96] width 29 height 9
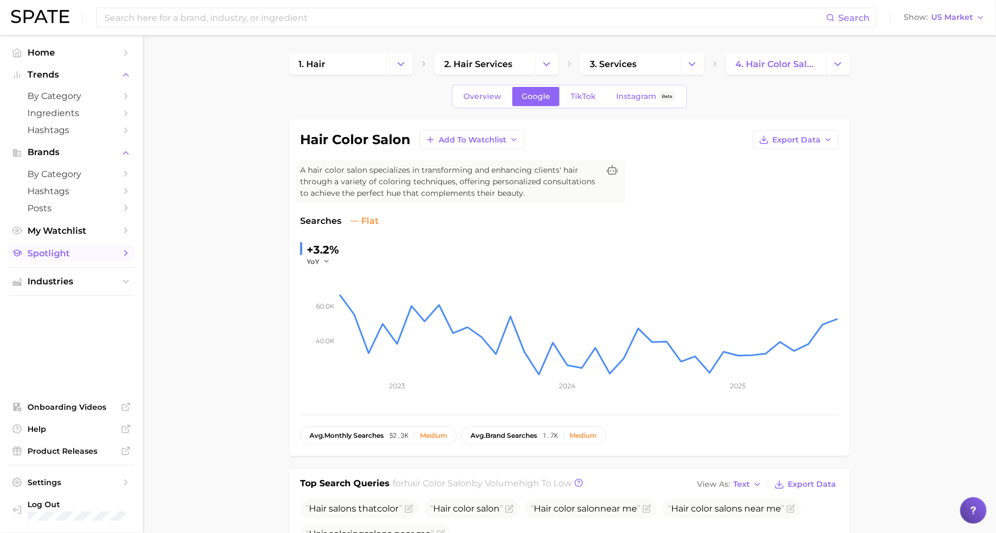
click at [87, 255] on span "Spotlight" at bounding box center [71, 253] width 88 height 10
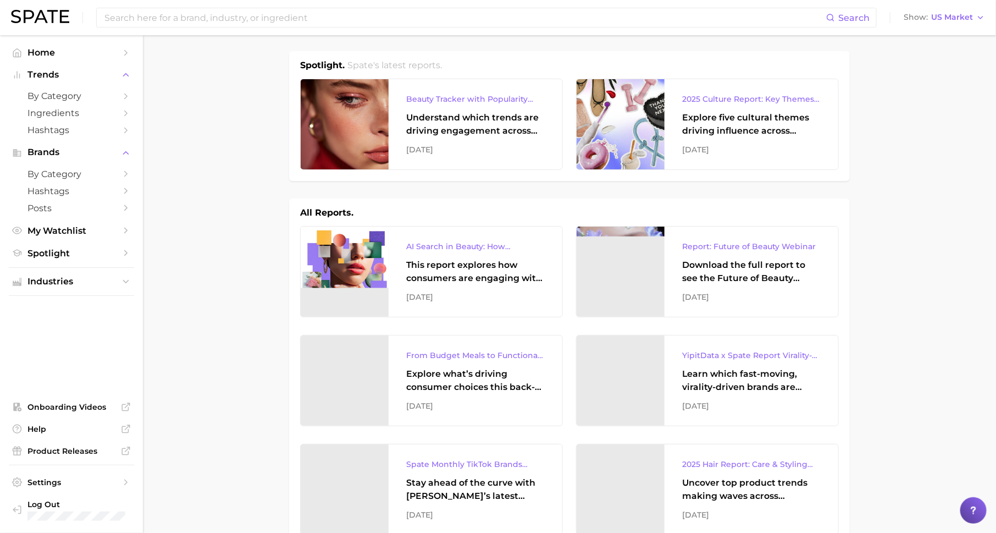
scroll to position [632, 0]
